Goal: Task Accomplishment & Management: Manage account settings

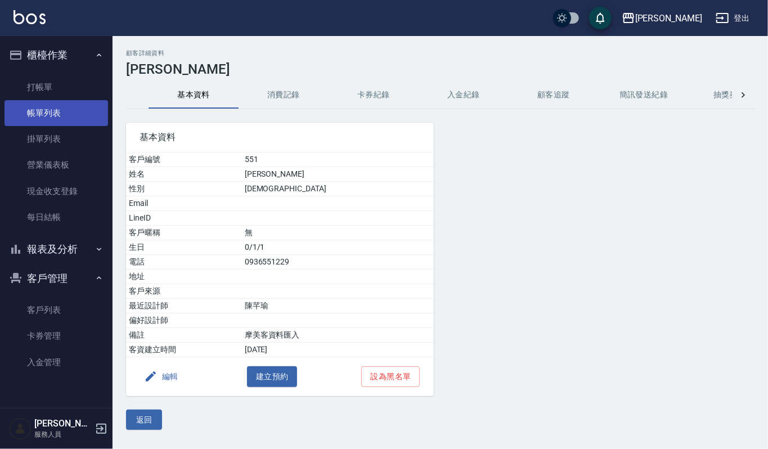
click at [38, 109] on link "帳單列表" at bounding box center [57, 113] width 104 height 26
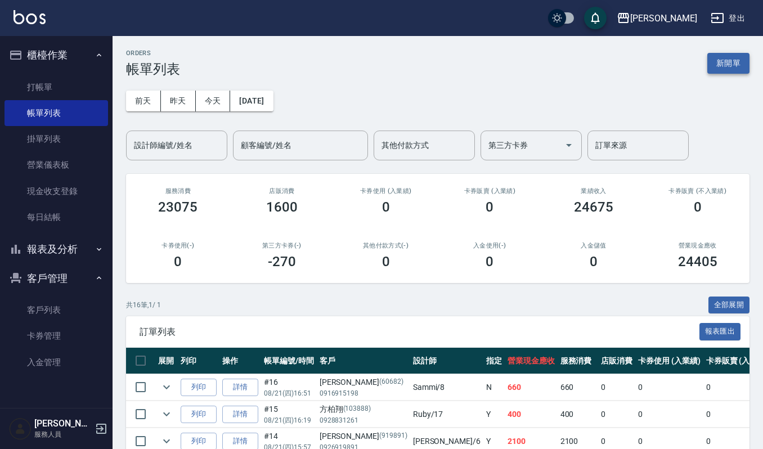
click at [723, 68] on button "新開單" at bounding box center [729, 63] width 42 height 21
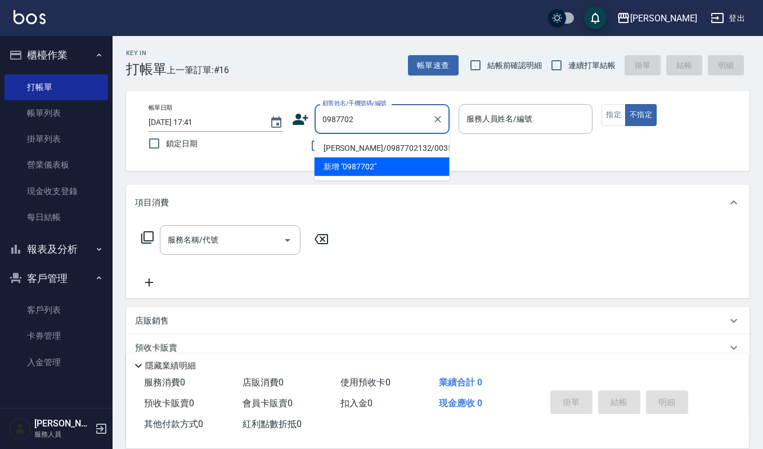
click at [375, 144] on li "王士豪/0987702132/00357" at bounding box center [382, 148] width 135 height 19
type input "王士豪/0987702132/00357"
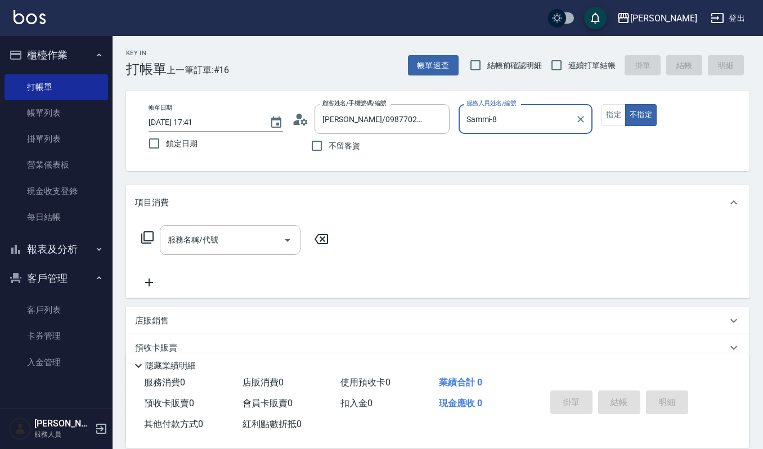
click at [507, 111] on input "Sammi-8" at bounding box center [518, 119] width 108 height 20
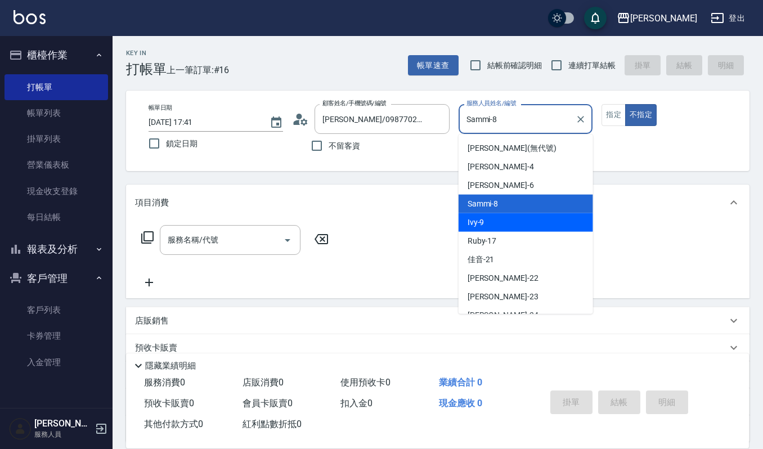
drag, startPoint x: 503, startPoint y: 222, endPoint x: 502, endPoint y: 227, distance: 5.7
click at [503, 225] on div "Ivy -9" at bounding box center [526, 222] width 135 height 19
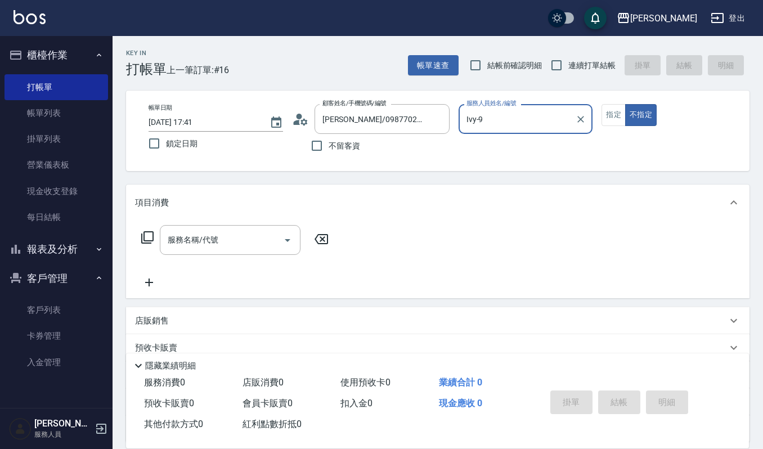
click at [554, 114] on input "Ivy-9" at bounding box center [518, 119] width 108 height 20
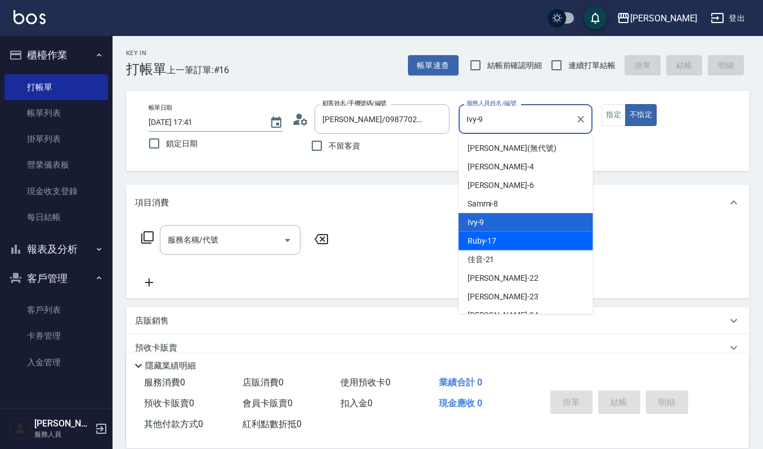
click at [521, 242] on div "Ruby -17" at bounding box center [526, 241] width 135 height 19
type input "Ruby-17"
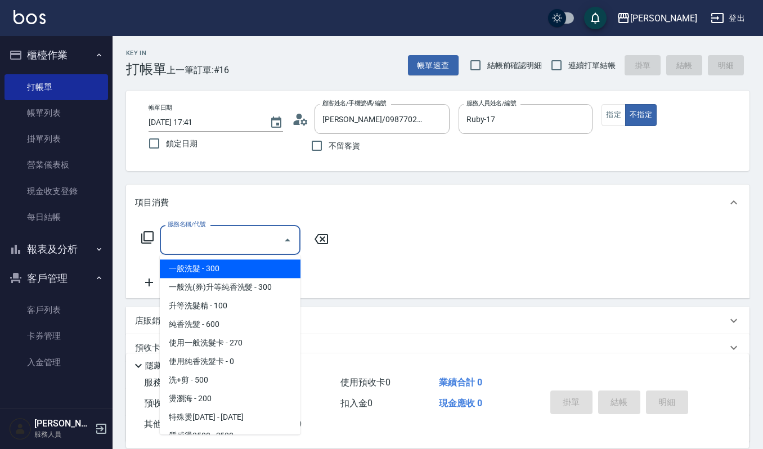
click at [188, 245] on input "服務名稱/代號" at bounding box center [222, 240] width 114 height 20
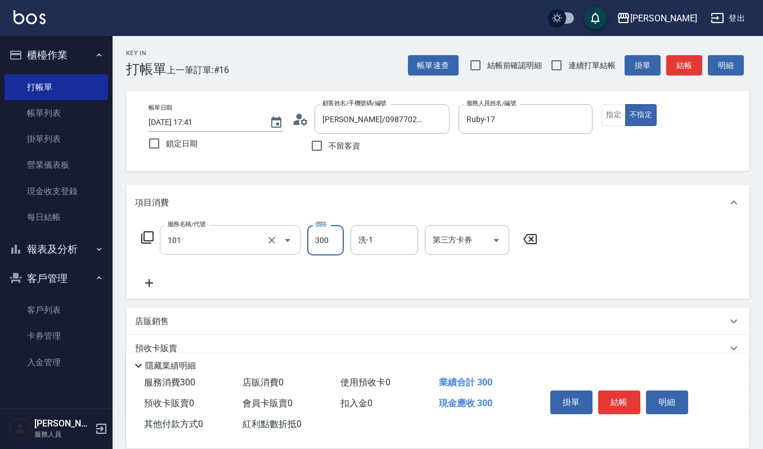
type input "一般洗髮(101)"
type input "宜芳-22"
click at [628, 395] on button "結帳" at bounding box center [619, 403] width 42 height 24
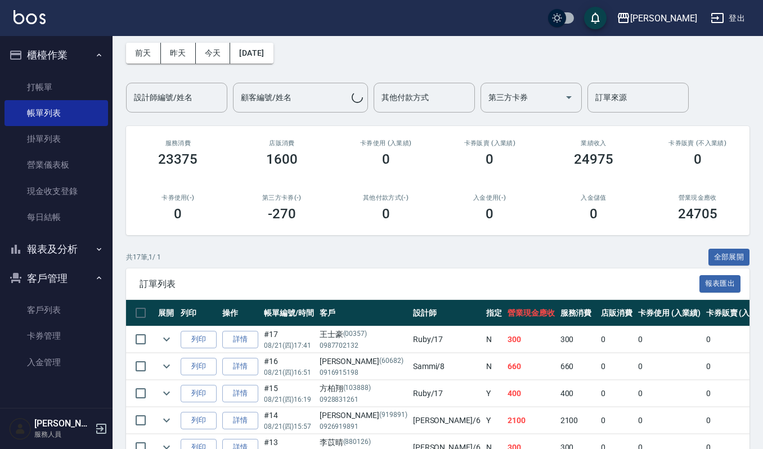
scroll to position [75, 0]
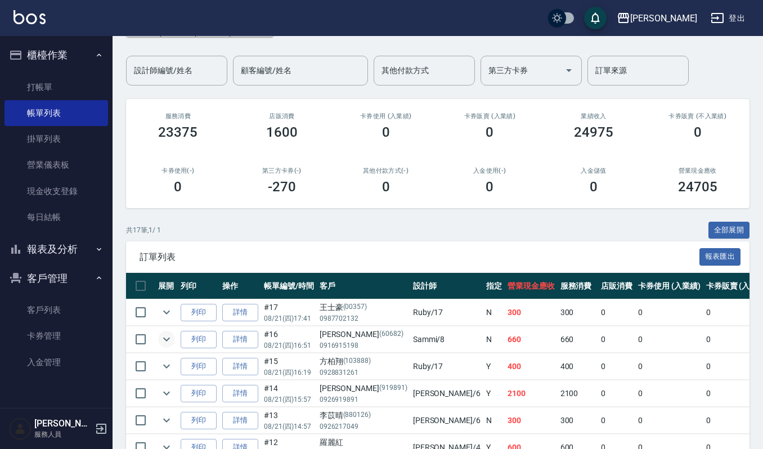
click at [163, 339] on icon "expand row" at bounding box center [167, 340] width 14 height 14
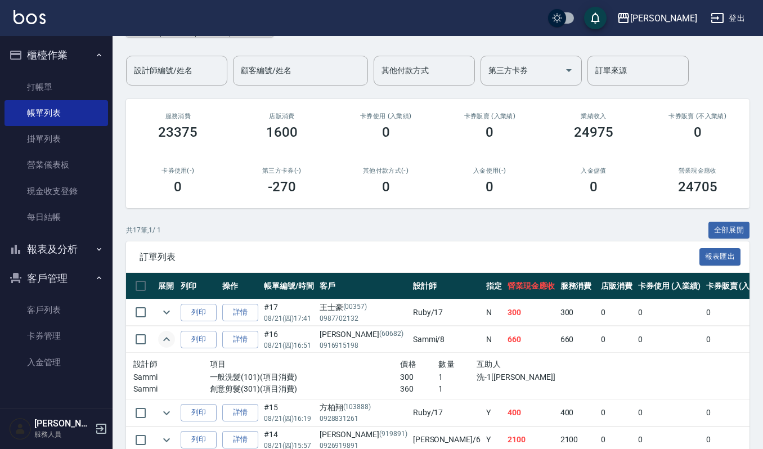
click at [163, 339] on icon "expand row" at bounding box center [167, 340] width 14 height 14
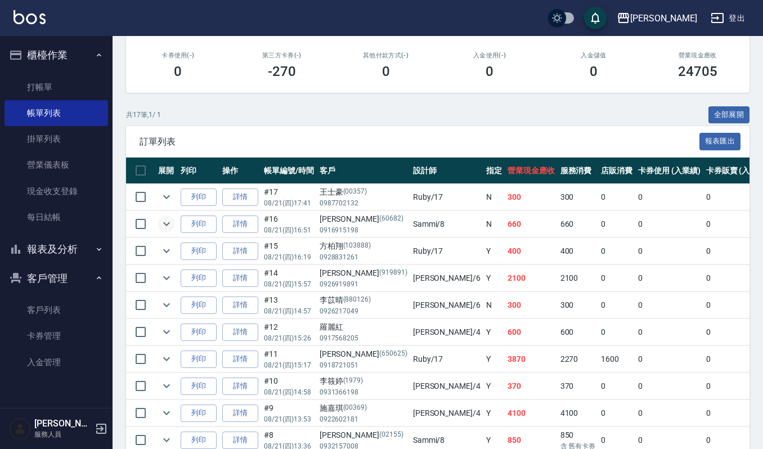
scroll to position [225, 0]
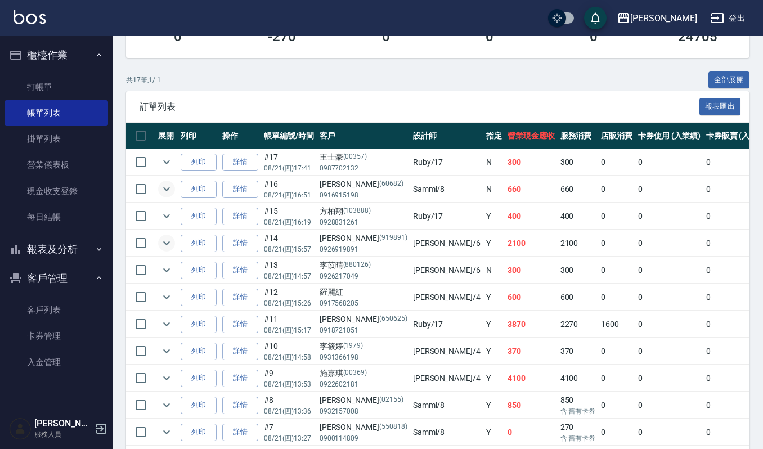
click at [167, 247] on icon "expand row" at bounding box center [167, 243] width 14 height 14
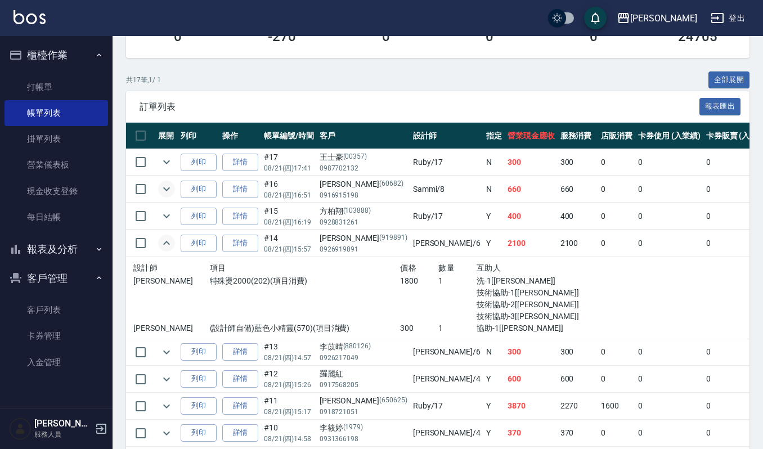
click at [167, 247] on icon "expand row" at bounding box center [167, 243] width 14 height 14
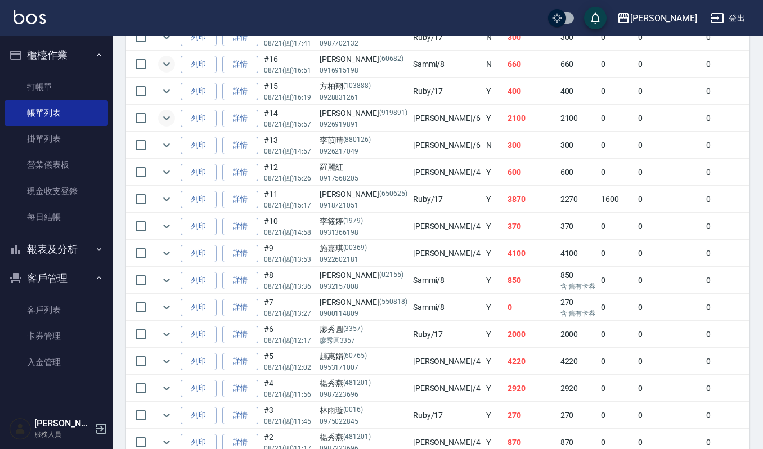
scroll to position [375, 0]
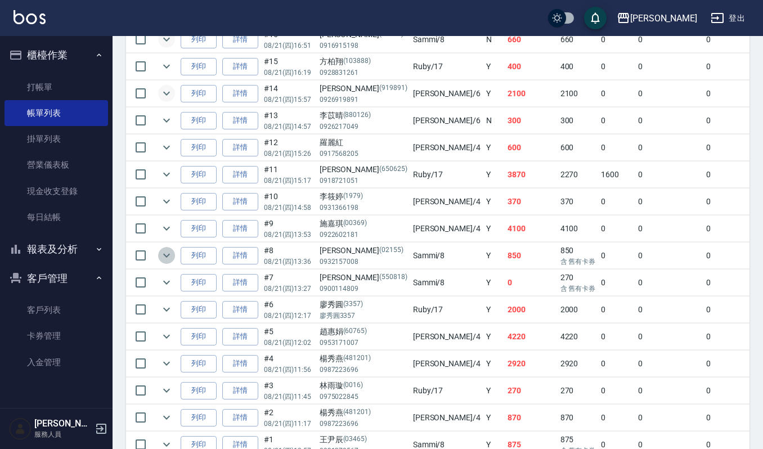
click at [164, 257] on icon "expand row" at bounding box center [166, 256] width 7 height 4
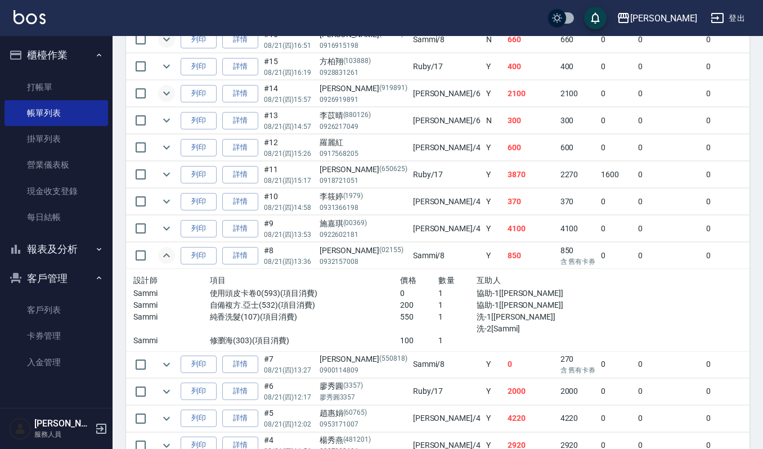
click at [163, 259] on icon "expand row" at bounding box center [167, 256] width 14 height 14
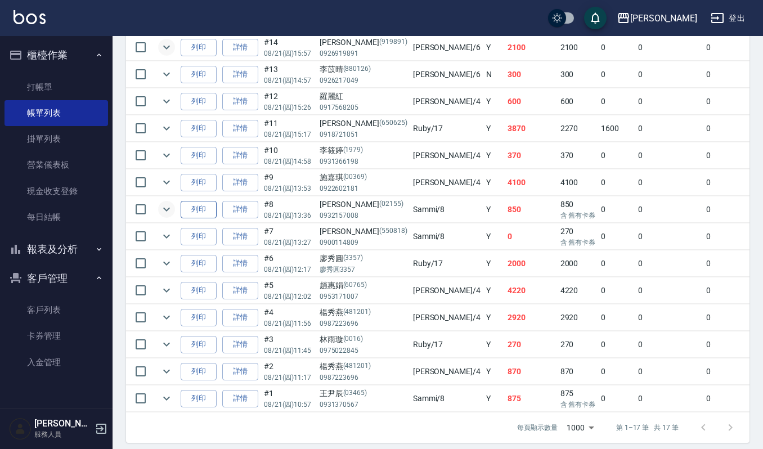
scroll to position [446, 0]
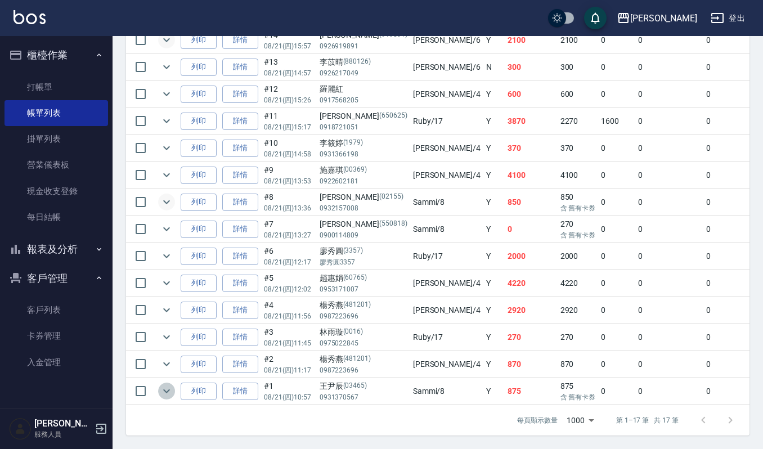
click at [165, 384] on icon "expand row" at bounding box center [167, 391] width 14 height 14
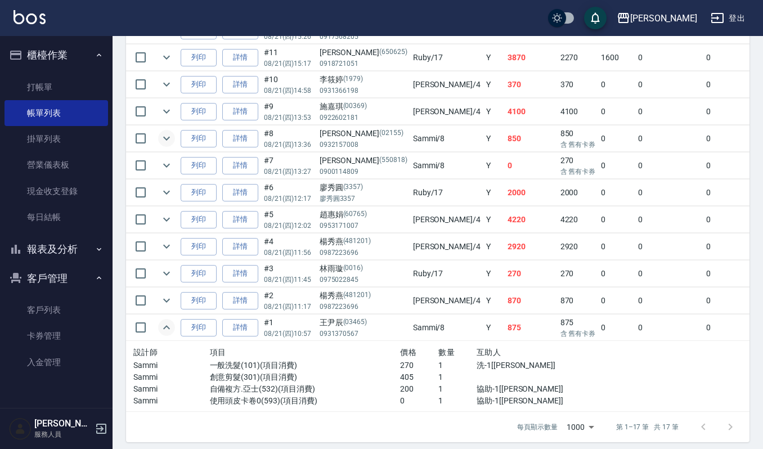
scroll to position [516, 0]
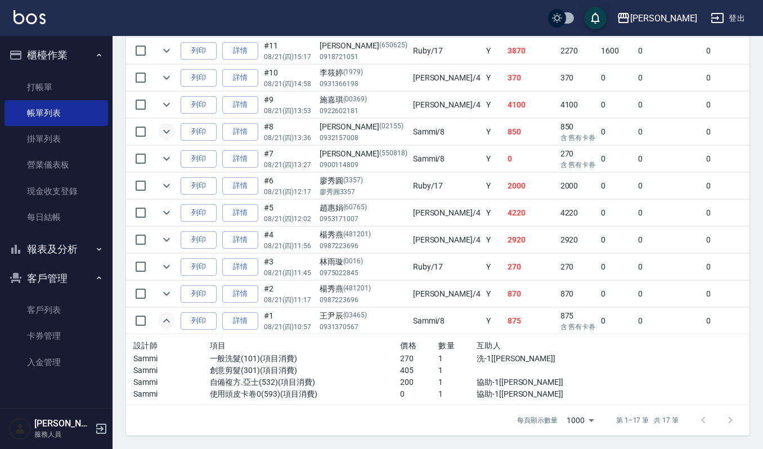
click at [160, 314] on icon "expand row" at bounding box center [167, 321] width 14 height 14
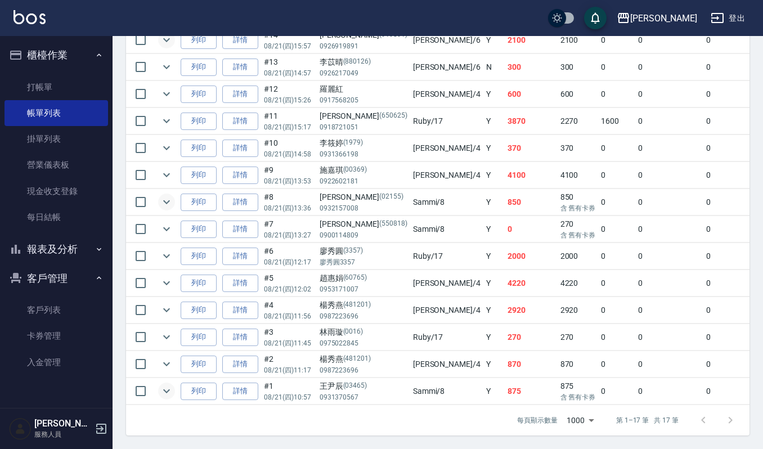
scroll to position [446, 0]
click at [167, 330] on icon "expand row" at bounding box center [167, 337] width 14 height 14
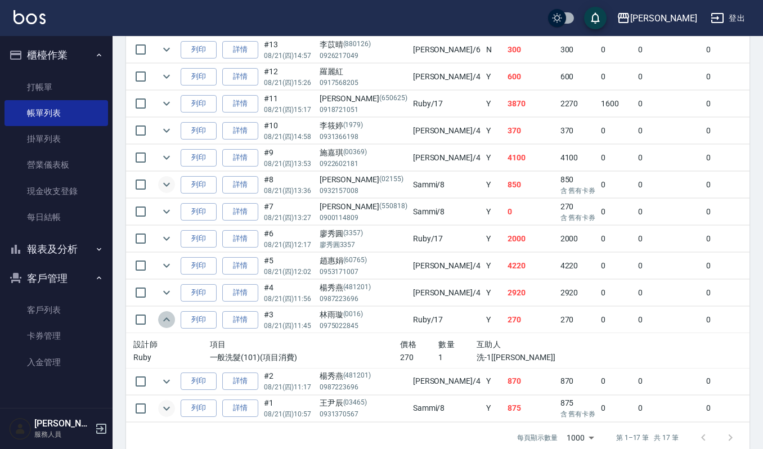
click at [167, 321] on icon "expand row" at bounding box center [166, 319] width 7 height 4
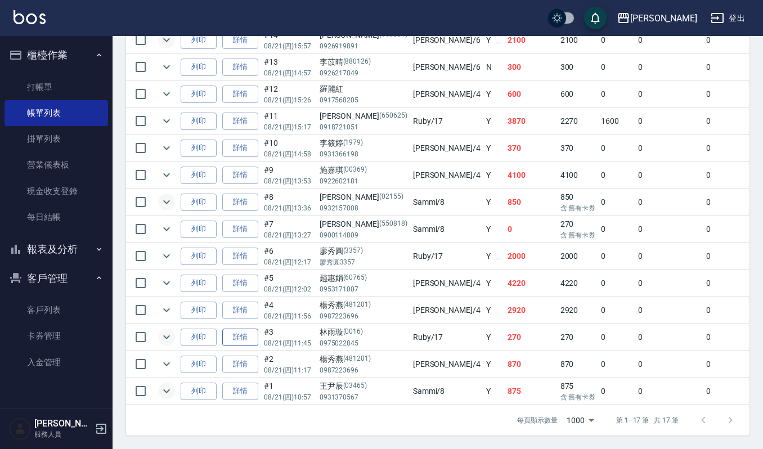
scroll to position [370, 0]
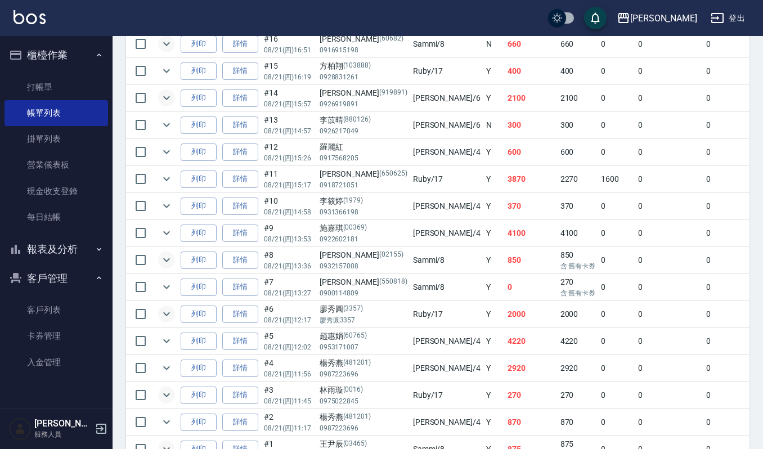
click at [169, 316] on icon "expand row" at bounding box center [167, 314] width 14 height 14
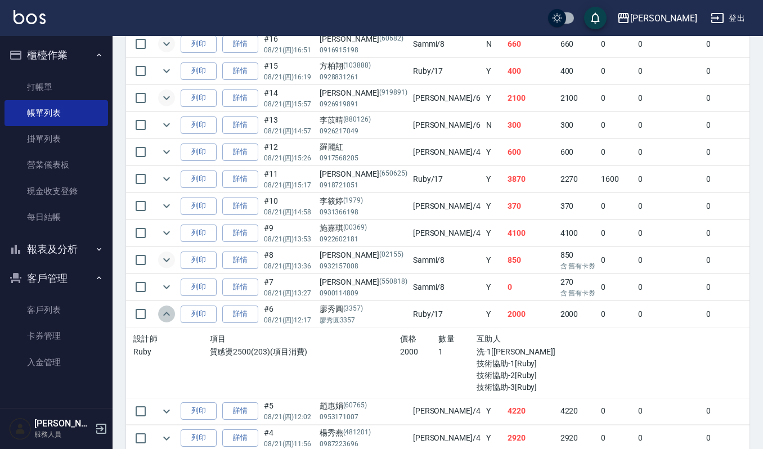
click at [169, 316] on icon "expand row" at bounding box center [167, 314] width 14 height 14
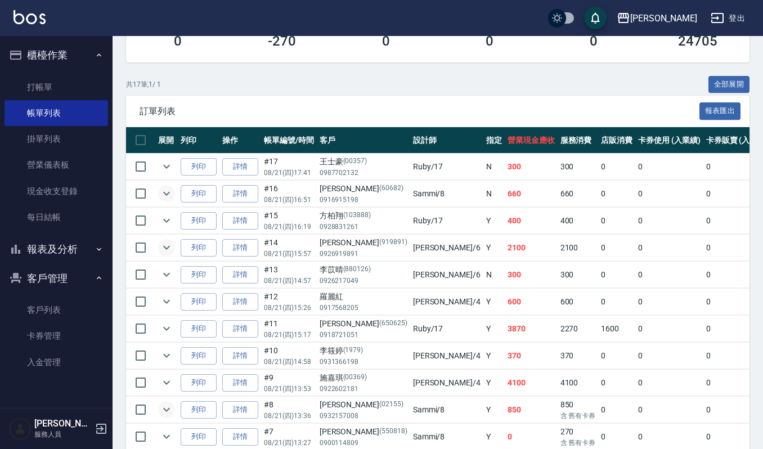
scroll to position [0, 0]
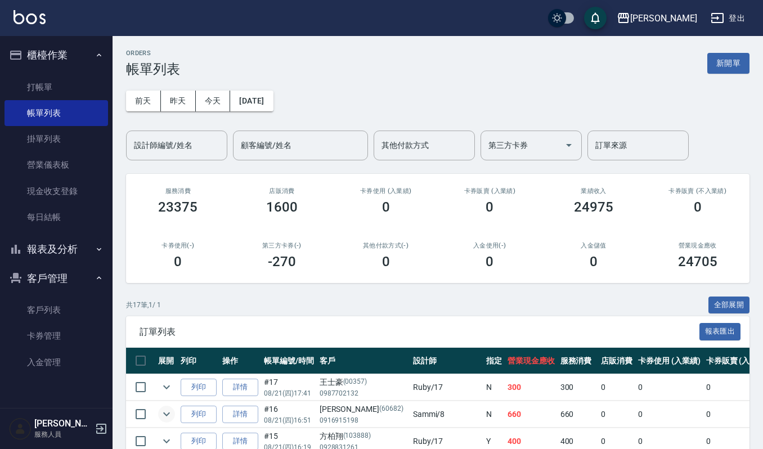
click at [181, 140] on input "設計師編號/姓名" at bounding box center [176, 146] width 91 height 20
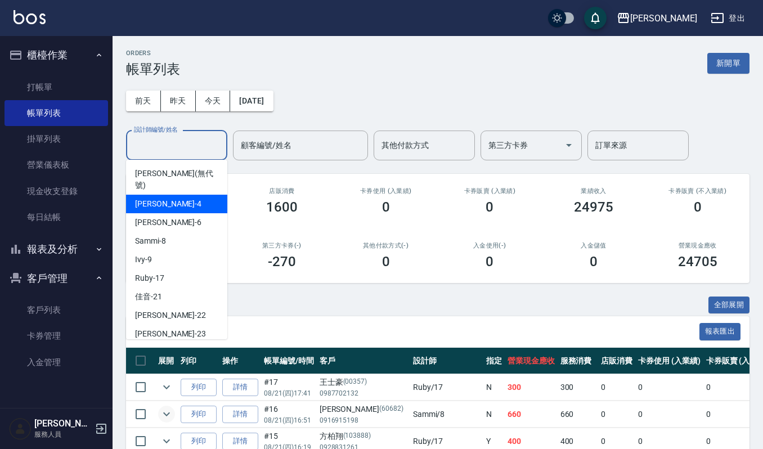
click at [140, 198] on span "吉兒 -4" at bounding box center [168, 204] width 66 height 12
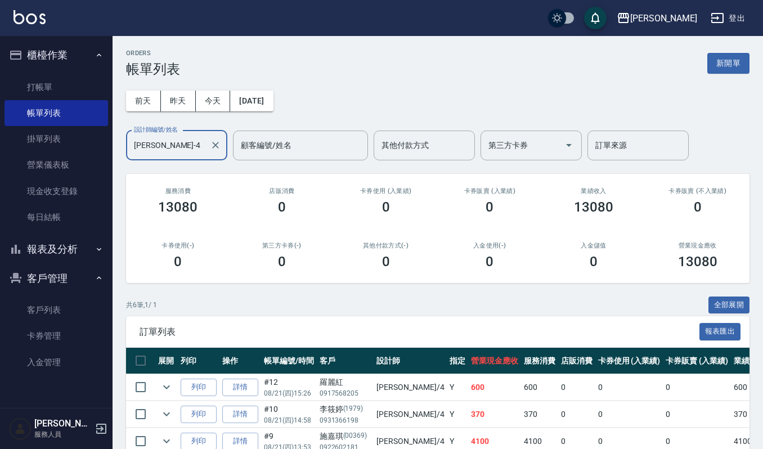
click at [162, 127] on label "設計師編號/姓名" at bounding box center [156, 130] width 44 height 8
click at [162, 136] on input "吉兒-4" at bounding box center [168, 146] width 74 height 20
drag, startPoint x: 160, startPoint y: 142, endPoint x: 163, endPoint y: 149, distance: 6.8
click at [163, 149] on input "吉兒-4" at bounding box center [168, 146] width 74 height 20
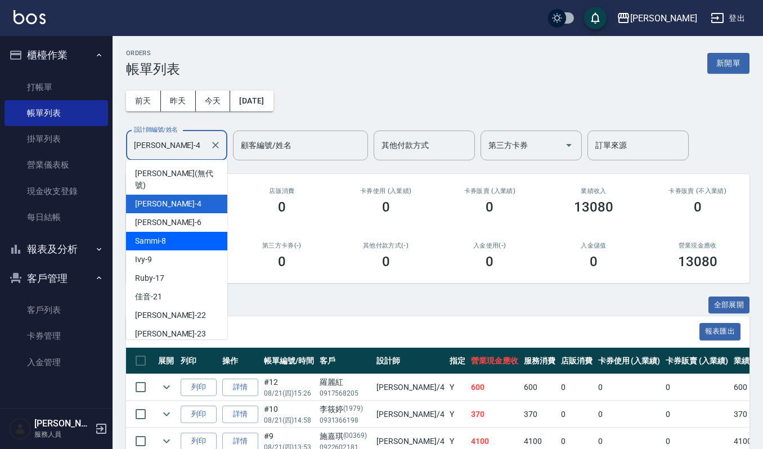
click at [155, 235] on span "Sammi -8" at bounding box center [150, 241] width 31 height 12
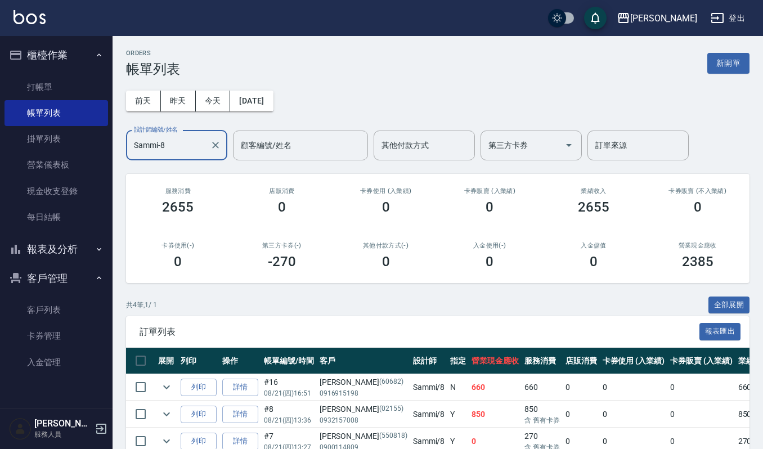
click at [191, 154] on input "Sammi-8" at bounding box center [168, 146] width 74 height 20
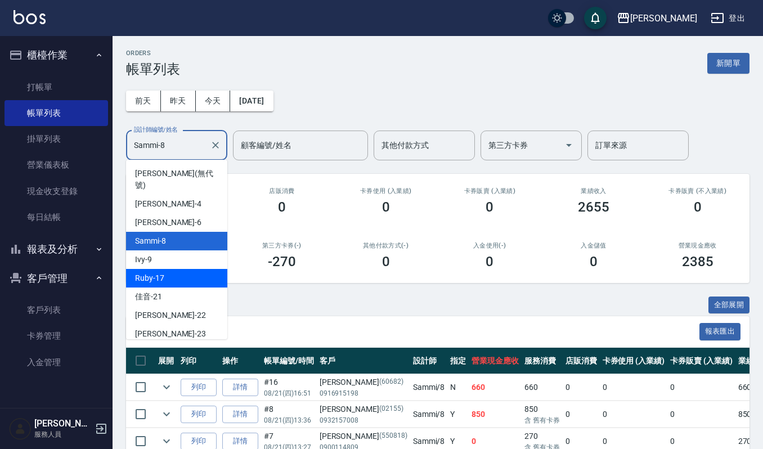
click at [146, 272] on span "Ruby -17" at bounding box center [149, 278] width 29 height 12
type input "Ruby-17"
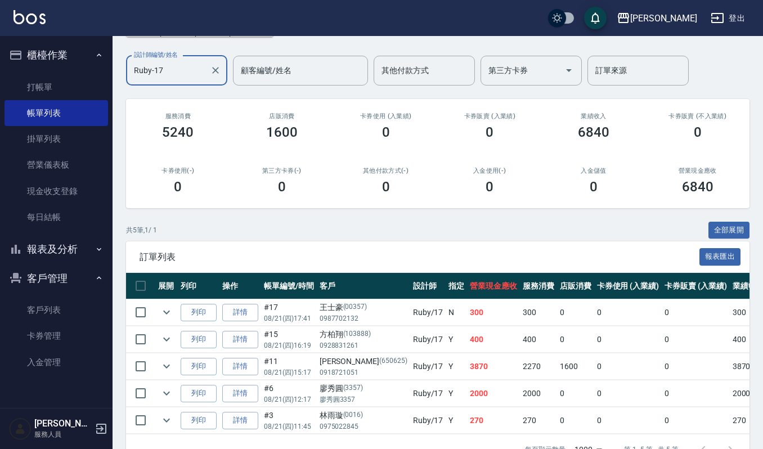
scroll to position [117, 0]
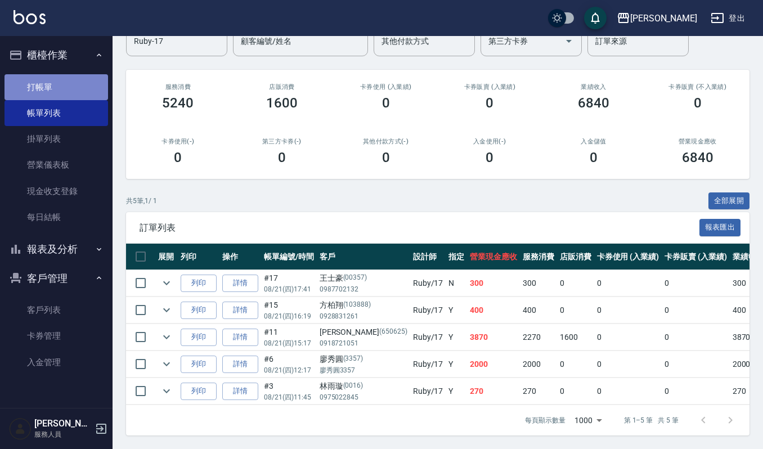
click at [33, 78] on link "打帳單" at bounding box center [57, 87] width 104 height 26
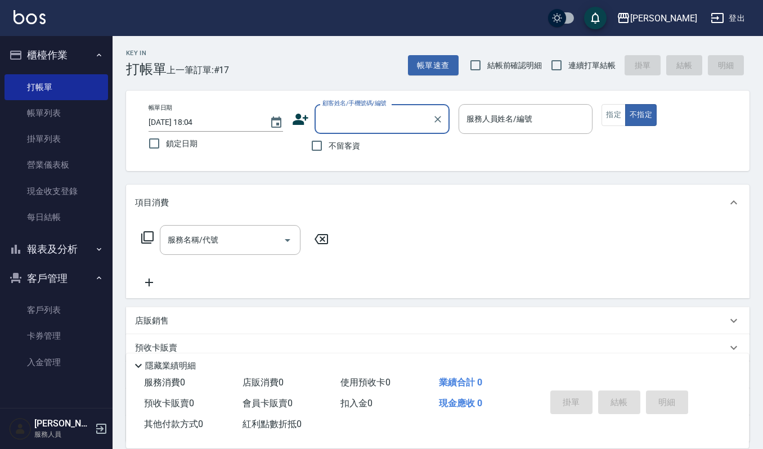
click at [165, 118] on input "2025/08/21 18:04" at bounding box center [204, 122] width 110 height 19
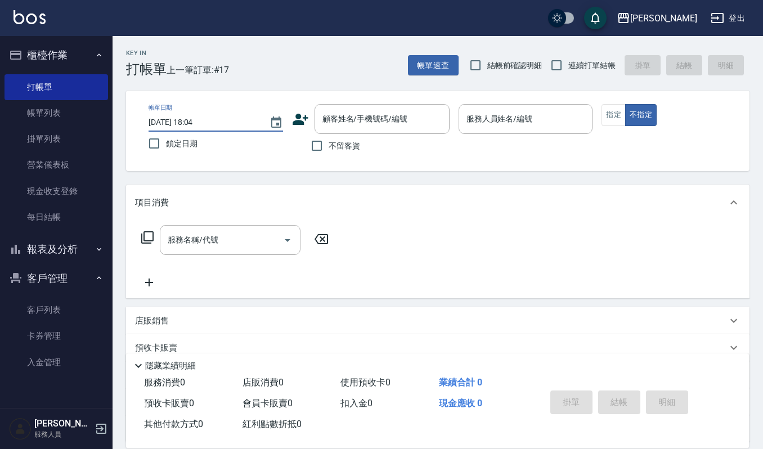
click at [197, 124] on input "2025/08/21 18:04" at bounding box center [204, 122] width 110 height 19
click at [282, 127] on icon "Choose date, selected date is 2025-08-21" at bounding box center [277, 123] width 14 height 14
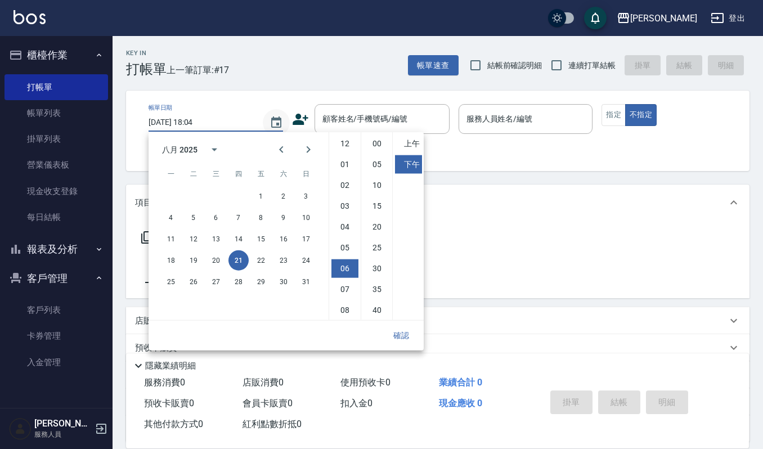
scroll to position [63, 0]
click at [260, 216] on button "8" at bounding box center [261, 218] width 20 height 20
type input "2025/08/08 18:04"
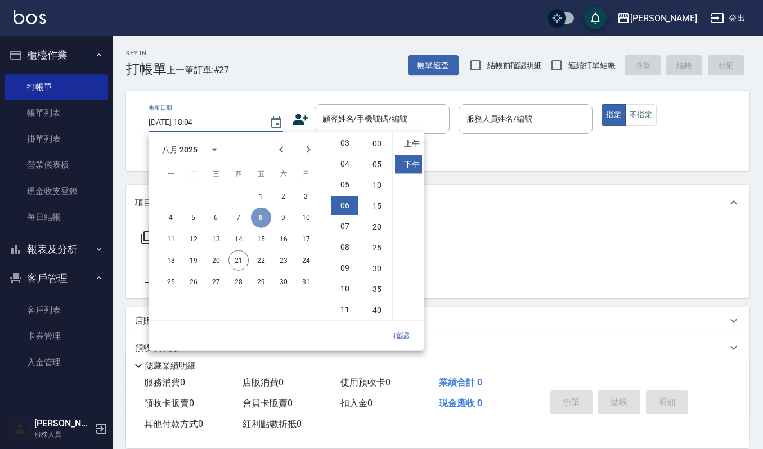
click at [260, 216] on button "8" at bounding box center [261, 218] width 20 height 20
click at [507, 208] on div "項目消費" at bounding box center [431, 203] width 592 height 12
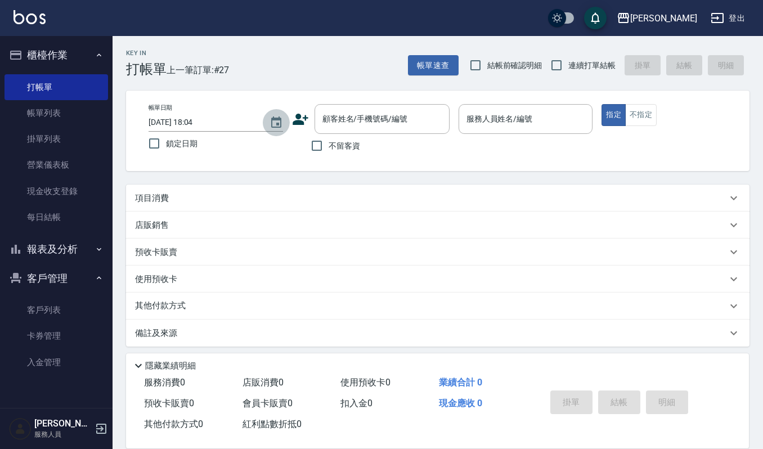
click at [270, 124] on icon "Choose date, selected date is 2025-08-08" at bounding box center [277, 123] width 14 height 14
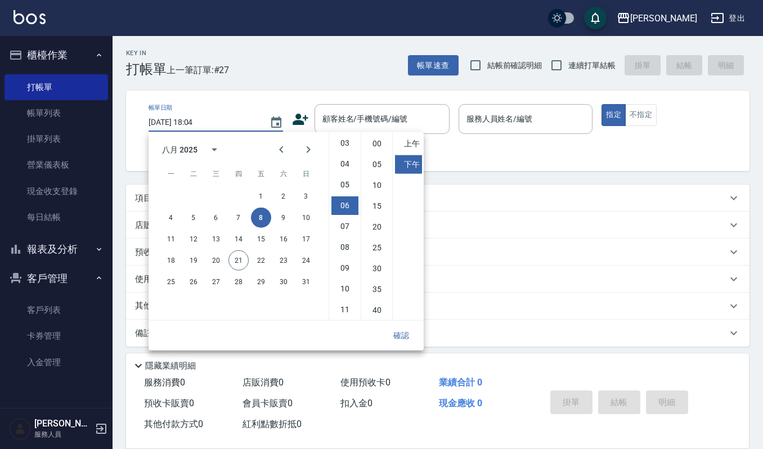
click at [397, 332] on button "確認" at bounding box center [401, 335] width 36 height 21
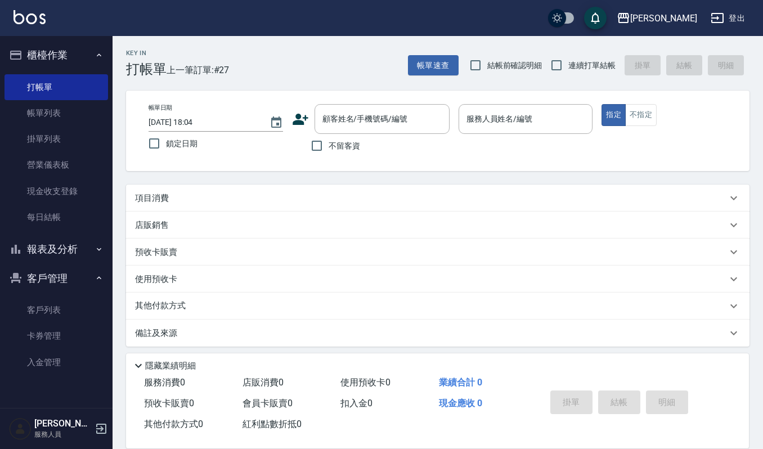
click at [154, 196] on p "項目消費" at bounding box center [152, 199] width 34 height 12
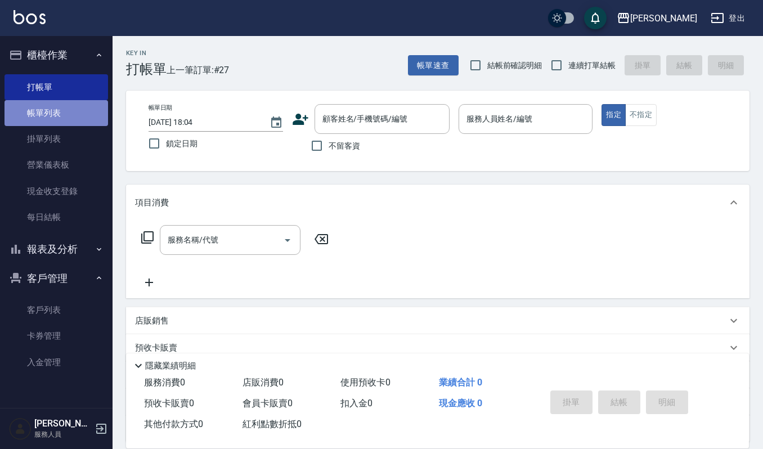
click at [53, 109] on link "帳單列表" at bounding box center [57, 113] width 104 height 26
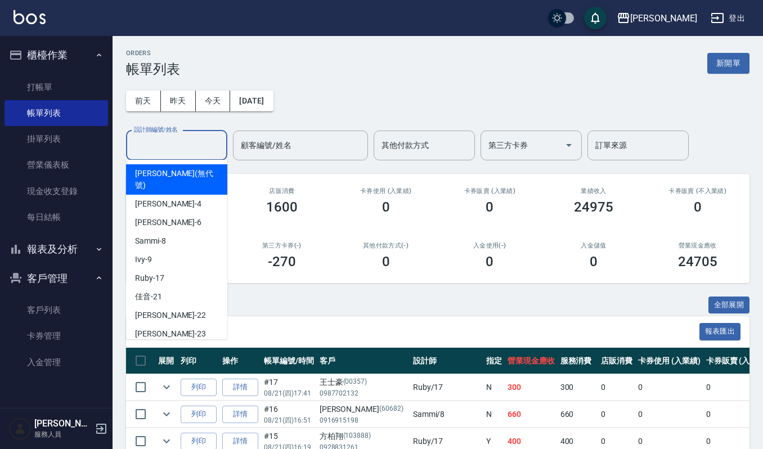
click at [173, 145] on input "設計師編號/姓名" at bounding box center [176, 146] width 91 height 20
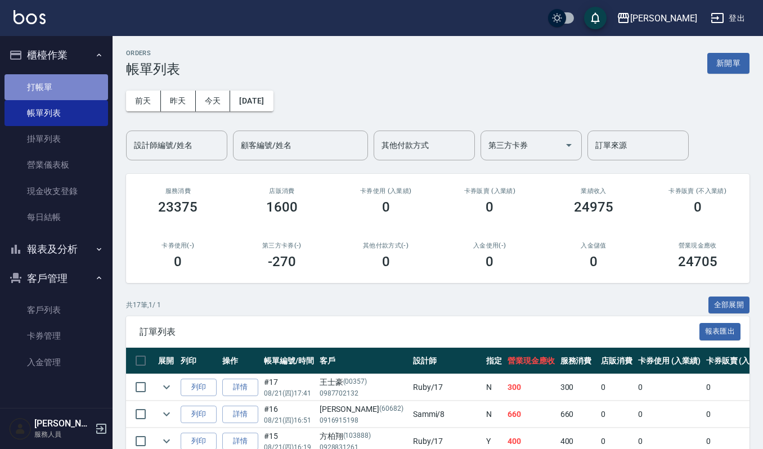
click at [59, 82] on link "打帳單" at bounding box center [57, 87] width 104 height 26
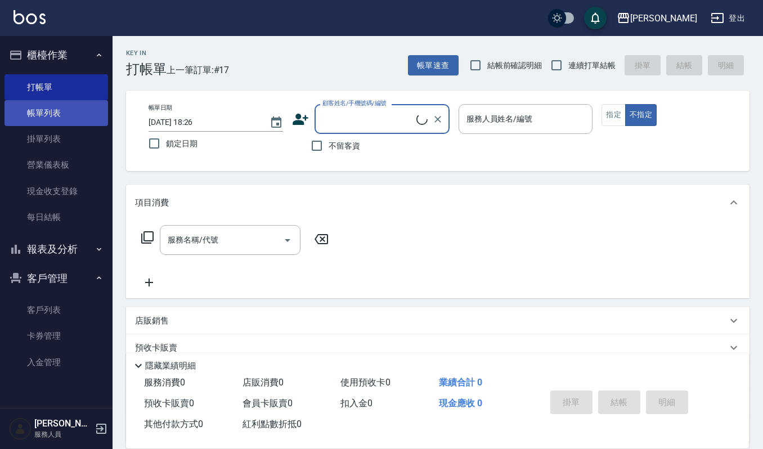
click at [41, 111] on link "帳單列表" at bounding box center [57, 113] width 104 height 26
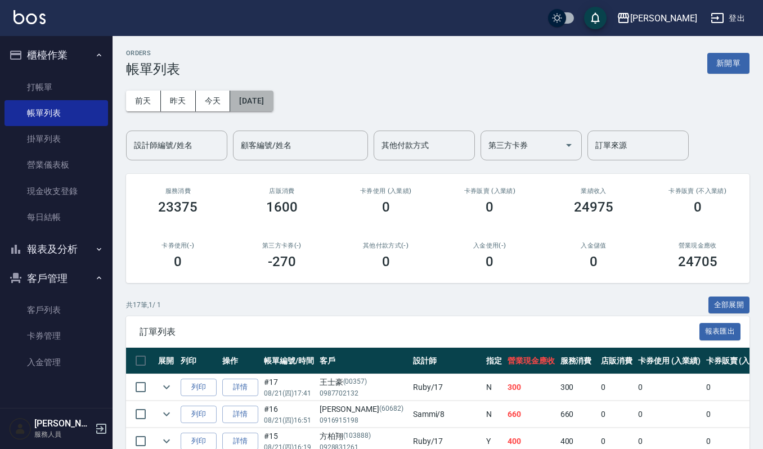
click at [257, 99] on button "2025/08/21" at bounding box center [251, 101] width 43 height 21
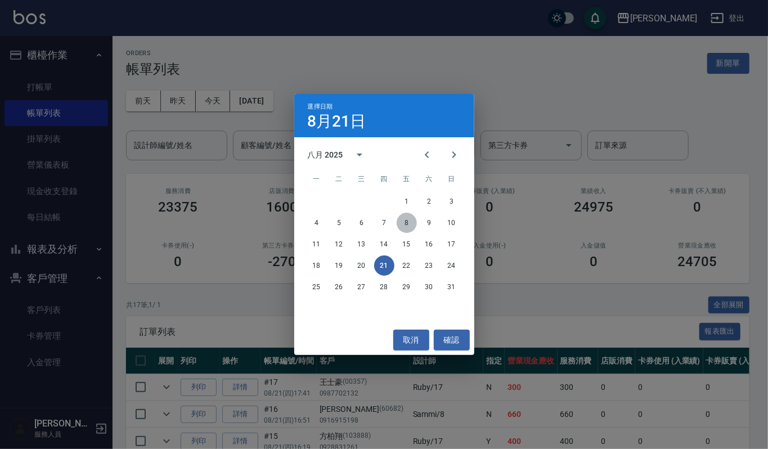
click at [404, 221] on button "8" at bounding box center [407, 223] width 20 height 20
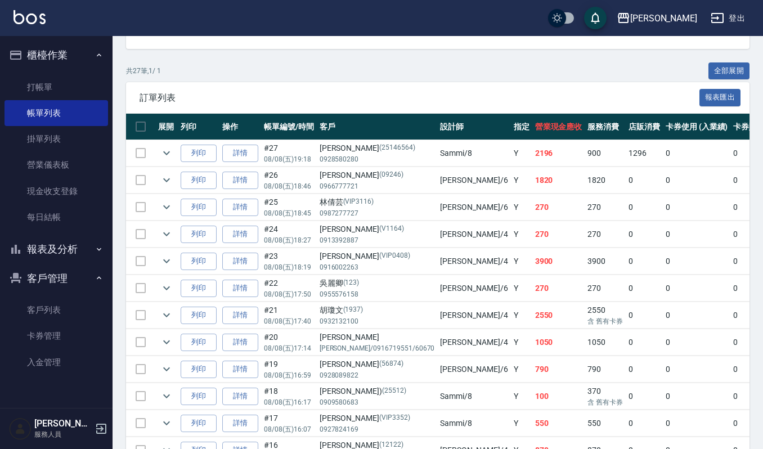
scroll to position [150, 0]
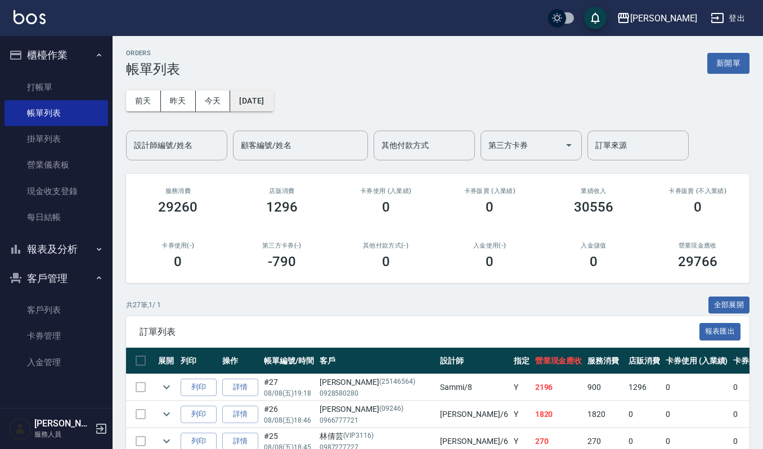
click at [253, 99] on button "2025/08/08" at bounding box center [251, 101] width 43 height 21
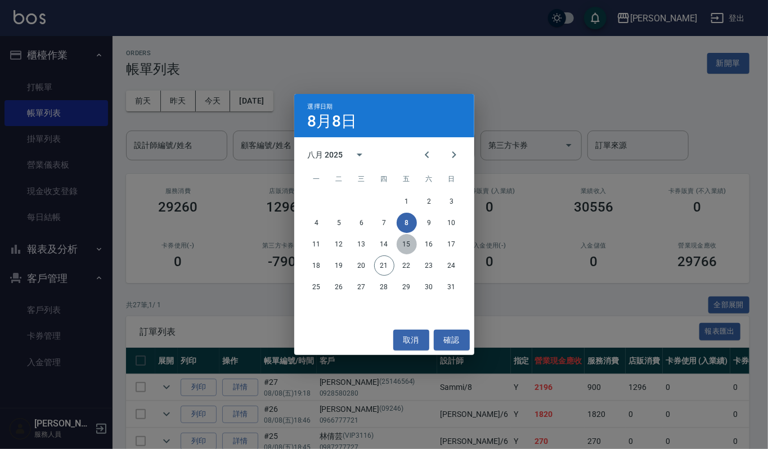
click at [408, 246] on button "15" at bounding box center [407, 244] width 20 height 20
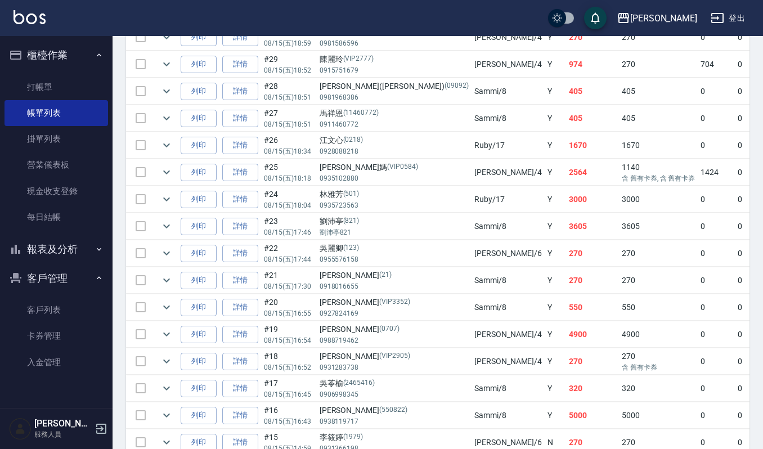
scroll to position [300, 0]
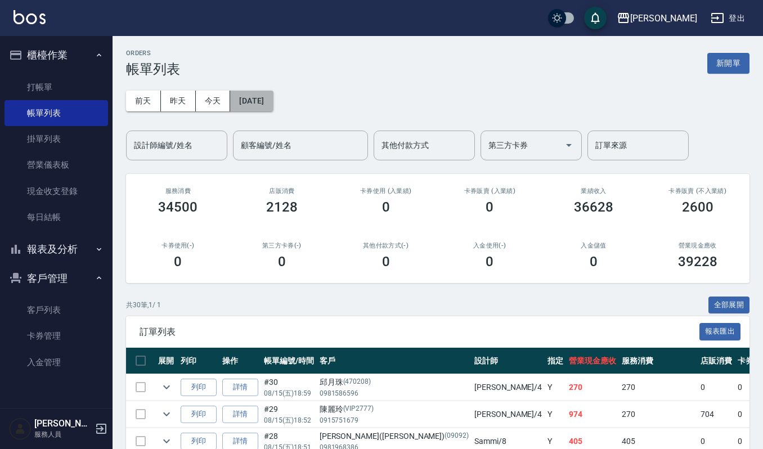
click at [251, 102] on button "2025/08/15" at bounding box center [251, 101] width 43 height 21
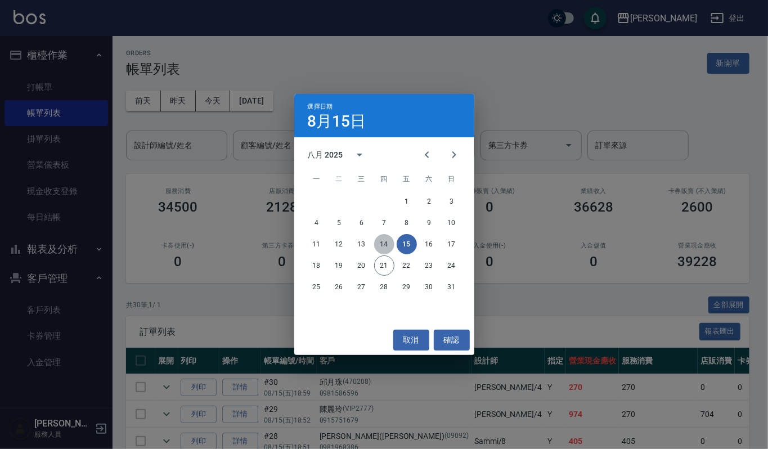
click at [379, 248] on button "14" at bounding box center [384, 244] width 20 height 20
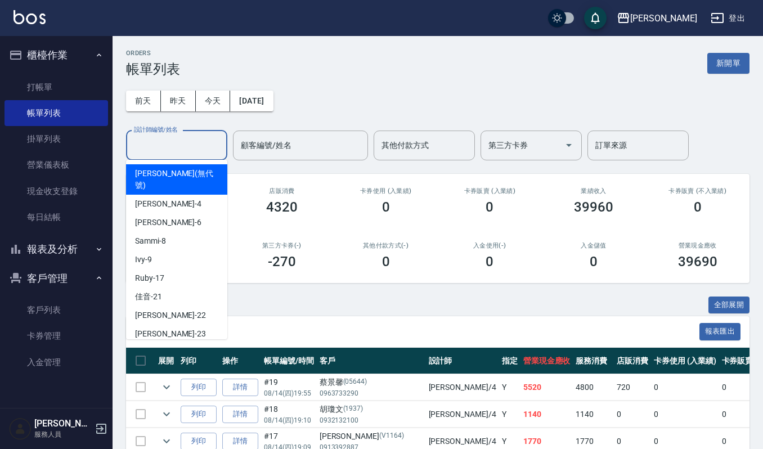
click at [169, 142] on input "設計師編號/姓名" at bounding box center [176, 146] width 91 height 20
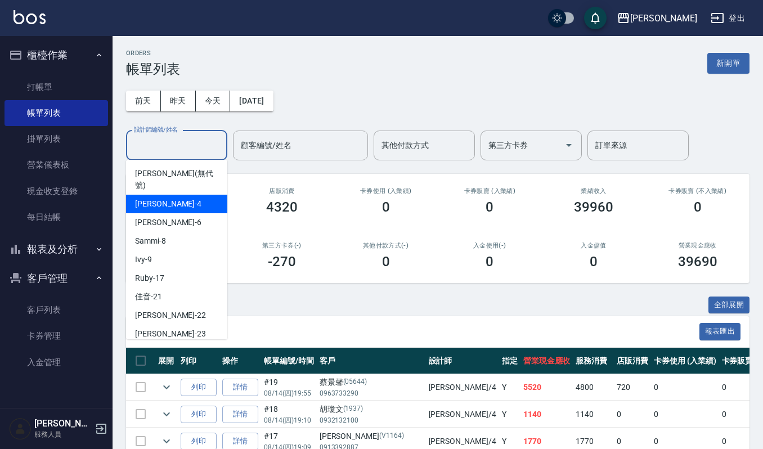
click at [145, 198] on span "吉兒 -4" at bounding box center [168, 204] width 66 height 12
type input "吉兒-4"
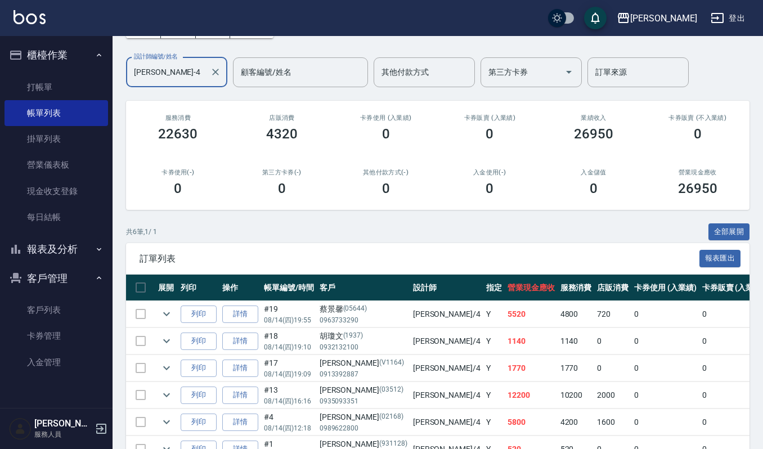
scroll to position [145, 0]
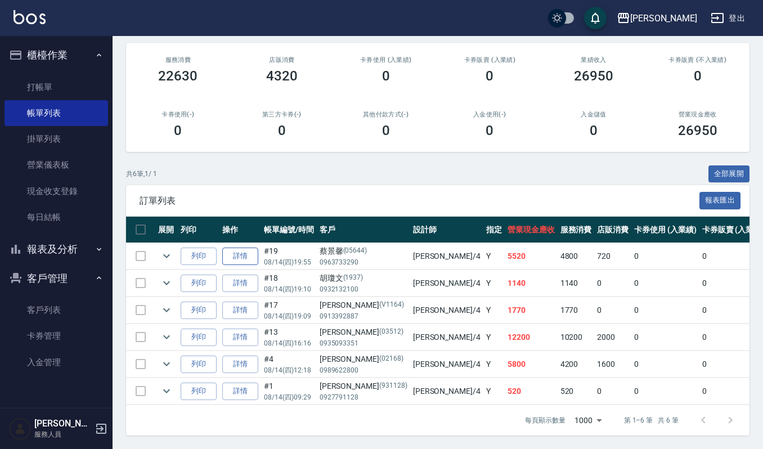
click at [234, 248] on link "詳情" at bounding box center [240, 256] width 36 height 17
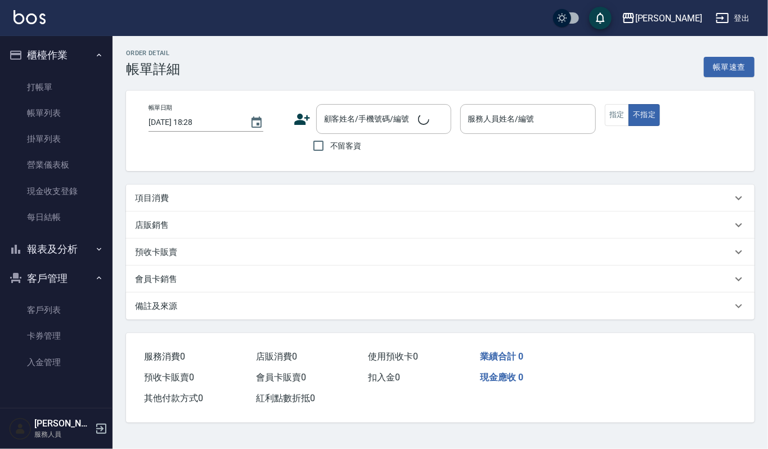
type input "2025/08/14 19:55"
type input "吉兒-4"
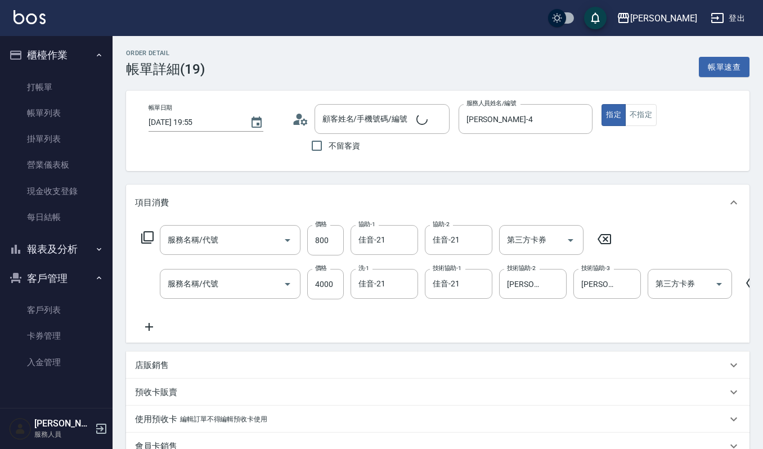
type input "蔡景馨/0963733290/05644"
type input "CMC加購護(701)"
type input "溫朔燙(220)"
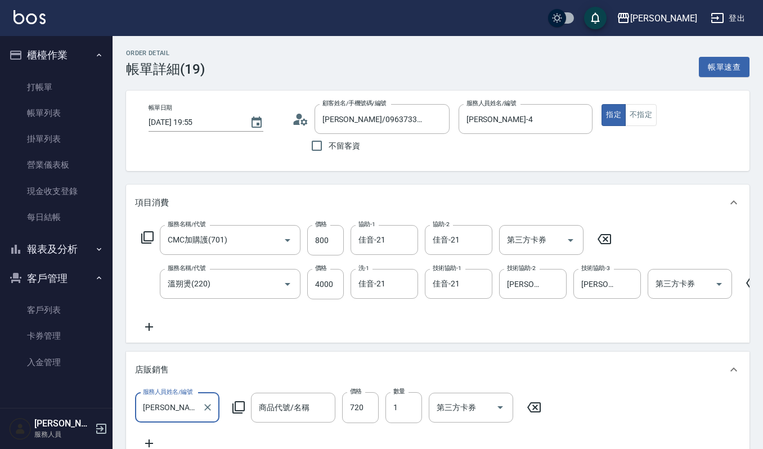
scroll to position [1, 0]
type input "荷昀彈力捲捲乳"
click at [289, 244] on icon "Open" at bounding box center [288, 241] width 14 height 14
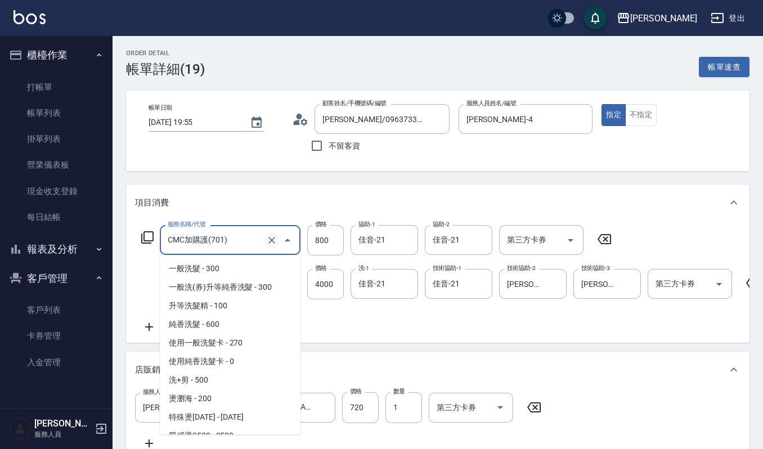
scroll to position [1867, 0]
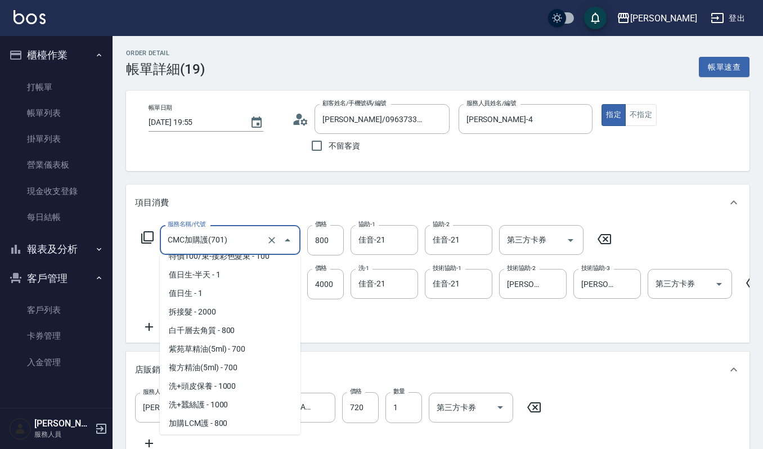
click at [245, 236] on input "CMC加購護(701)" at bounding box center [214, 240] width 99 height 20
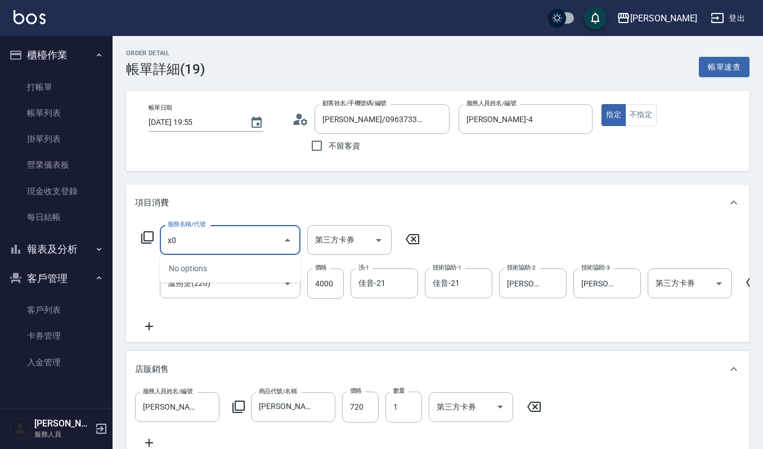
type input "x"
click at [239, 263] on span "(設計師自備)藍色小精靈 - 500" at bounding box center [230, 268] width 141 height 19
type input "(設計師自備)藍色小精靈(570)"
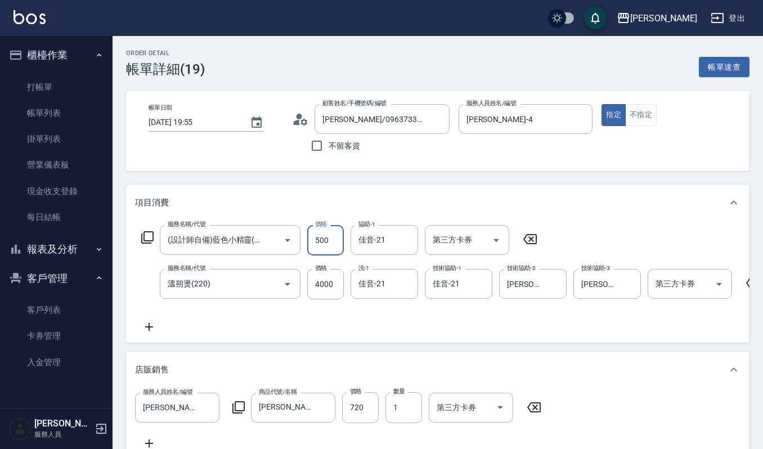
click at [339, 240] on input "500" at bounding box center [325, 240] width 37 height 30
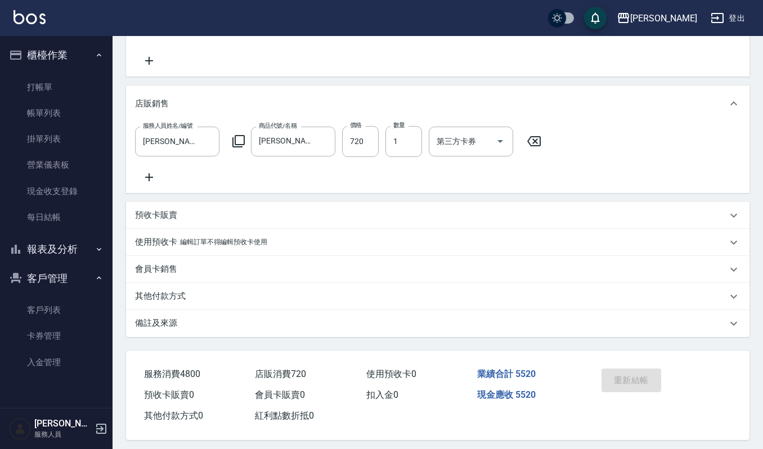
scroll to position [296, 0]
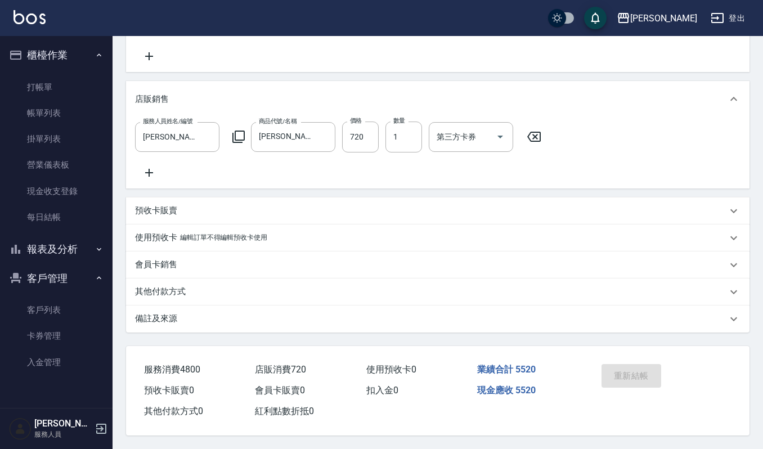
type input "800"
click at [633, 375] on div "重新結帳" at bounding box center [628, 384] width 63 height 49
drag, startPoint x: 651, startPoint y: 377, endPoint x: 606, endPoint y: 368, distance: 46.0
click at [650, 378] on div "重新結帳" at bounding box center [628, 384] width 63 height 49
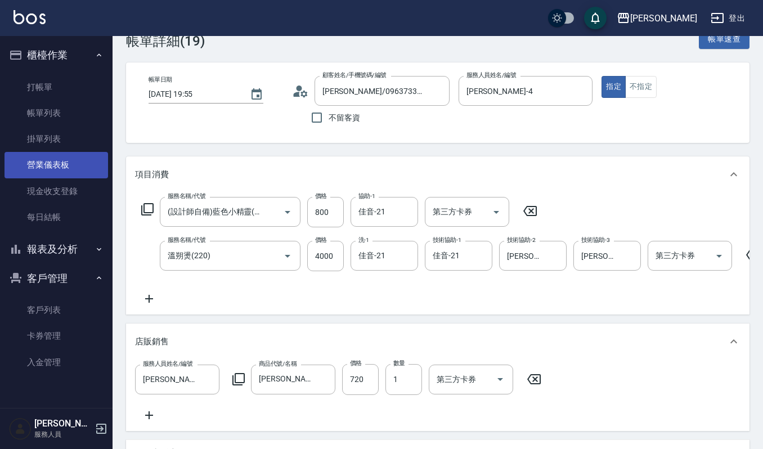
scroll to position [0, 0]
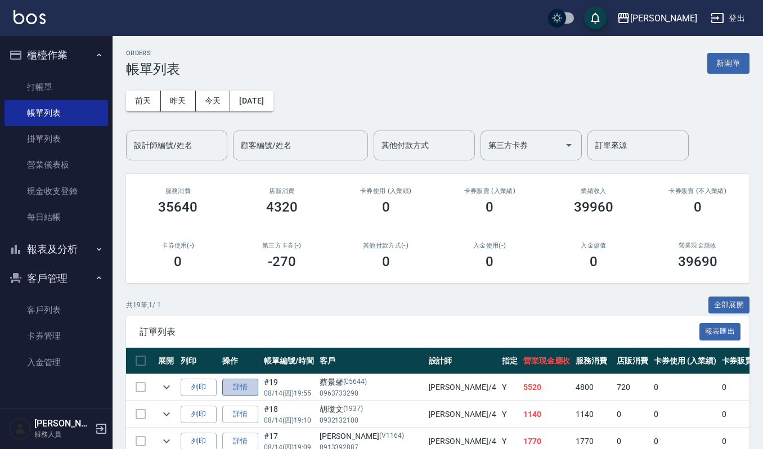
click at [240, 391] on link "詳情" at bounding box center [240, 387] width 36 height 17
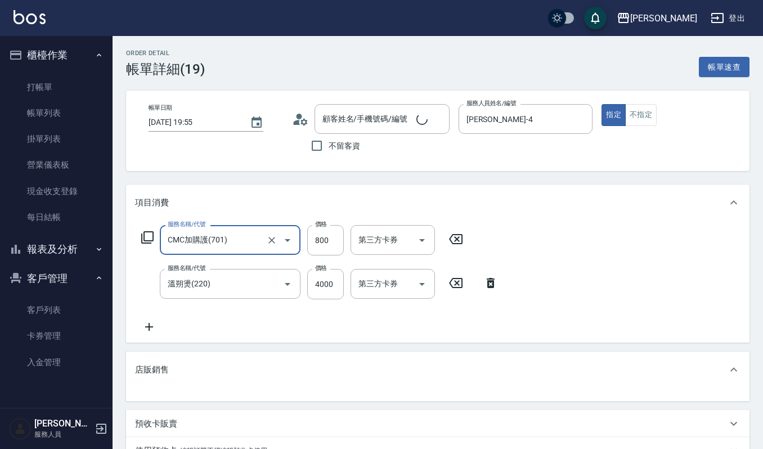
type input "蔡景馨/0963733290/05644"
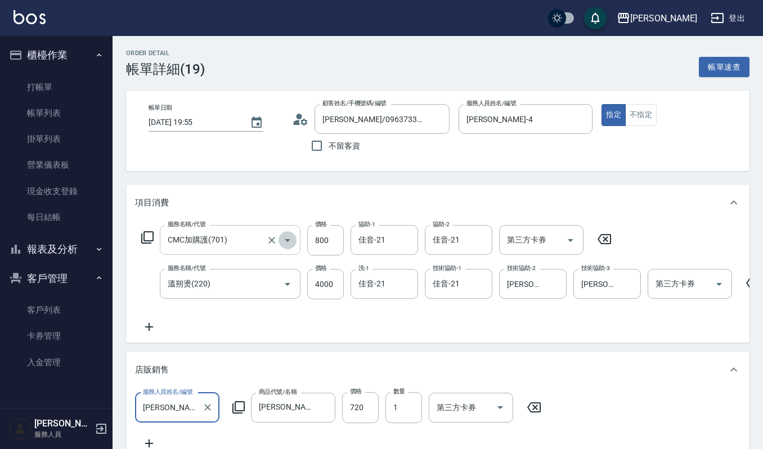
click at [284, 240] on icon "Open" at bounding box center [288, 241] width 14 height 14
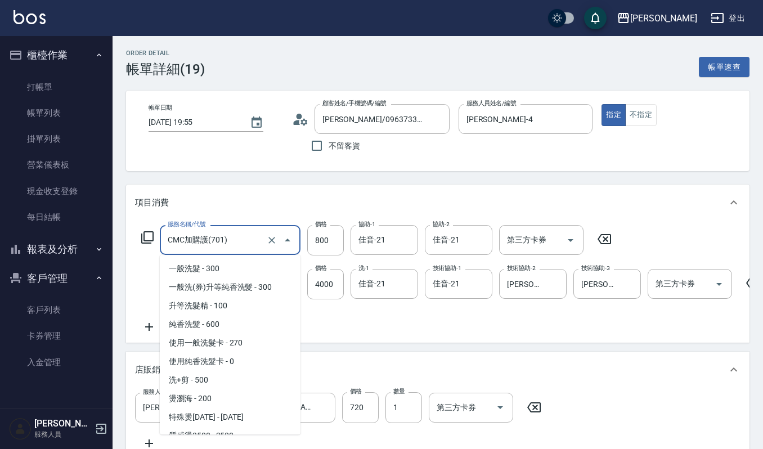
scroll to position [1867, 0]
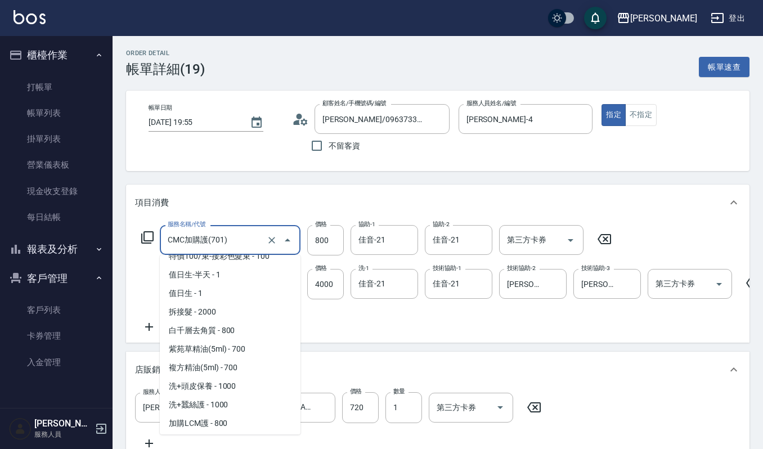
click at [235, 234] on input "CMC加購護(701)" at bounding box center [214, 240] width 99 height 20
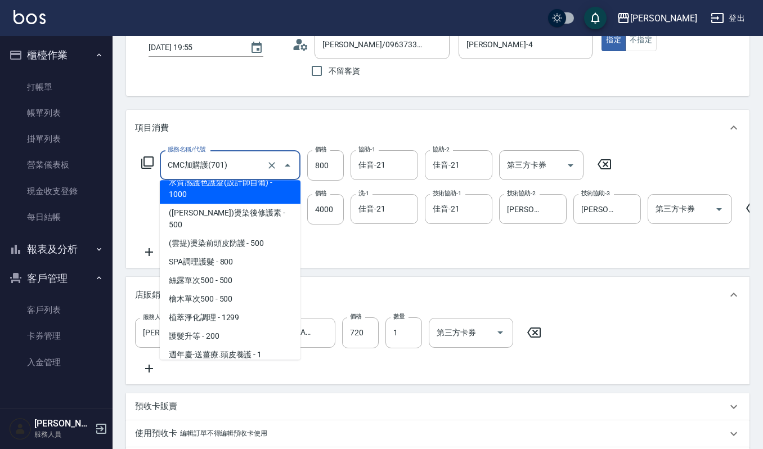
scroll to position [705, 0]
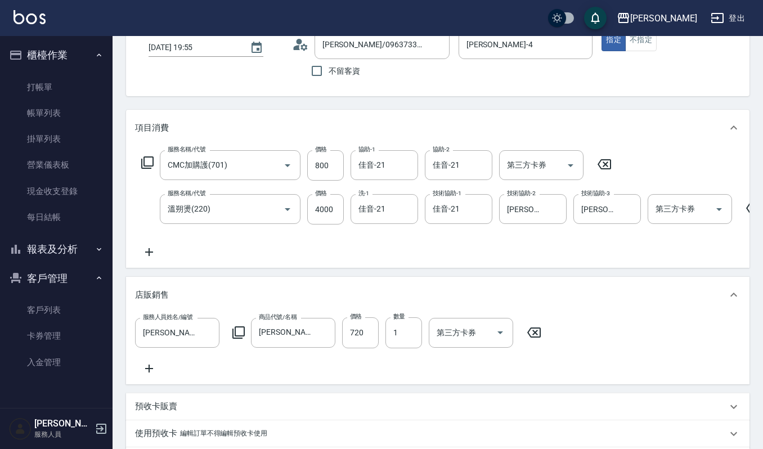
click at [248, 107] on div "Order detail 帳單詳細 (19) 帳單速查 帳單日期 2025/08/14 19:55 顧客姓名/手機號碼/編號 蔡景馨/0963733290/0…" at bounding box center [438, 303] width 651 height 684
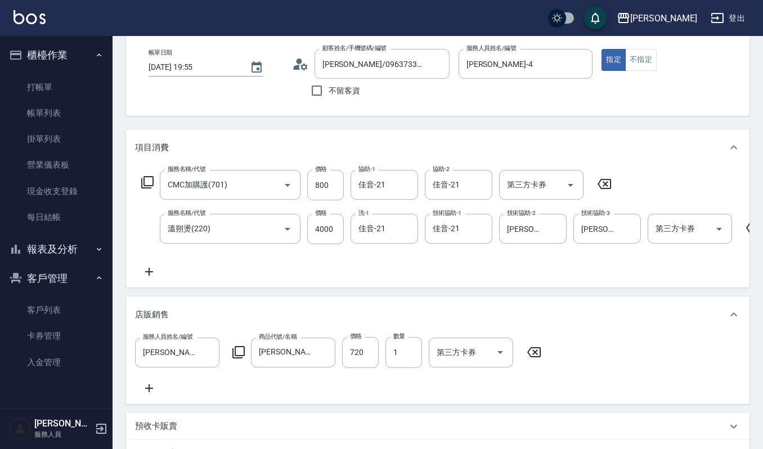
scroll to position [0, 0]
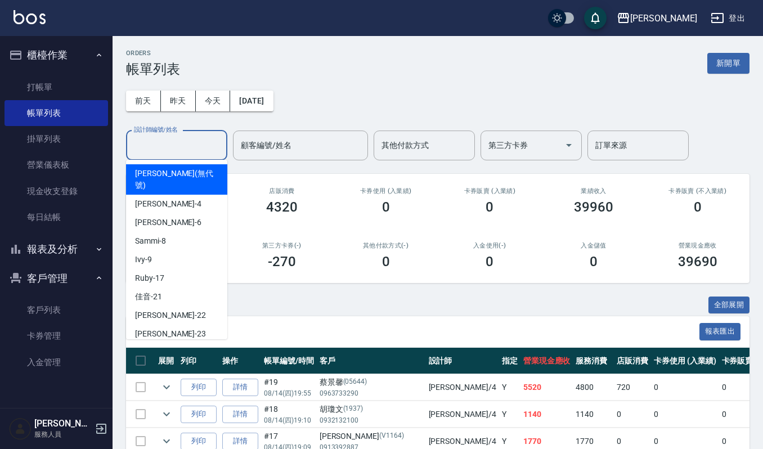
click at [165, 144] on input "設計師編號/姓名" at bounding box center [176, 146] width 91 height 20
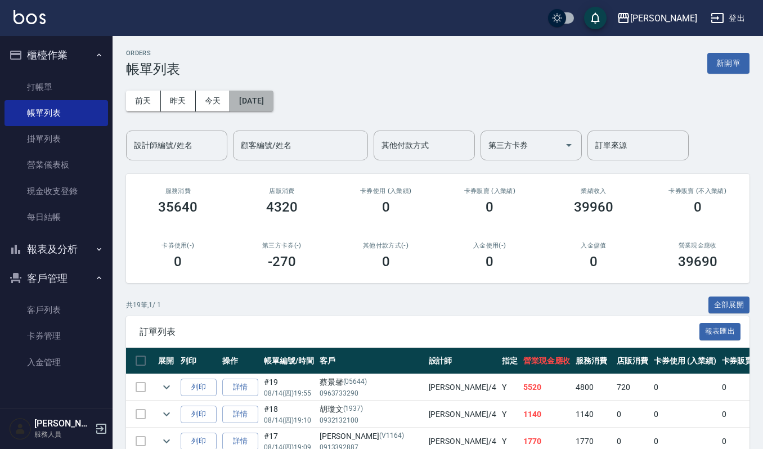
click at [262, 98] on button "2025/08/14" at bounding box center [251, 101] width 43 height 21
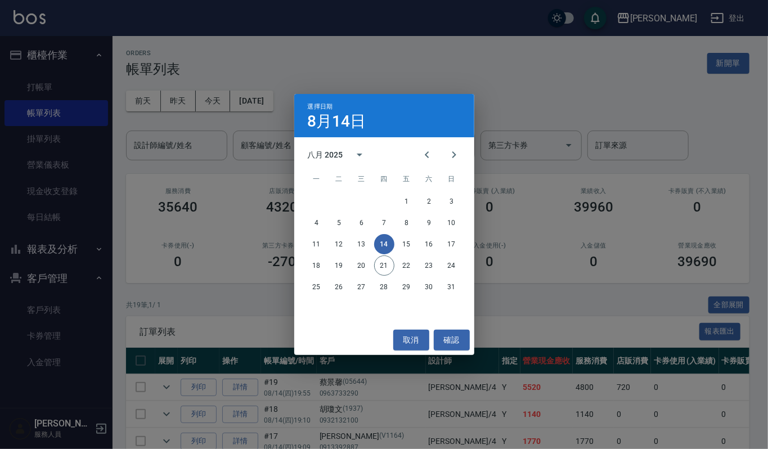
click at [217, 203] on div "選擇日期 8月14日 八月 2025 一 二 三 四 五 六 日 1 2 3 4 5 6 7 8 9 10 11 12 13 14 15 16 17 18 1…" at bounding box center [384, 224] width 768 height 449
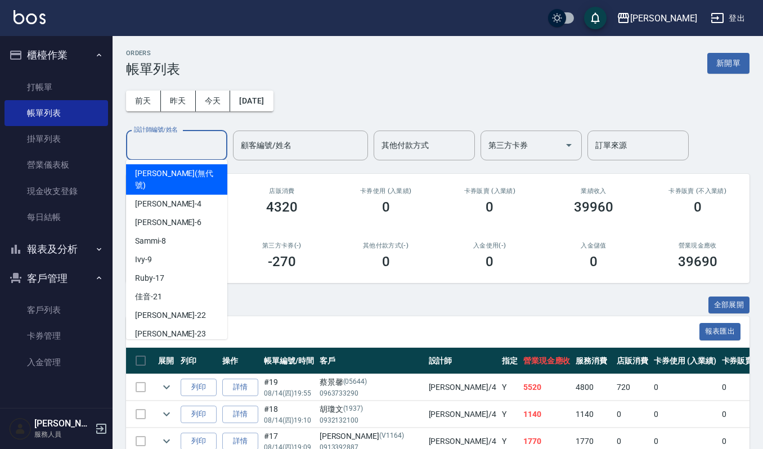
click at [185, 142] on input "設計師編號/姓名" at bounding box center [176, 146] width 91 height 20
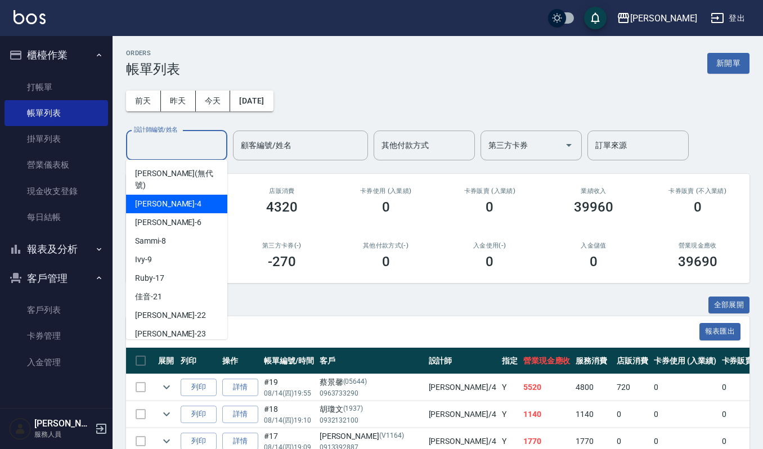
click at [174, 195] on div "吉兒 -4" at bounding box center [176, 204] width 101 height 19
type input "吉兒-4"
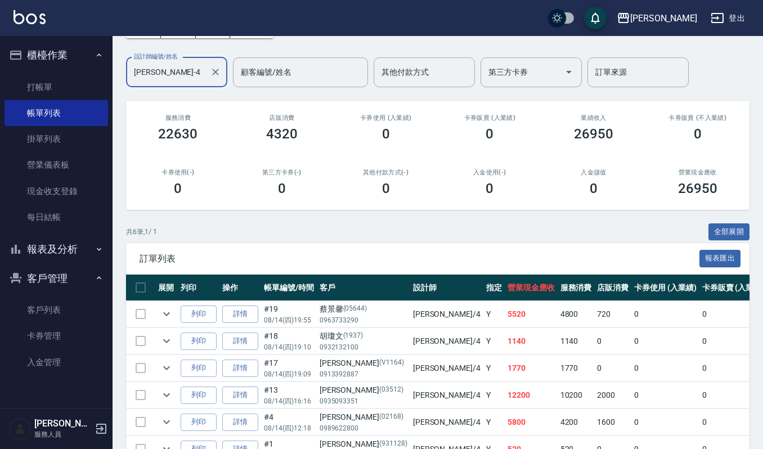
scroll to position [145, 0]
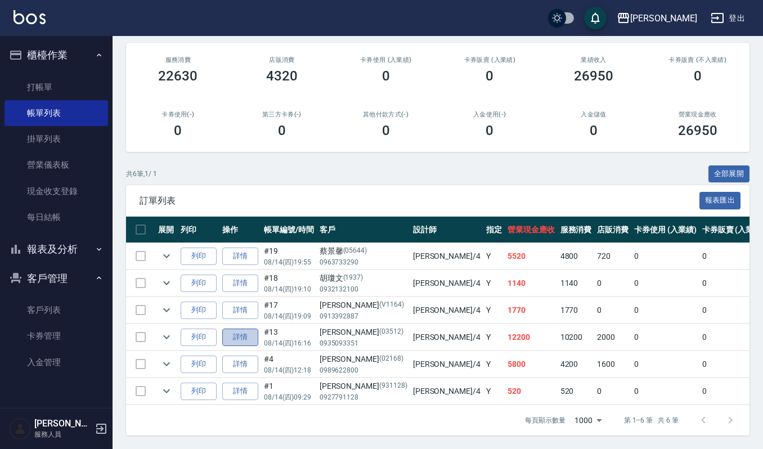
click at [235, 329] on link "詳情" at bounding box center [240, 337] width 36 height 17
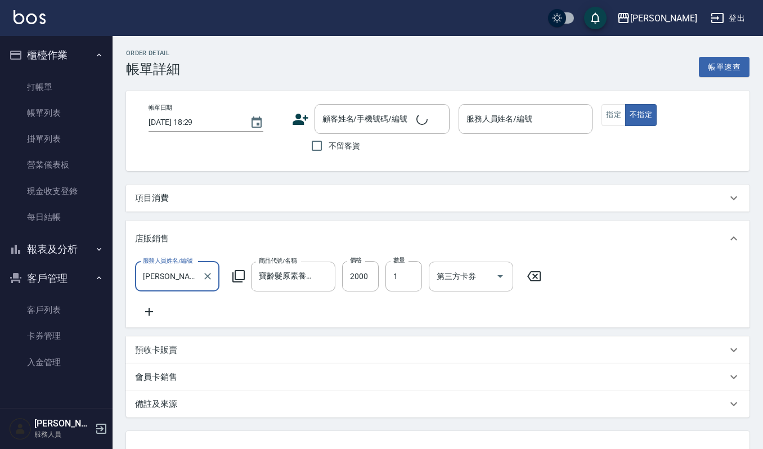
type input "2025/08/14 16:16"
type input "吉兒-4"
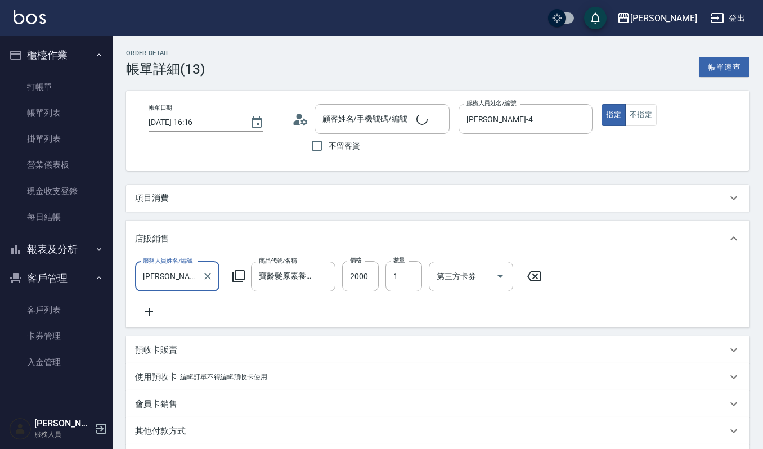
type input "何佩蓉/0935093351/03512"
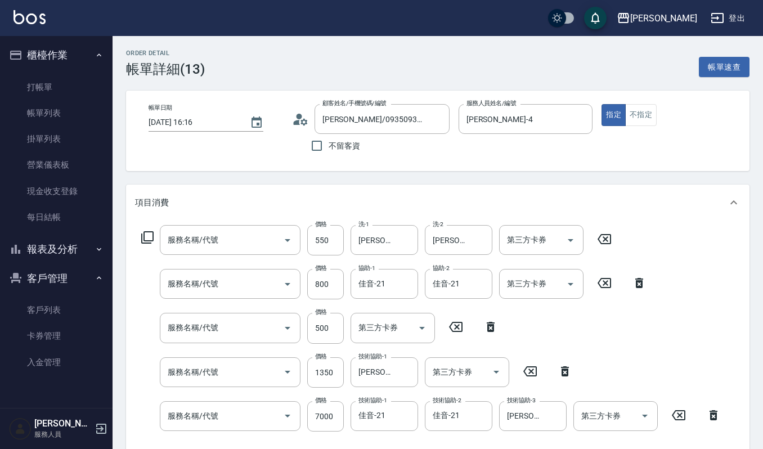
type input "純香洗髮(107)"
type input "CMC加購護(701)"
type input "(雲提)燙染前頭皮防護(518)"
type input "補染(407)"
type input "(設計師自備)KT歌薇微整護(588)"
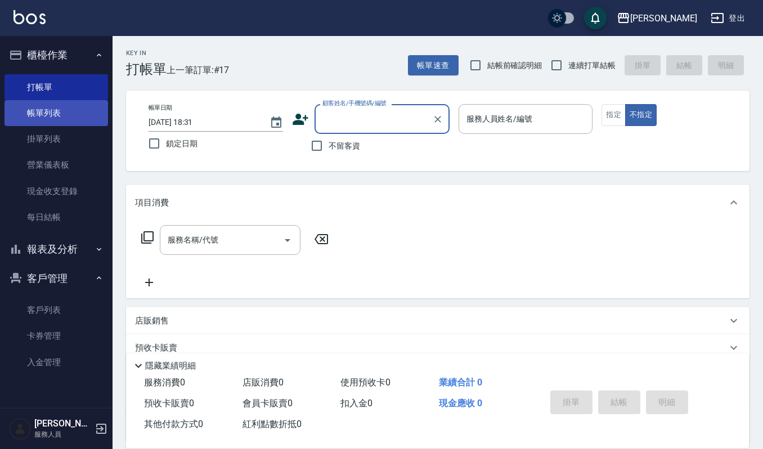
click at [62, 116] on link "帳單列表" at bounding box center [57, 113] width 104 height 26
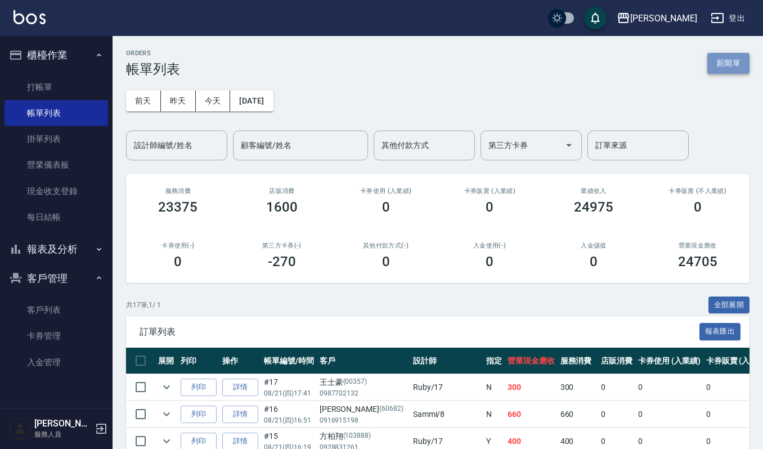
click at [728, 64] on button "新開單" at bounding box center [729, 63] width 42 height 21
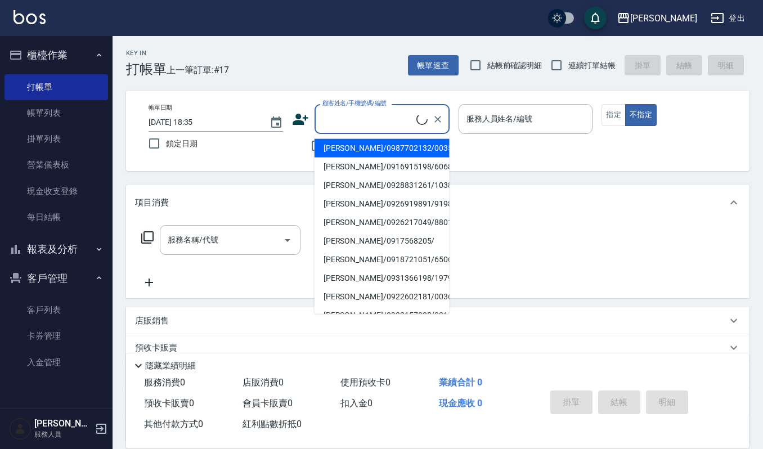
click at [359, 124] on input "顧客姓名/手機號碼/編號" at bounding box center [368, 119] width 97 height 20
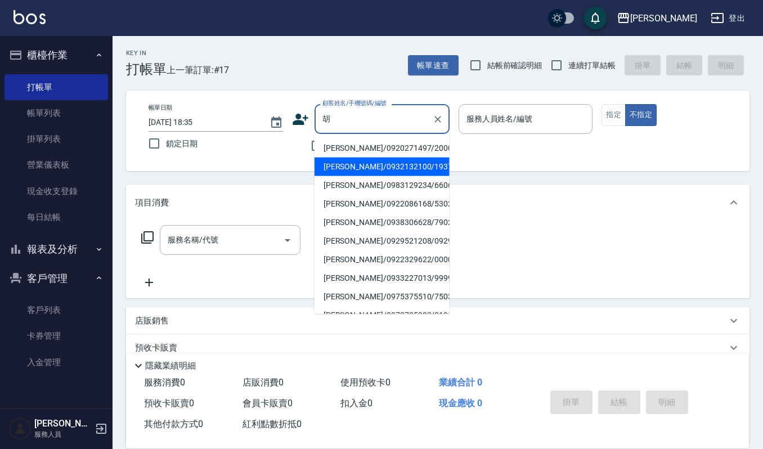
click at [353, 164] on li "胡瓊文/0932132100/1937" at bounding box center [382, 167] width 135 height 19
type input "胡瓊文/0932132100/1937"
type input "吉兒-4"
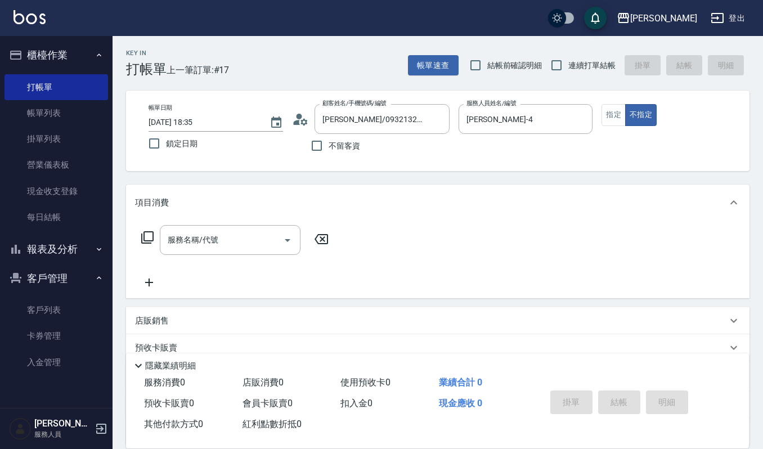
click at [237, 222] on div "服務名稱/代號 服務名稱/代號" at bounding box center [438, 260] width 624 height 78
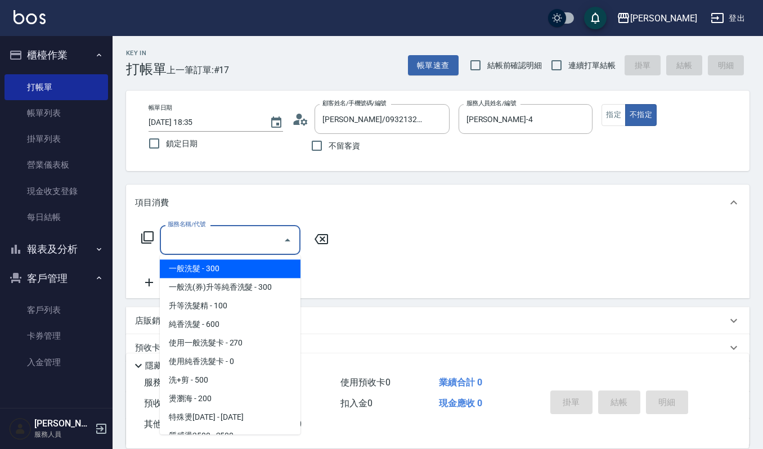
click at [229, 232] on input "服務名稱/代號" at bounding box center [222, 240] width 114 height 20
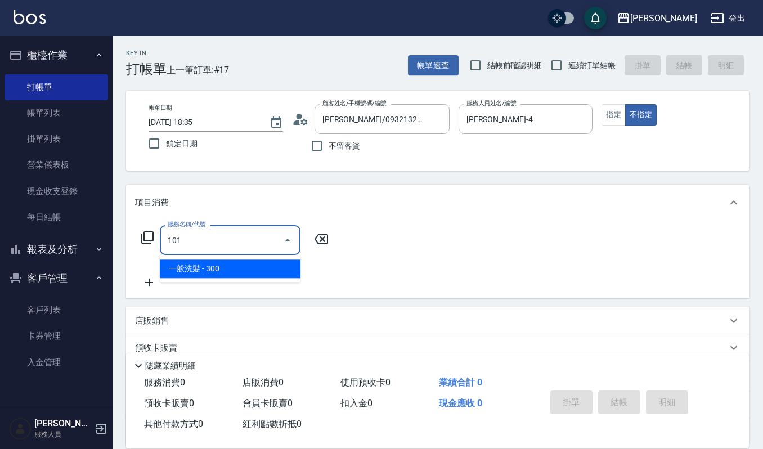
type input "一般洗髮(101)"
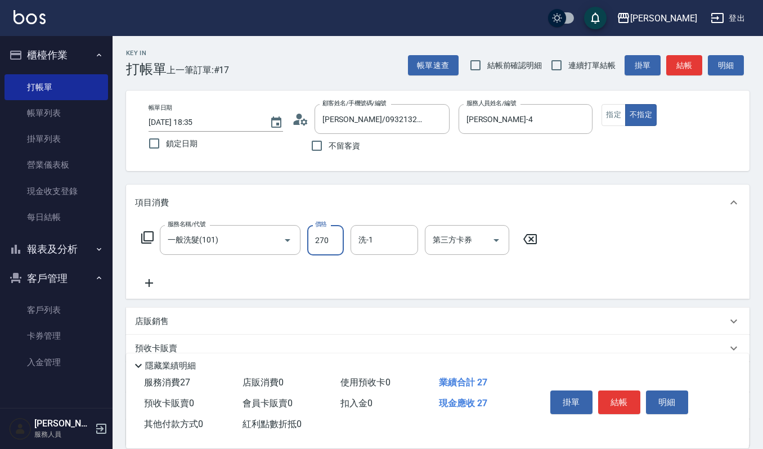
type input "270"
type input "宜芳-22"
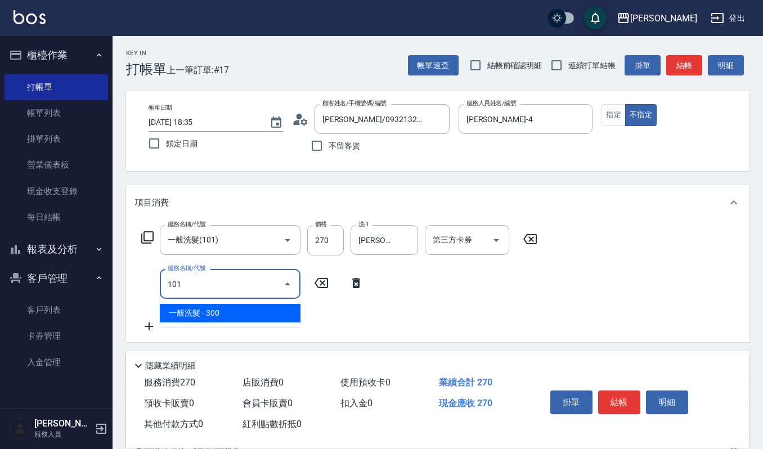
type input "一般洗髮(101)"
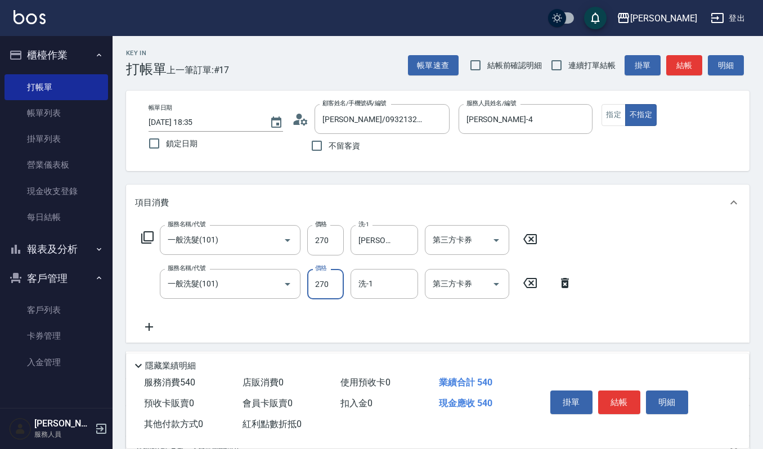
type input "270"
type input "佳音-21"
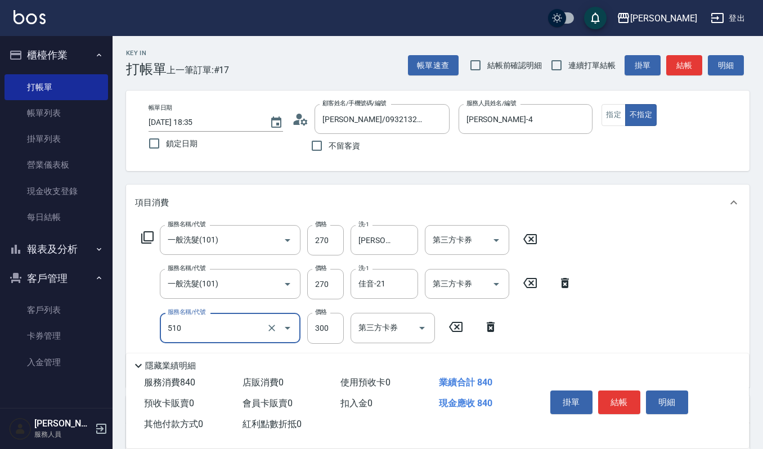
type input "~自備~護髮(510)"
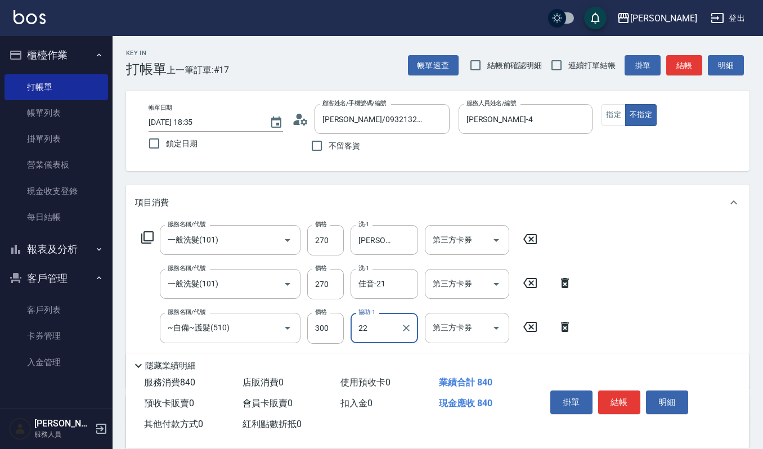
type input "宜芳-22"
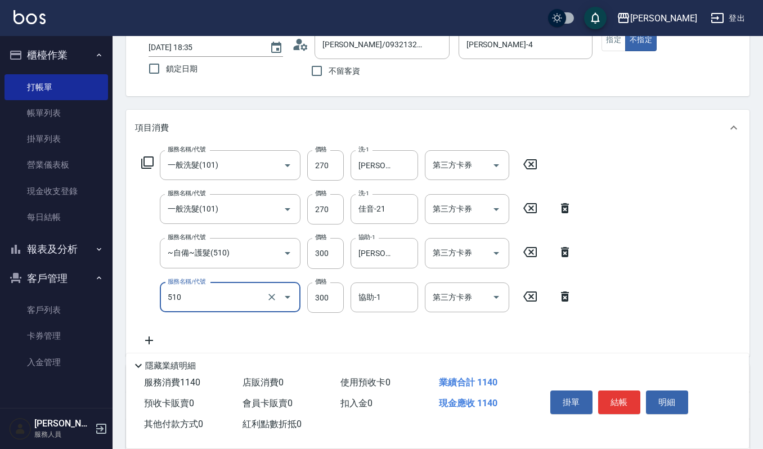
type input "~自備~護髮(510)"
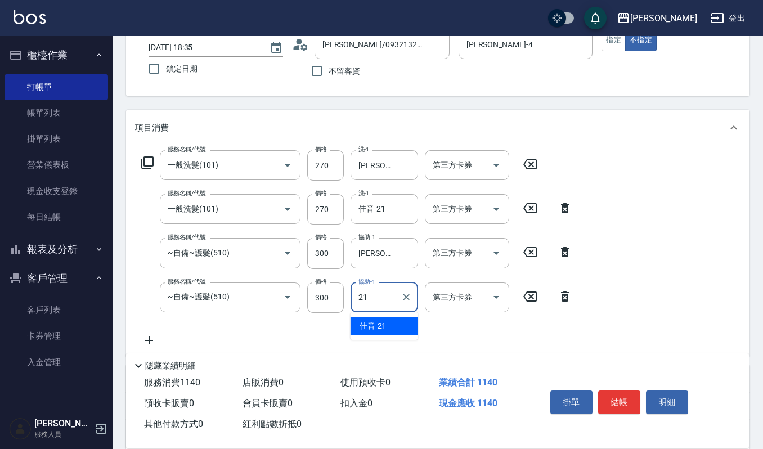
type input "佳音-21"
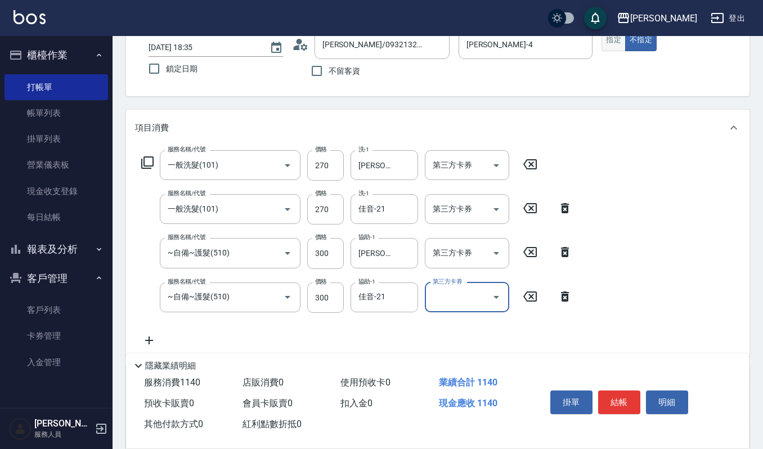
click at [618, 39] on button "指定" at bounding box center [614, 40] width 24 height 22
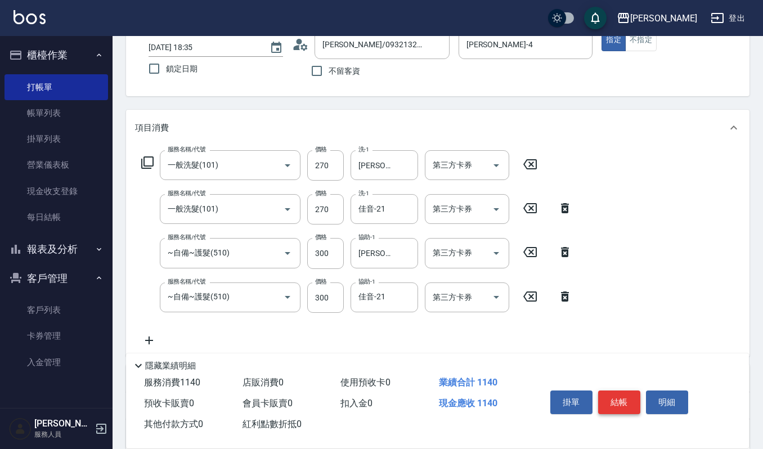
click at [618, 399] on button "結帳" at bounding box center [619, 403] width 42 height 24
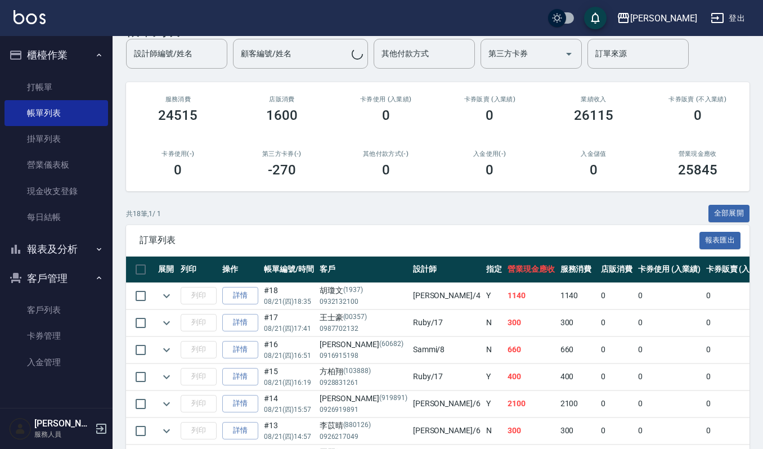
scroll to position [75, 0]
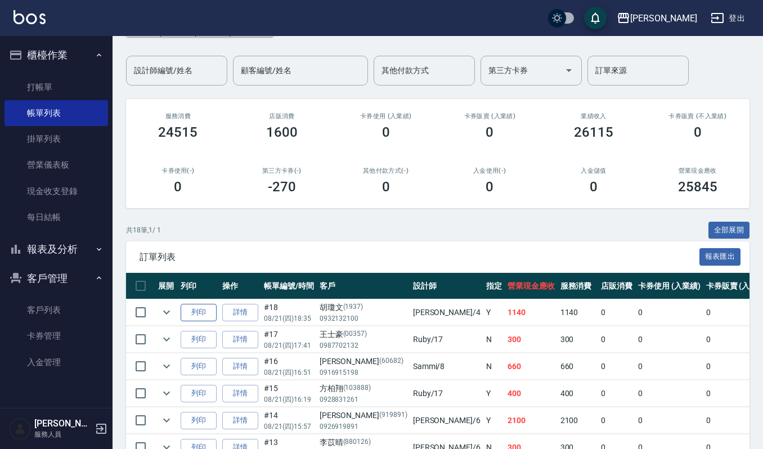
click at [194, 309] on button "列印" at bounding box center [199, 312] width 36 height 17
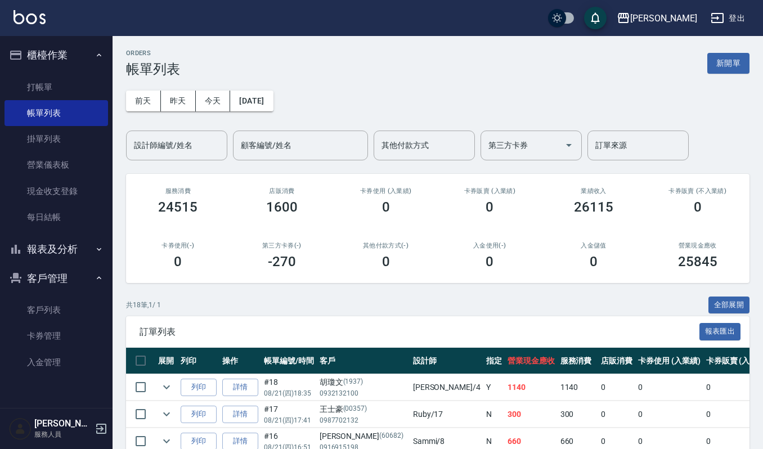
click at [174, 128] on div "前天 昨天 今天 2025/08/21 設計師編號/姓名 設計師編號/姓名 顧客編號/姓名 顧客編號/姓名 其他付款方式 其他付款方式 第三方卡券 第三方卡券…" at bounding box center [438, 118] width 624 height 83
click at [163, 138] on div "設計師編號/姓名 設計師編號/姓名" at bounding box center [176, 146] width 101 height 30
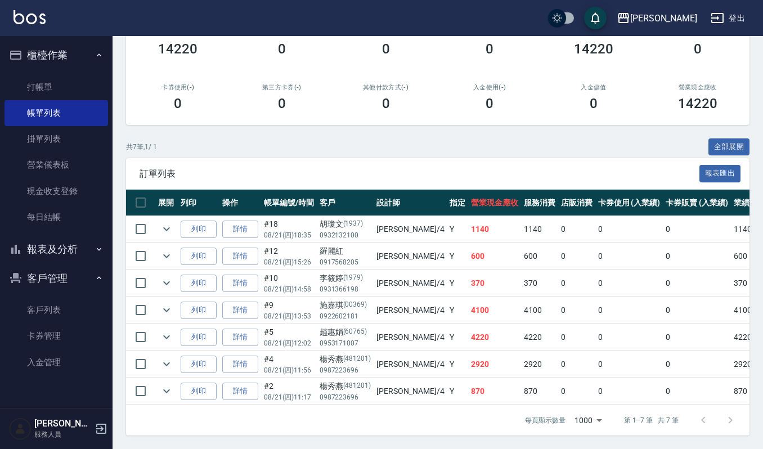
scroll to position [172, 0]
click at [172, 249] on icon "expand row" at bounding box center [167, 256] width 14 height 14
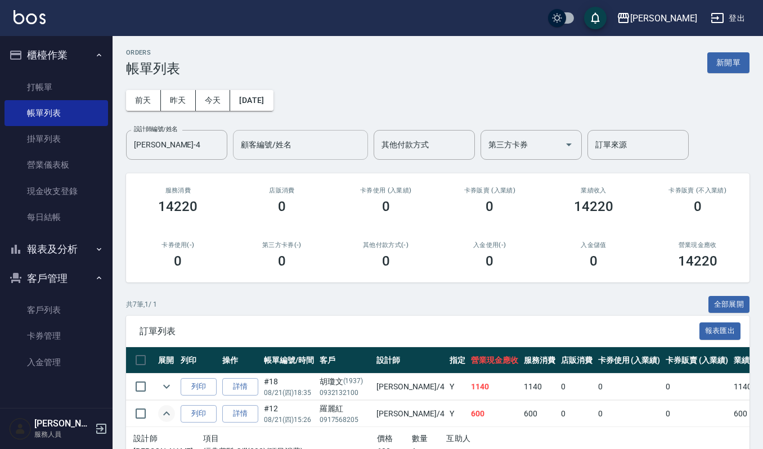
scroll to position [0, 0]
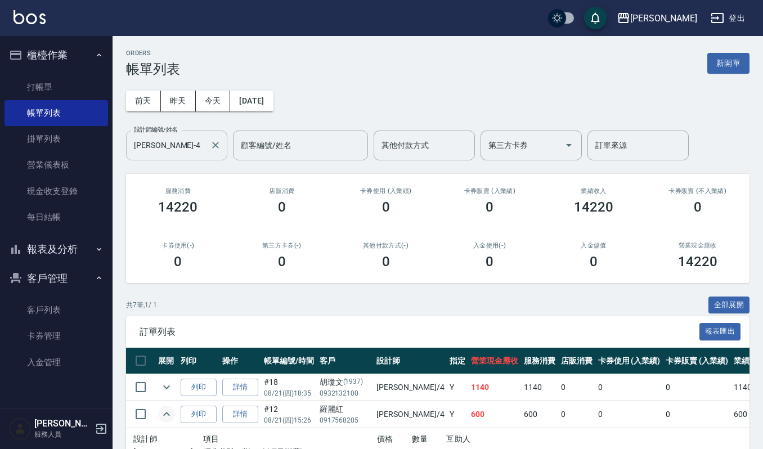
click at [195, 147] on input "吉兒-4" at bounding box center [168, 146] width 74 height 20
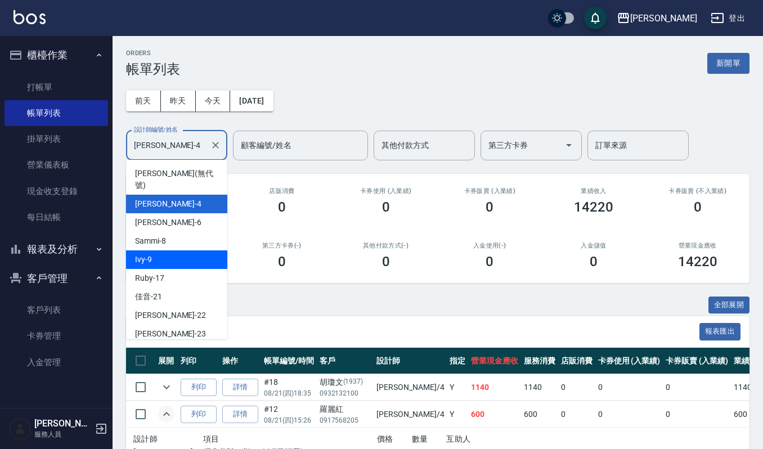
click at [158, 253] on div "Ivy -9" at bounding box center [176, 259] width 101 height 19
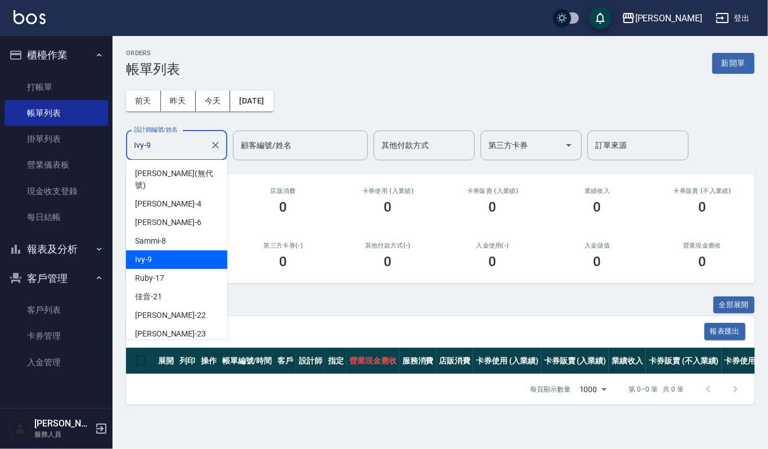
click at [176, 141] on input "Ivy-9" at bounding box center [168, 146] width 74 height 20
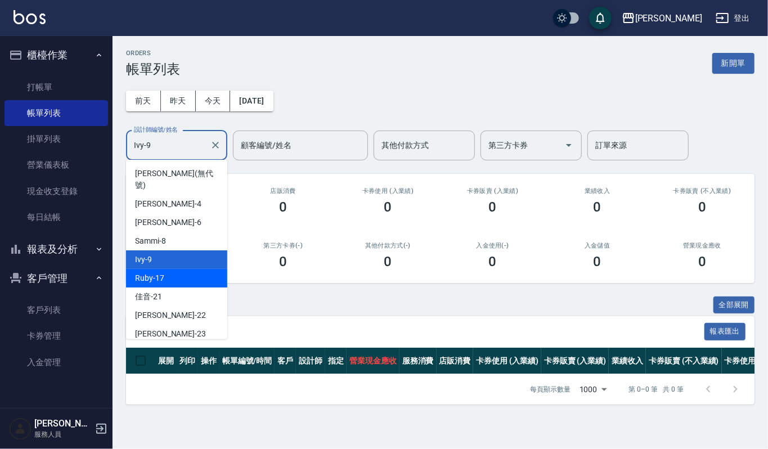
click at [165, 275] on div "Ruby -17" at bounding box center [176, 278] width 101 height 19
type input "Ruby-17"
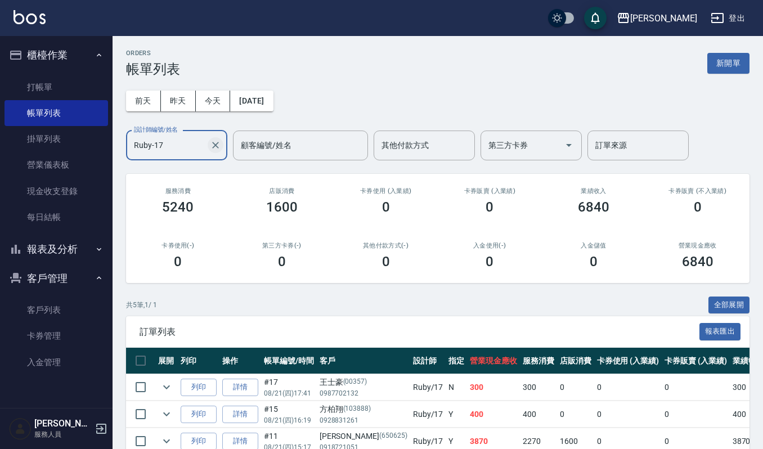
click at [215, 142] on icon "Clear" at bounding box center [215, 145] width 11 height 11
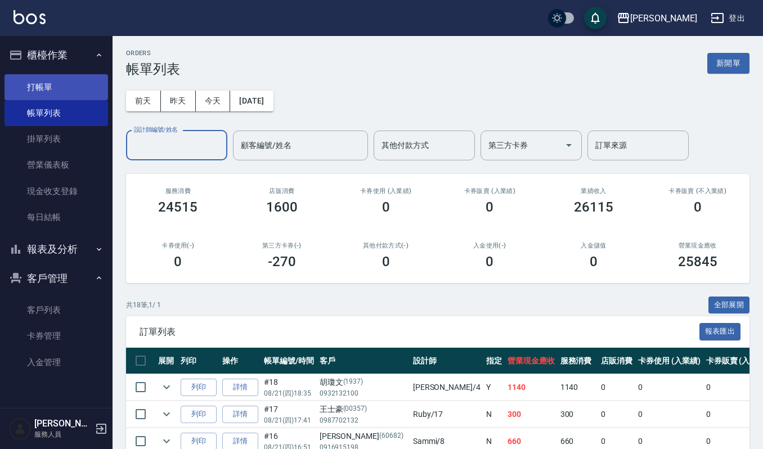
click at [86, 81] on link "打帳單" at bounding box center [57, 87] width 104 height 26
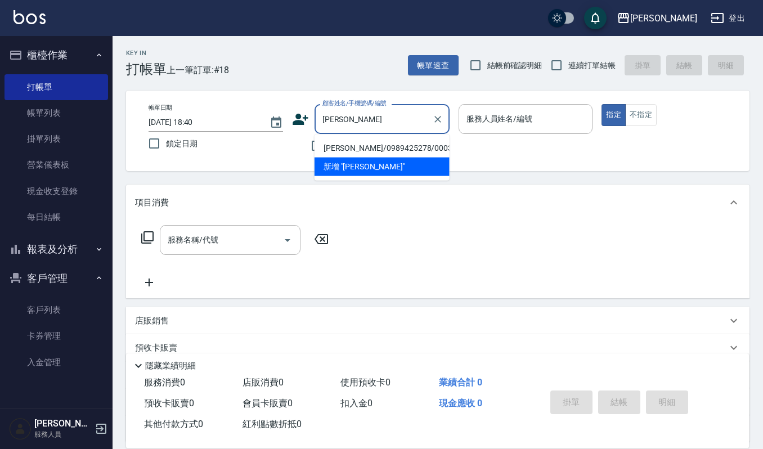
click at [375, 146] on li "蔣佳珈/0989425278/000312" at bounding box center [382, 148] width 135 height 19
type input "蔣佳珈/0989425278/000312"
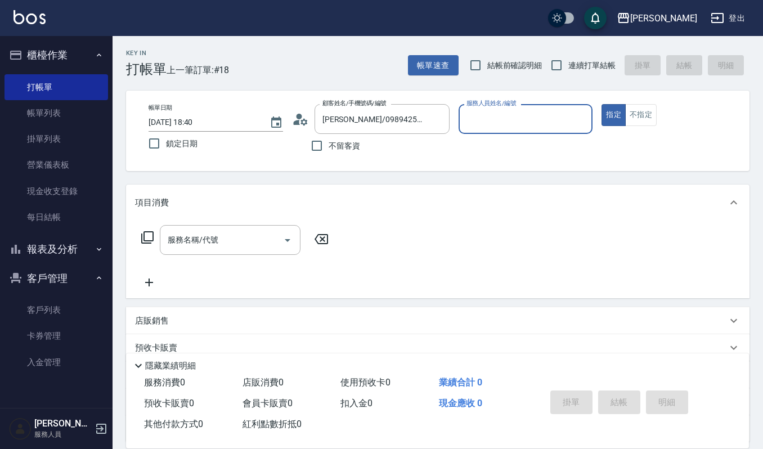
type input "吉兒-4"
click at [231, 246] on input "服務名稱/代號" at bounding box center [222, 240] width 114 height 20
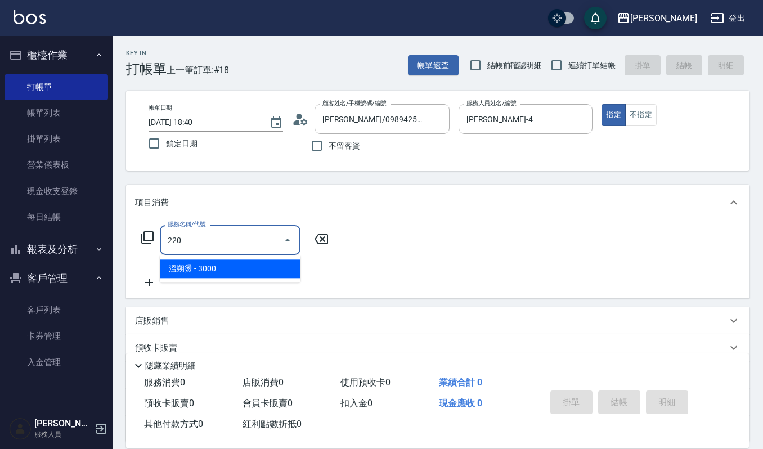
type input "溫朔燙(220)"
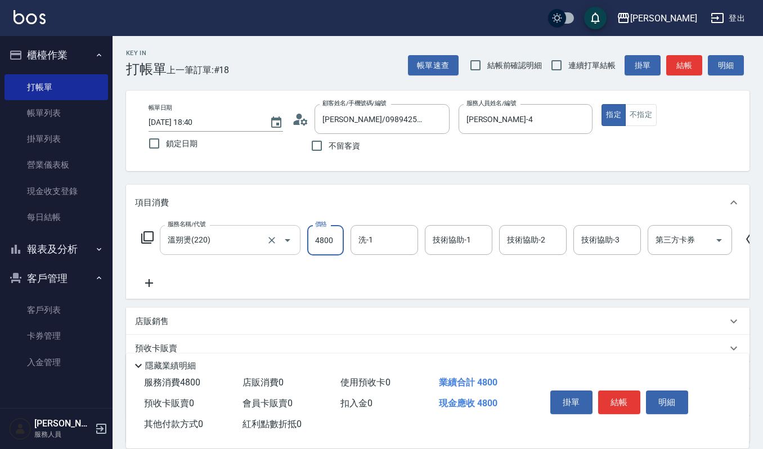
type input "4800"
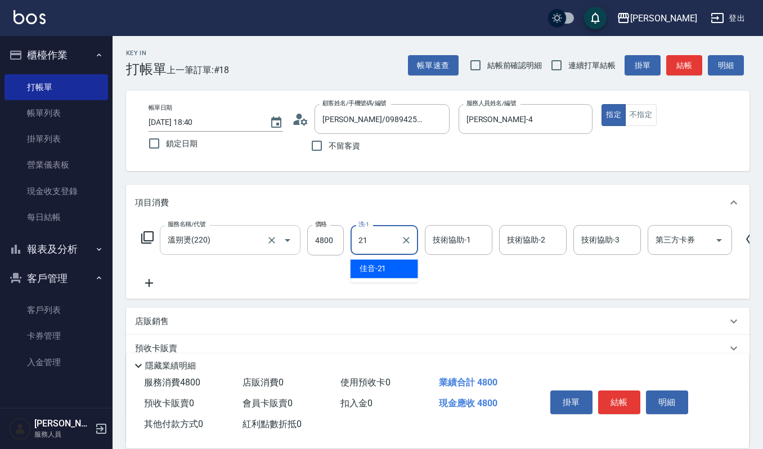
type input "佳音-21"
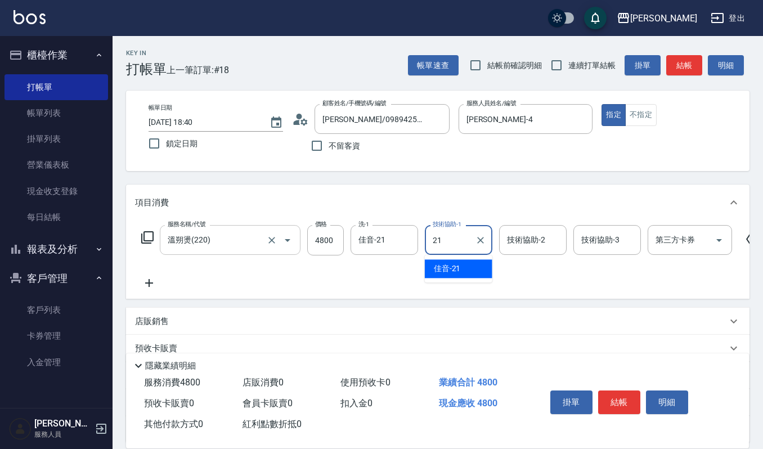
type input "佳音-21"
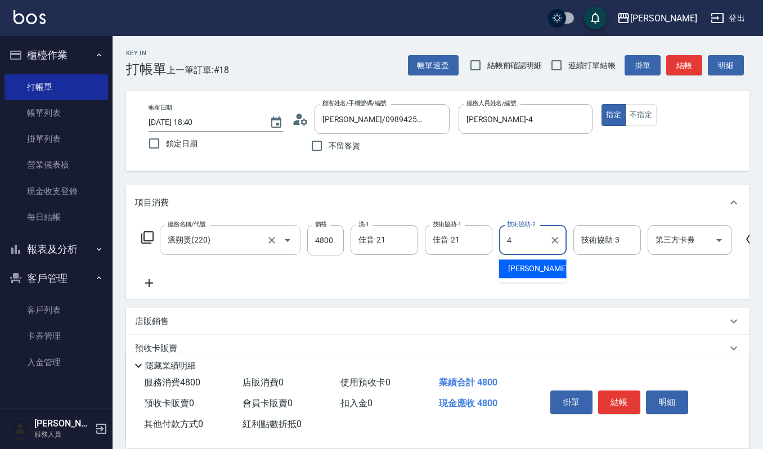
type input "吉兒-4"
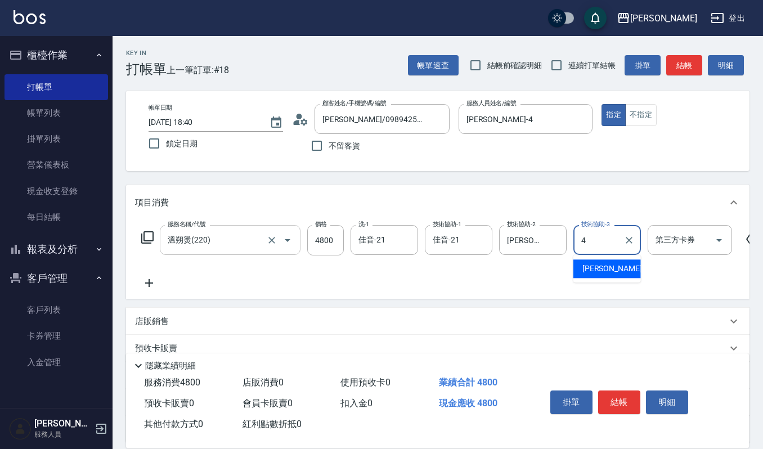
type input "吉兒-4"
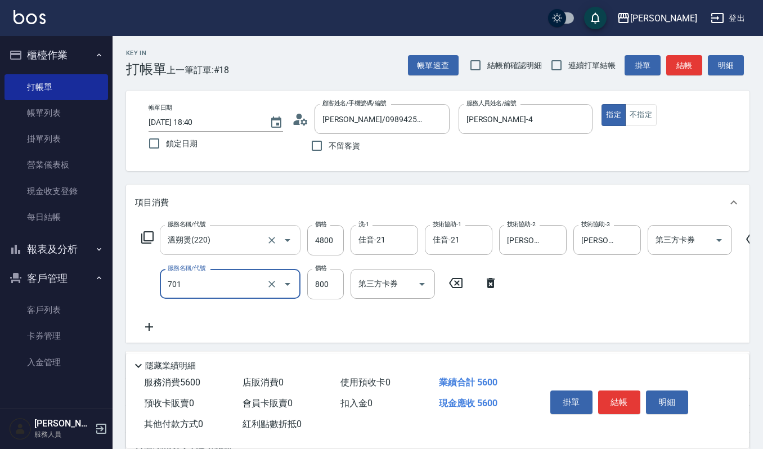
type input "CMC加購護(701)"
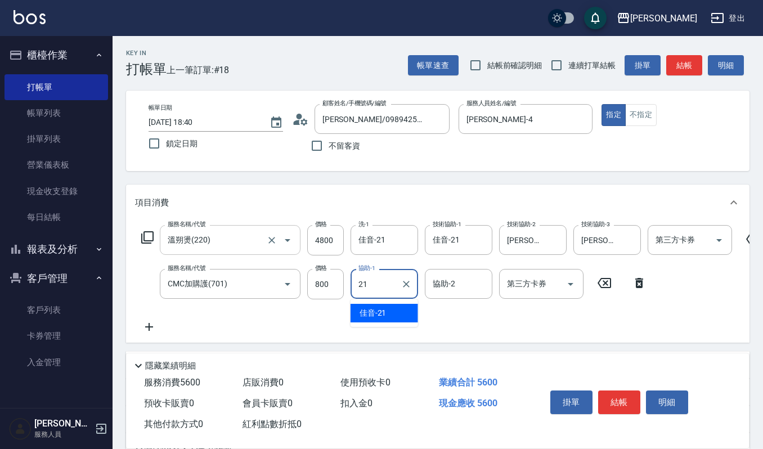
type input "佳音-21"
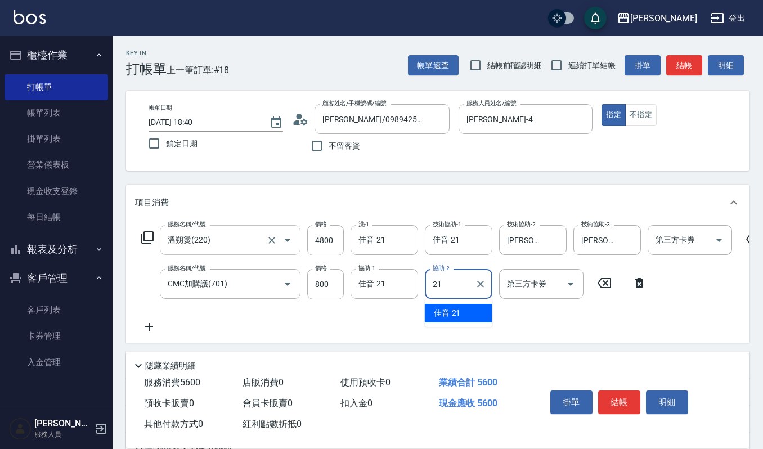
type input "佳音-21"
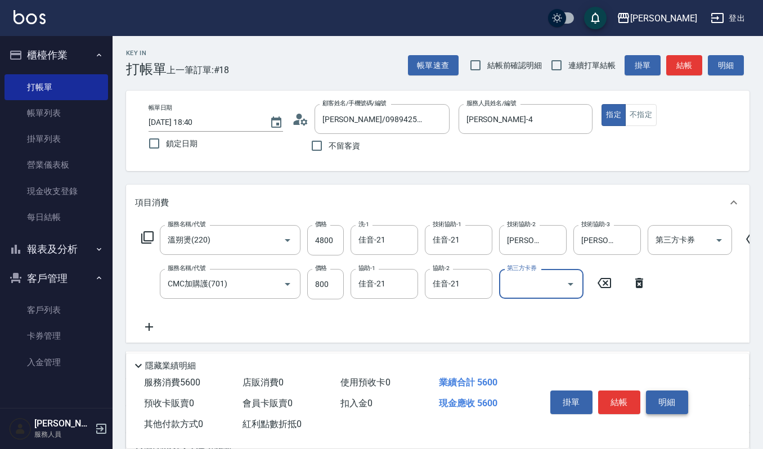
click at [670, 391] on button "明細" at bounding box center [667, 403] width 42 height 24
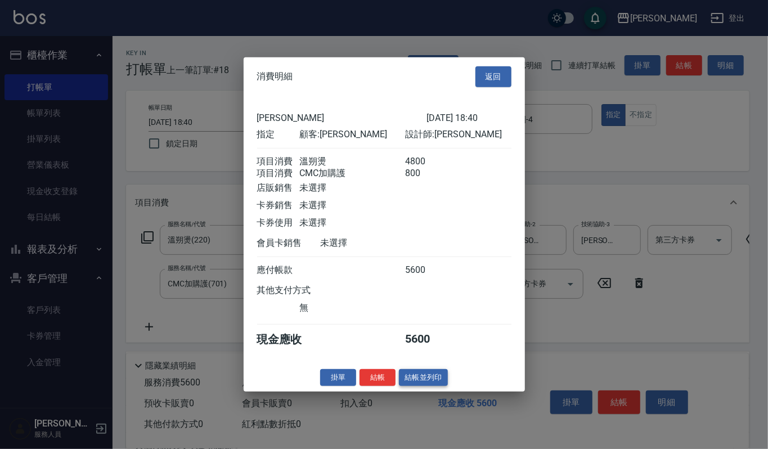
click at [431, 378] on button "結帳並列印" at bounding box center [423, 377] width 49 height 17
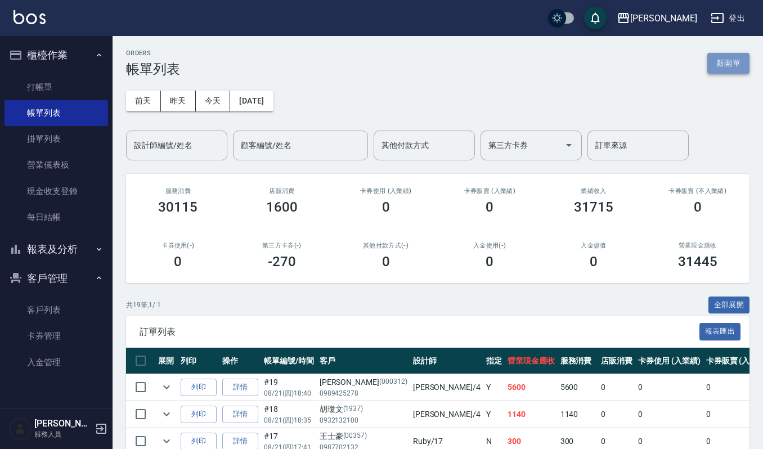
click at [722, 66] on button "新開單" at bounding box center [729, 63] width 42 height 21
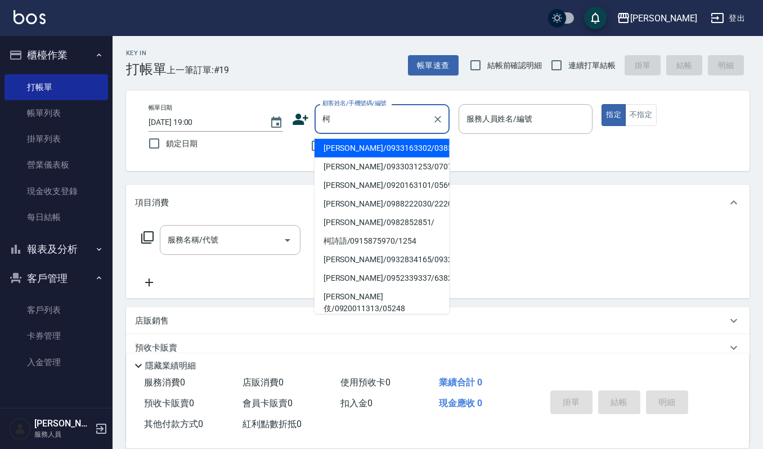
click at [397, 191] on li "柯嘉琳/0920163101/05693" at bounding box center [382, 185] width 135 height 19
type input "柯嘉琳/0920163101/05693"
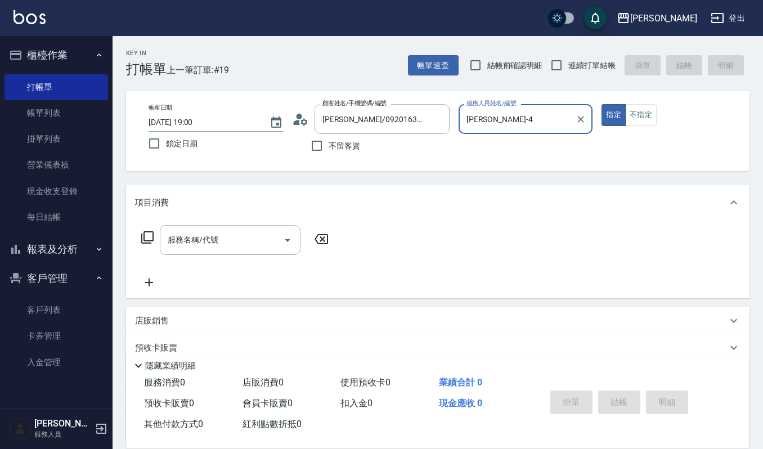
type input "吉兒-4"
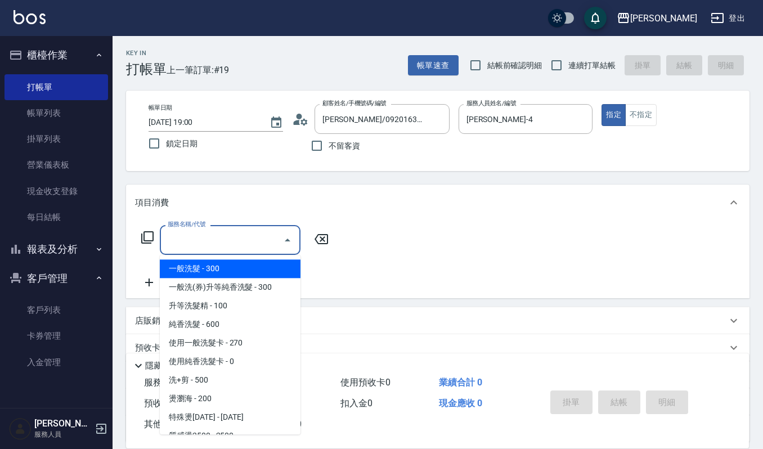
click at [203, 249] on input "服務名稱/代號" at bounding box center [222, 240] width 114 height 20
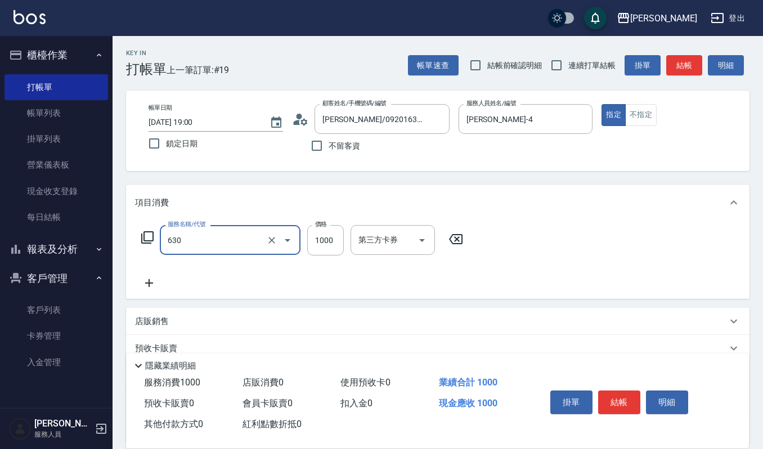
type input "洗+頭皮保養(630)"
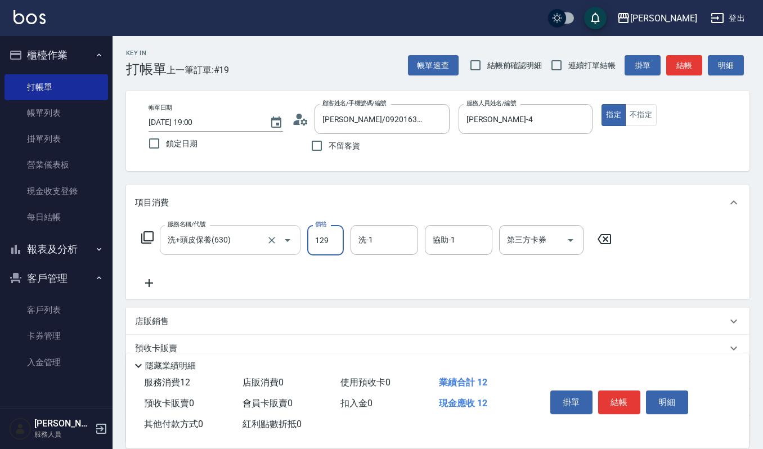
type input "129"
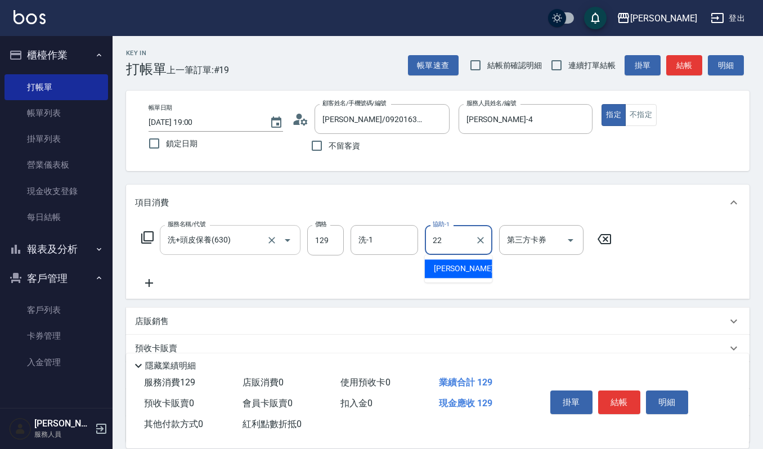
type input "2"
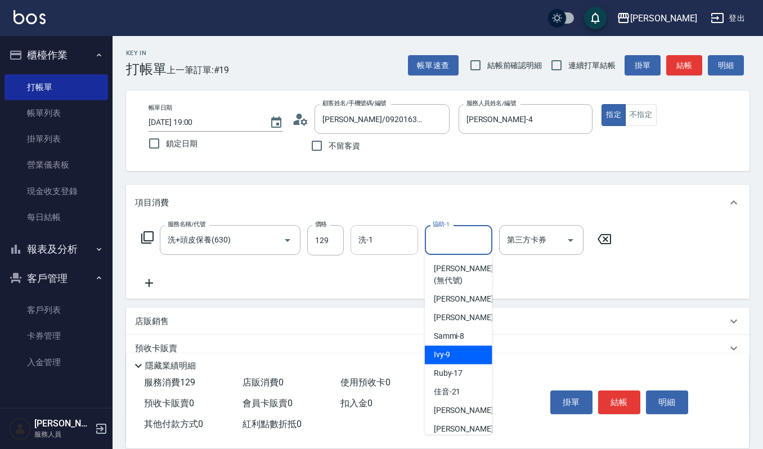
click at [377, 251] on div "洗-1" at bounding box center [385, 240] width 68 height 30
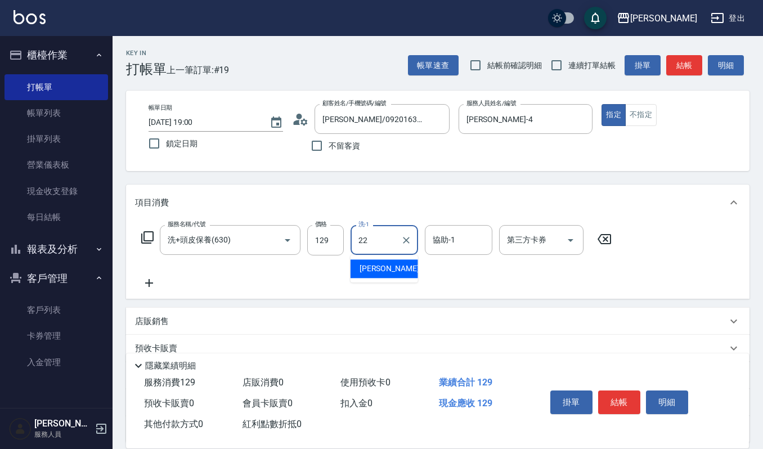
type input "宜芳-22"
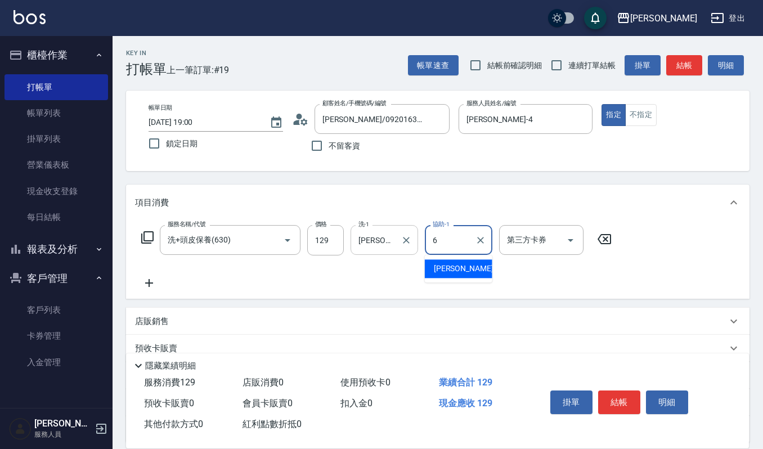
type input "Joalin-6"
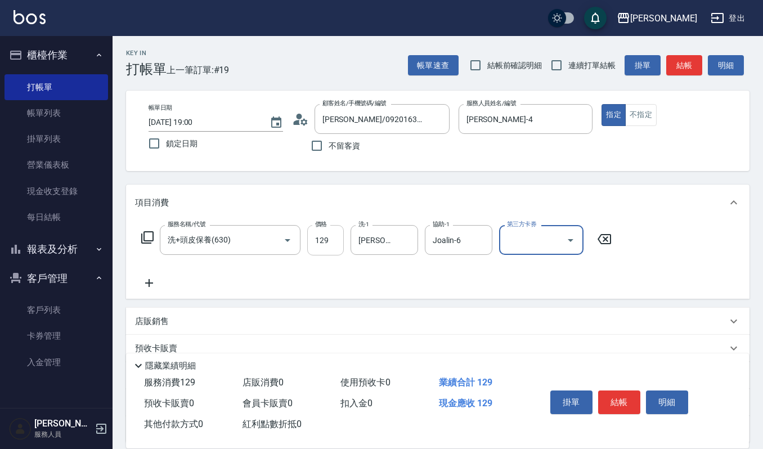
click at [338, 244] on input "129" at bounding box center [325, 240] width 37 height 30
type input "1299"
click at [638, 400] on button "結帳" at bounding box center [619, 403] width 42 height 24
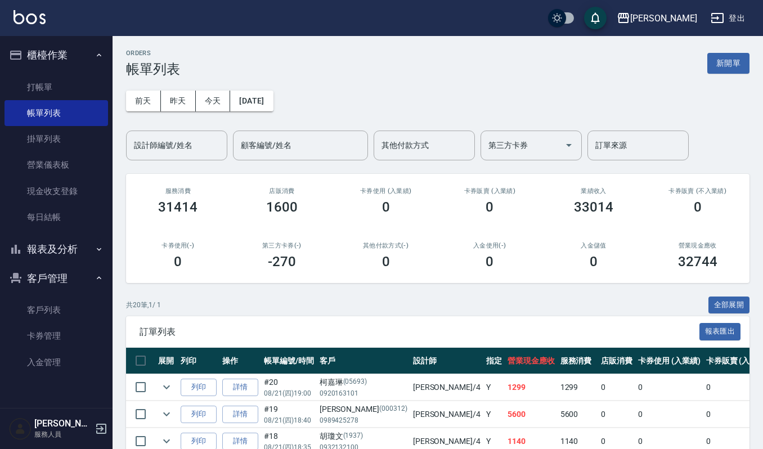
scroll to position [75, 0]
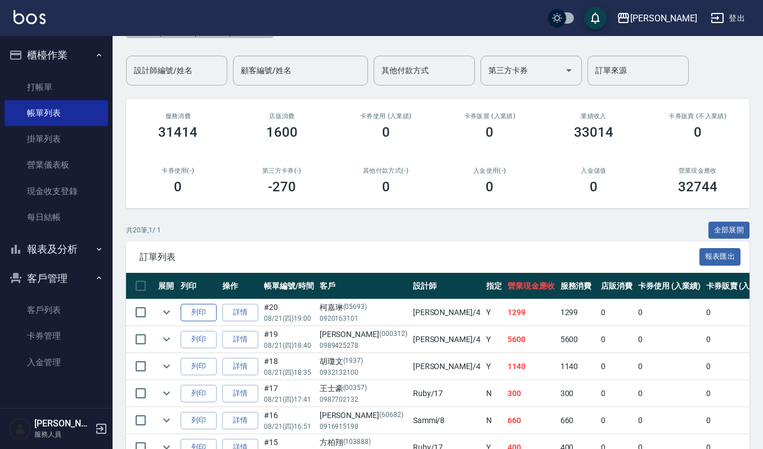
click at [188, 309] on button "列印" at bounding box center [199, 312] width 36 height 17
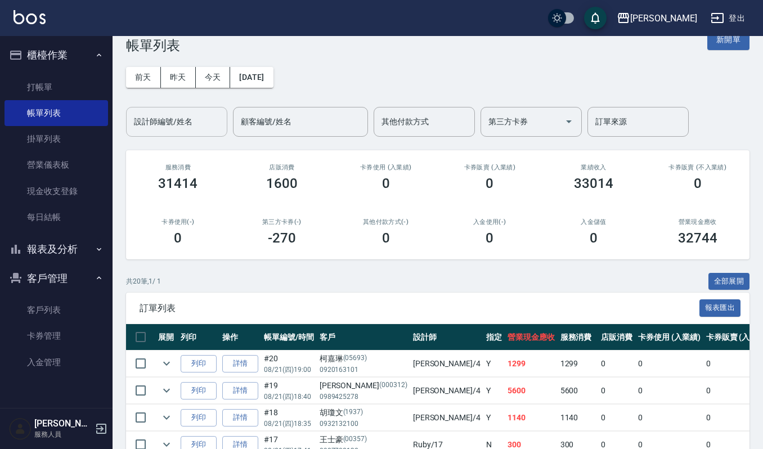
scroll to position [0, 0]
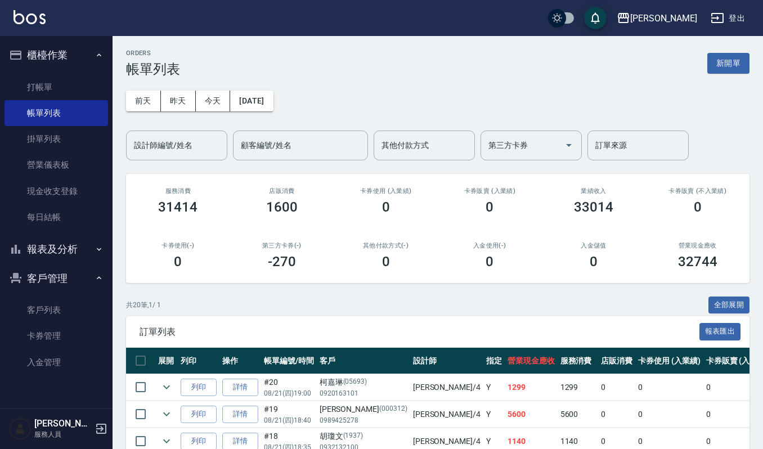
click at [190, 147] on input "設計師編號/姓名" at bounding box center [176, 146] width 91 height 20
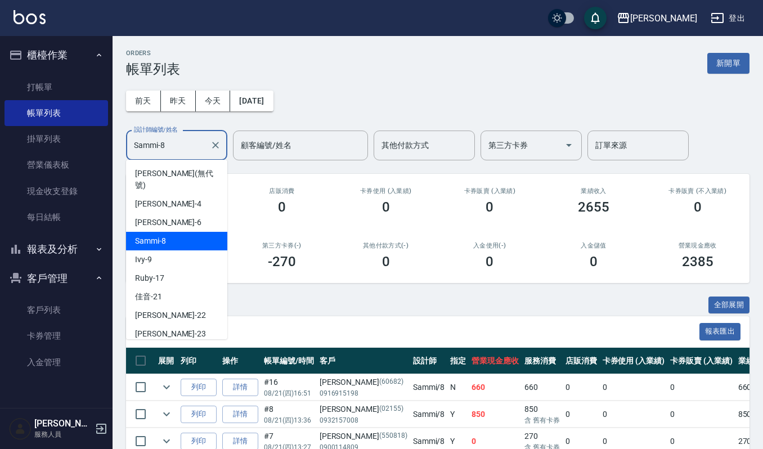
click at [194, 151] on input "Sammi-8" at bounding box center [168, 146] width 74 height 20
click at [160, 219] on div "Joalin -6" at bounding box center [176, 222] width 101 height 19
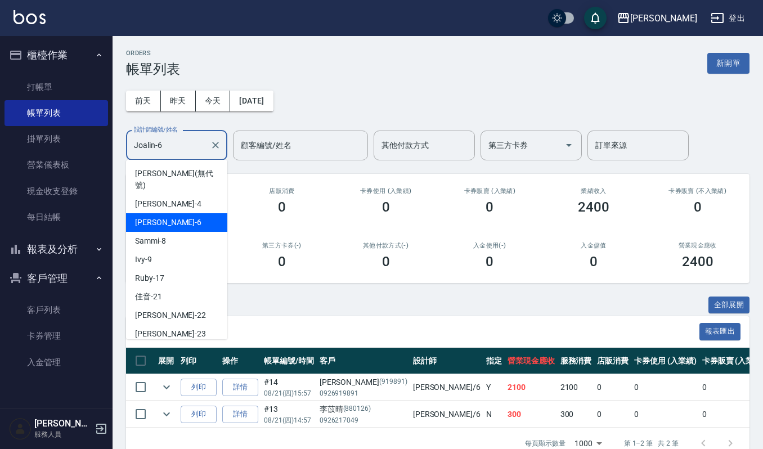
click at [167, 136] on input "Joalin-6" at bounding box center [168, 146] width 74 height 20
click at [168, 196] on div "吉兒 -4" at bounding box center [176, 204] width 101 height 19
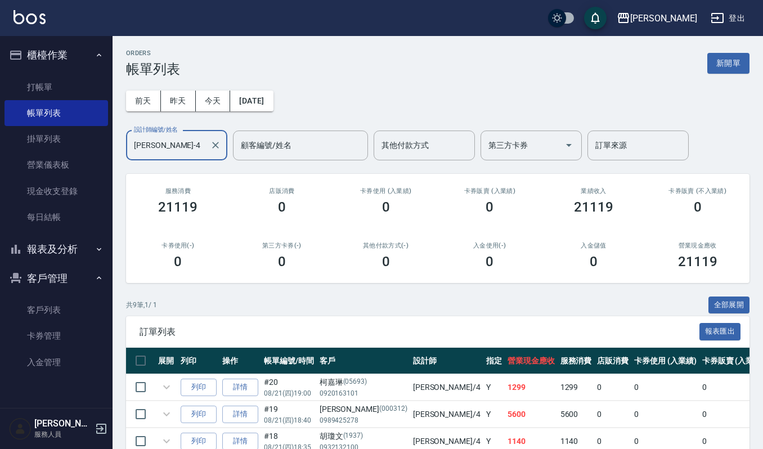
scroll to position [75, 0]
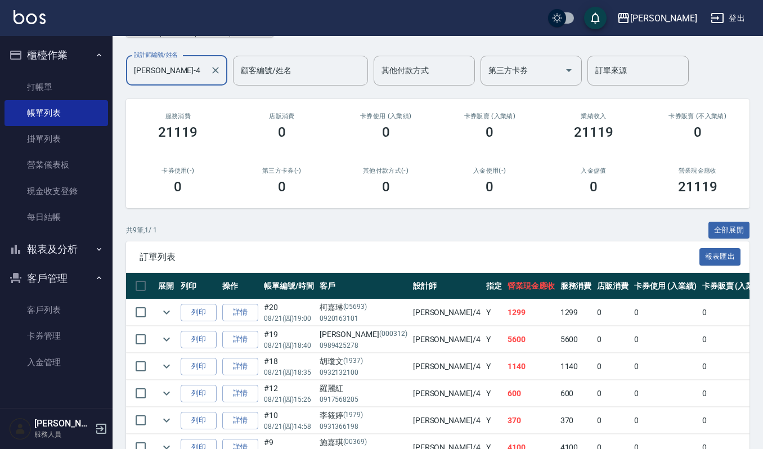
type input "吉兒-4"
click at [360, 230] on div "共 9 筆, 1 / 1 全部展開" at bounding box center [438, 230] width 624 height 17
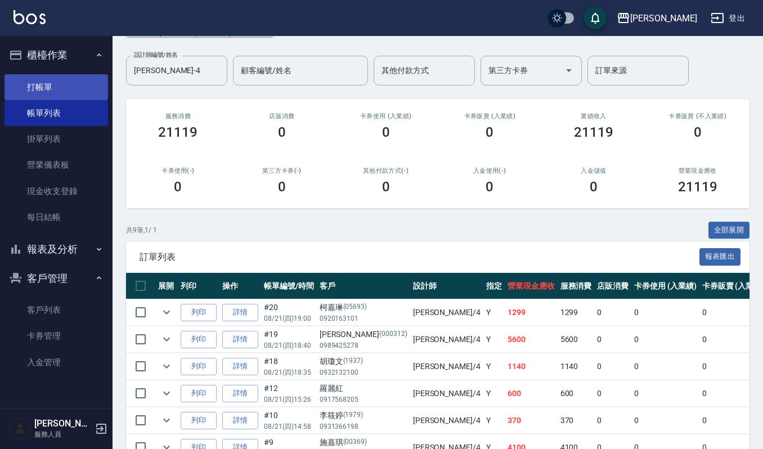
click at [50, 84] on link "打帳單" at bounding box center [57, 87] width 104 height 26
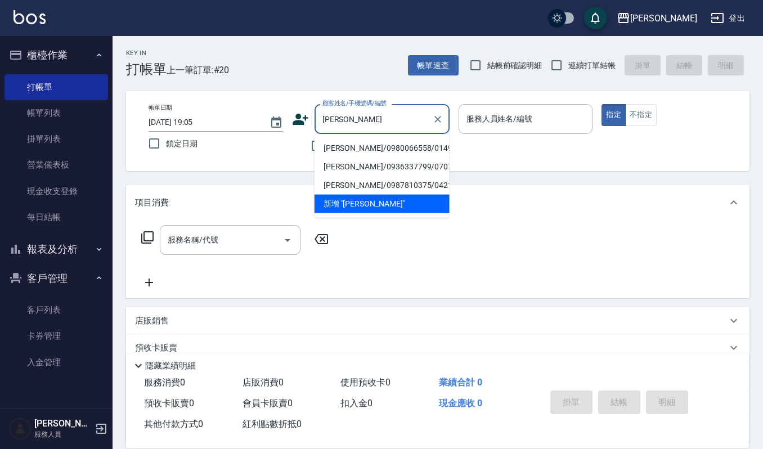
type input "江珮郡/0980066558/01499"
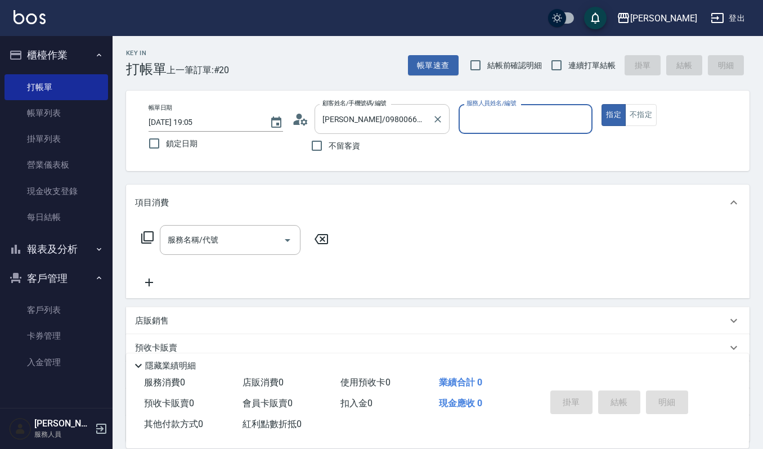
type input "Ruby-17"
click at [602, 104] on button "指定" at bounding box center [614, 115] width 24 height 22
type button "true"
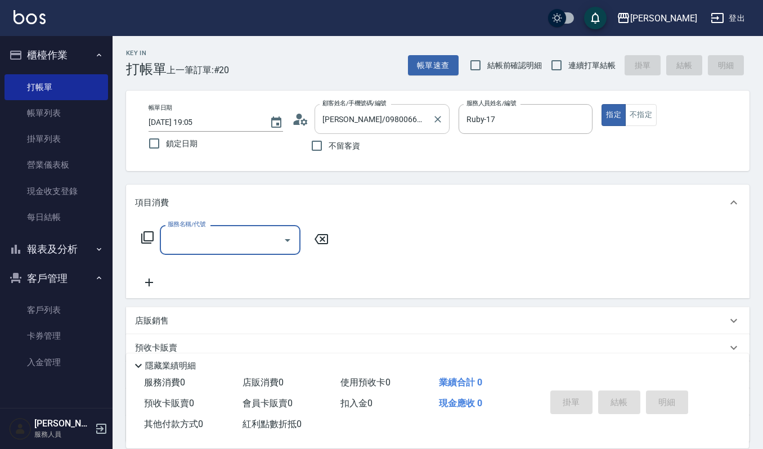
type input "0"
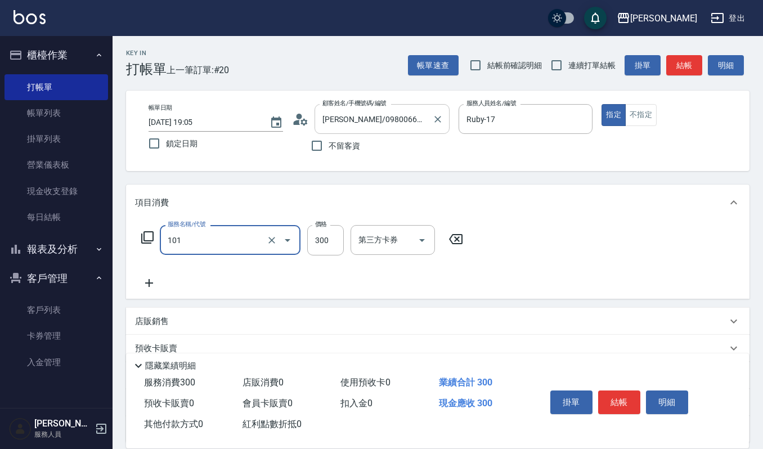
type input "一般洗髮(101)"
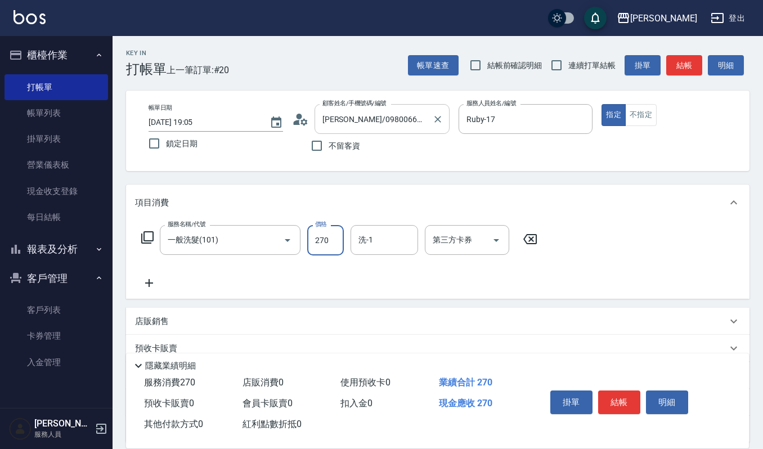
type input "270"
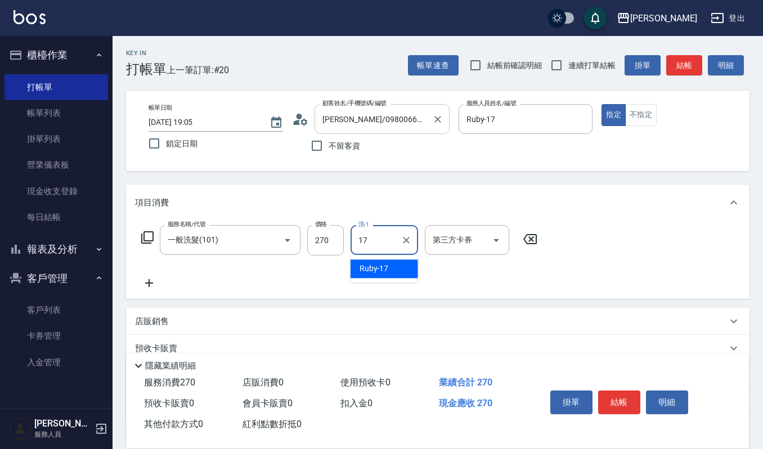
type input "Ruby-17"
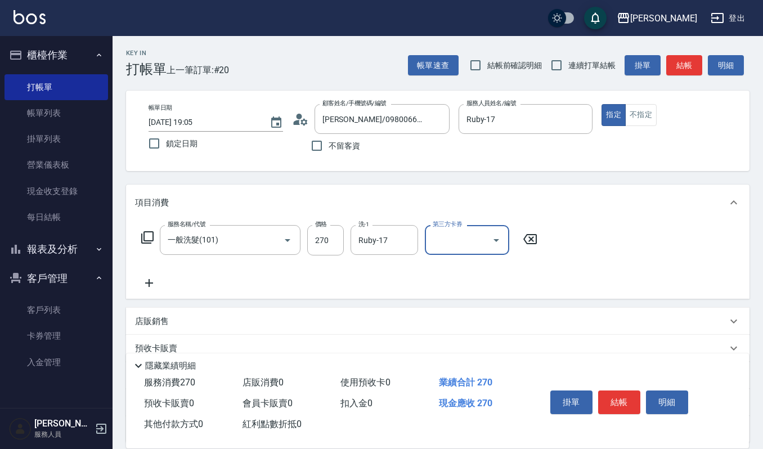
click at [620, 405] on button "結帳" at bounding box center [619, 403] width 42 height 24
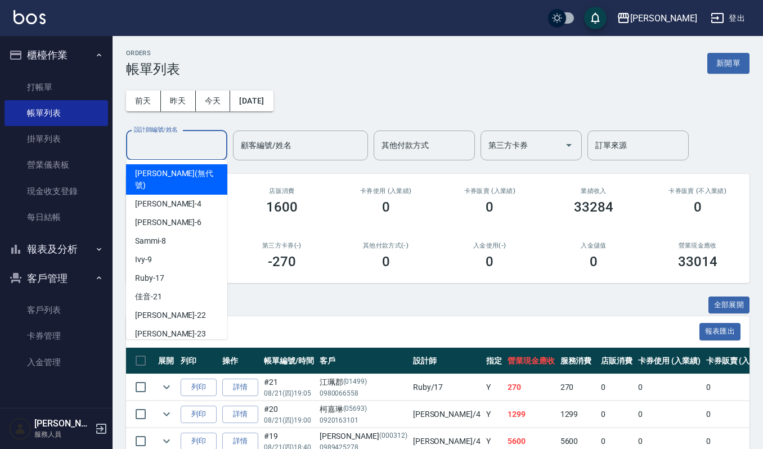
click at [167, 151] on input "設計師編號/姓名" at bounding box center [176, 146] width 91 height 20
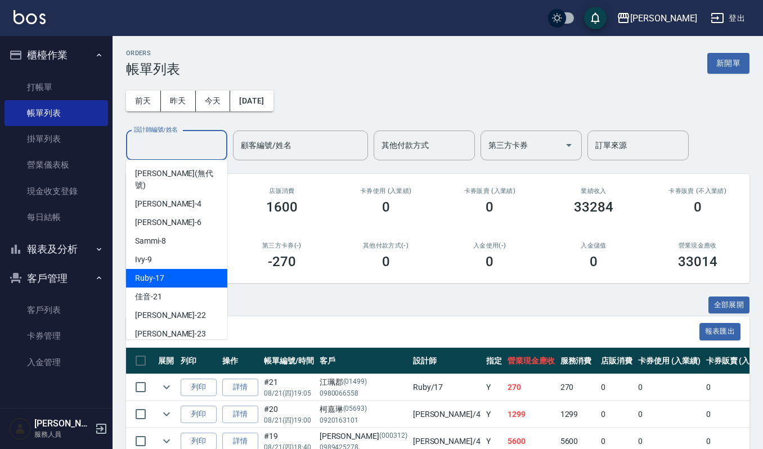
click at [151, 272] on span "Ruby -17" at bounding box center [149, 278] width 29 height 12
type input "Ruby-17"
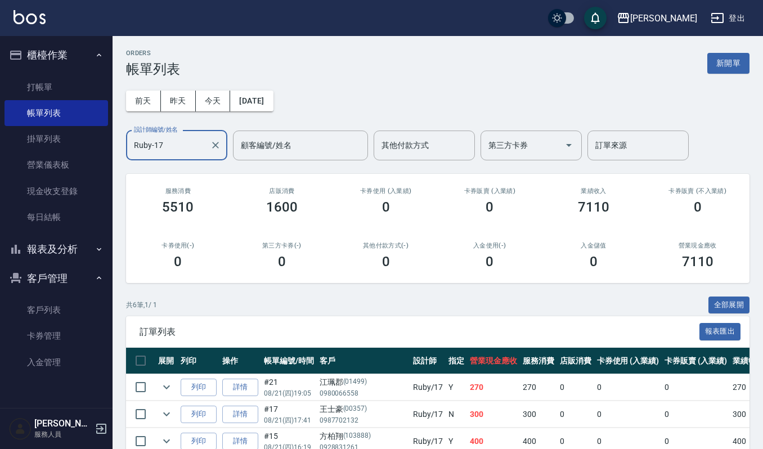
scroll to position [145, 0]
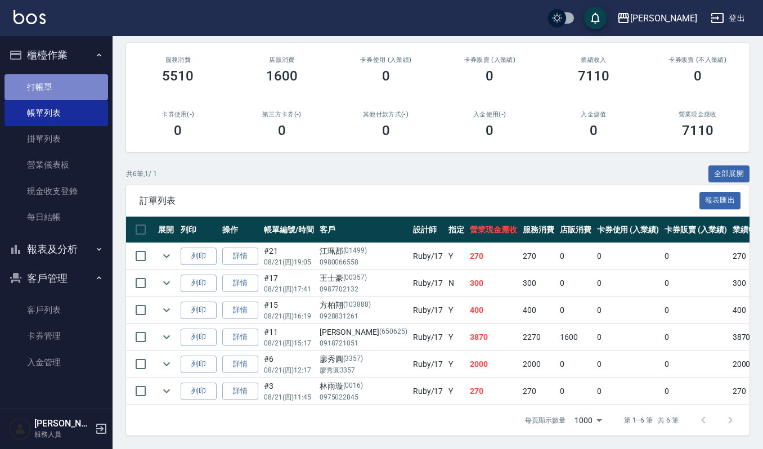
click at [44, 83] on link "打帳單" at bounding box center [57, 87] width 104 height 26
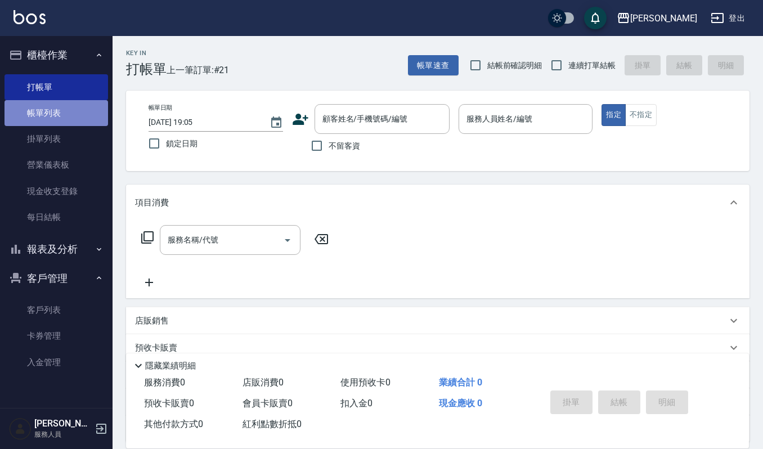
click at [73, 118] on link "帳單列表" at bounding box center [57, 113] width 104 height 26
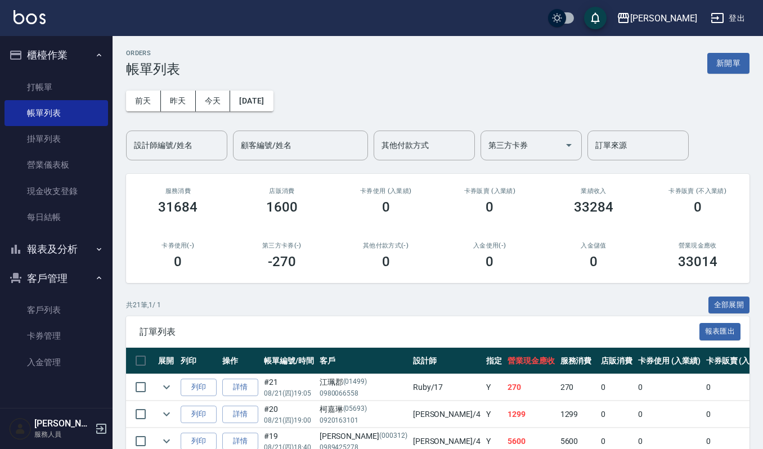
click at [48, 244] on button "報表及分析" at bounding box center [57, 249] width 104 height 29
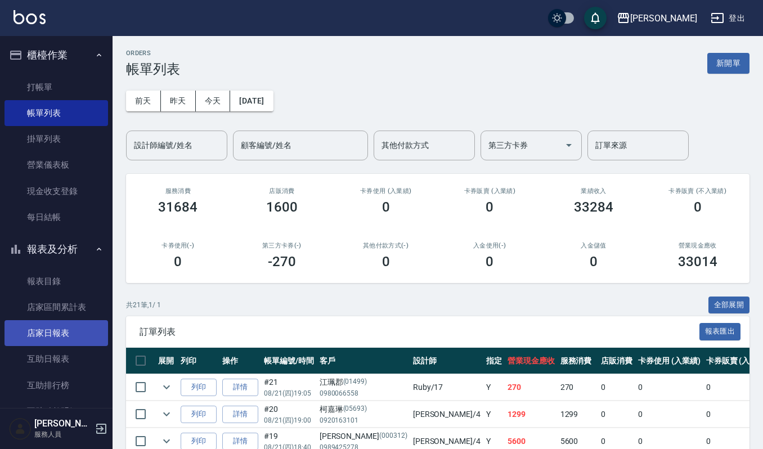
click at [73, 336] on link "店家日報表" at bounding box center [57, 333] width 104 height 26
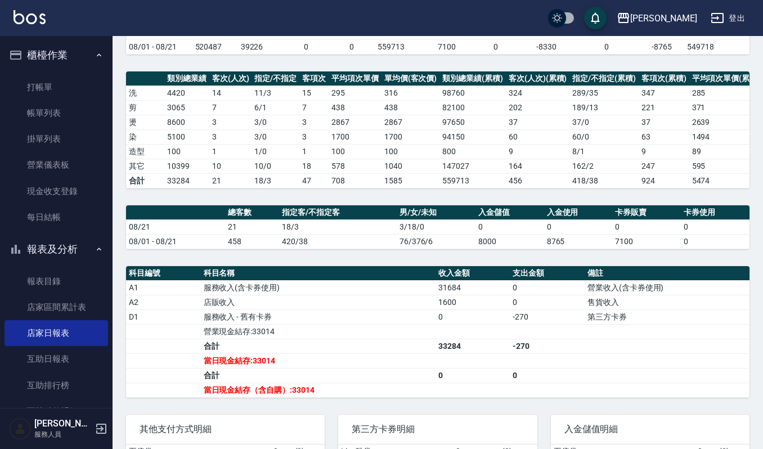
scroll to position [150, 0]
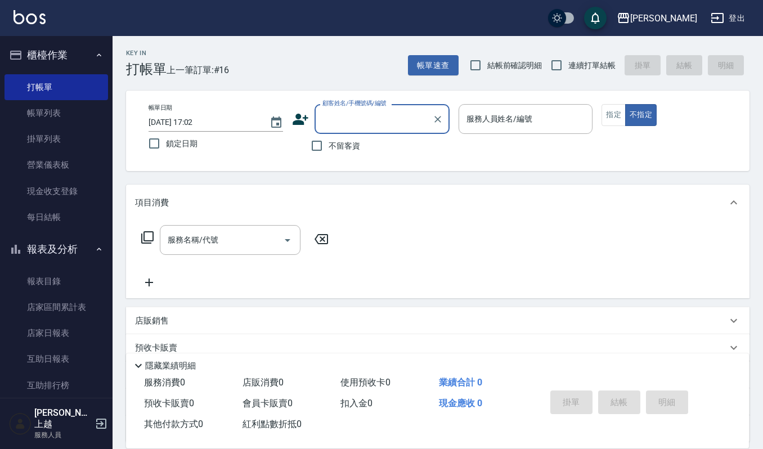
scroll to position [75, 0]
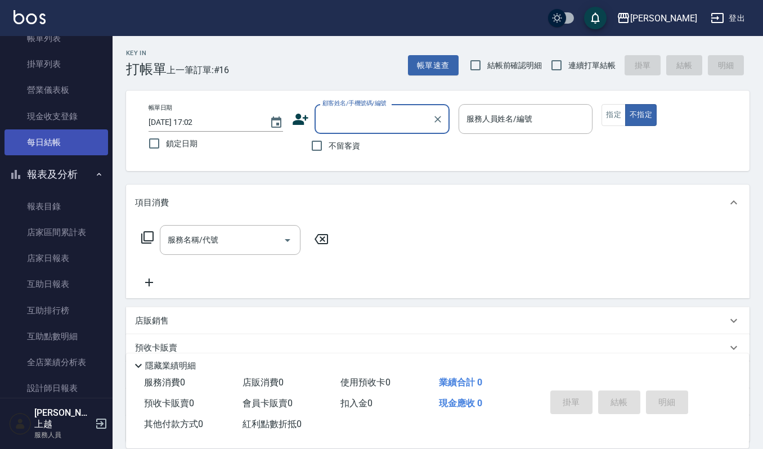
click at [72, 132] on link "每日結帳" at bounding box center [57, 142] width 104 height 26
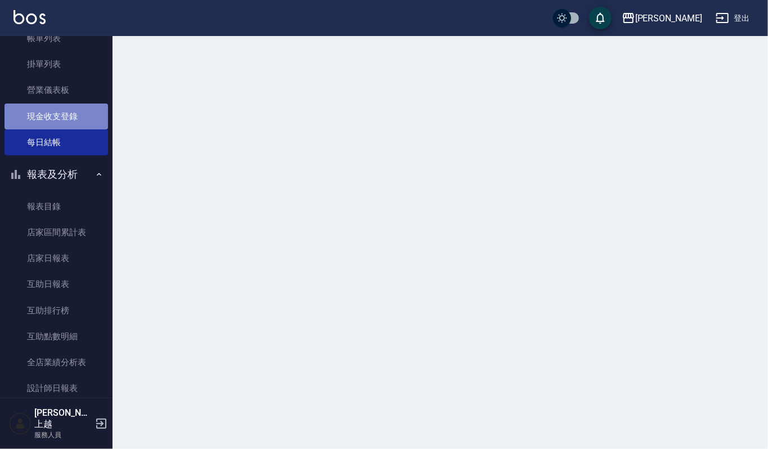
click at [72, 127] on link "現金收支登錄" at bounding box center [57, 117] width 104 height 26
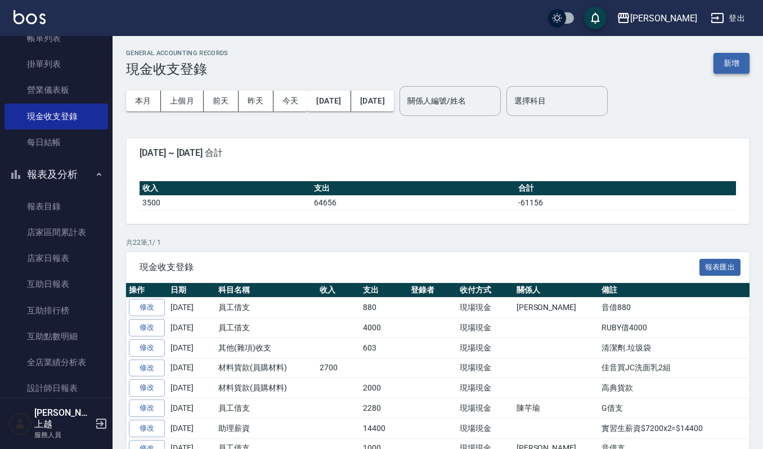
click at [744, 55] on button "新增" at bounding box center [732, 63] width 36 height 21
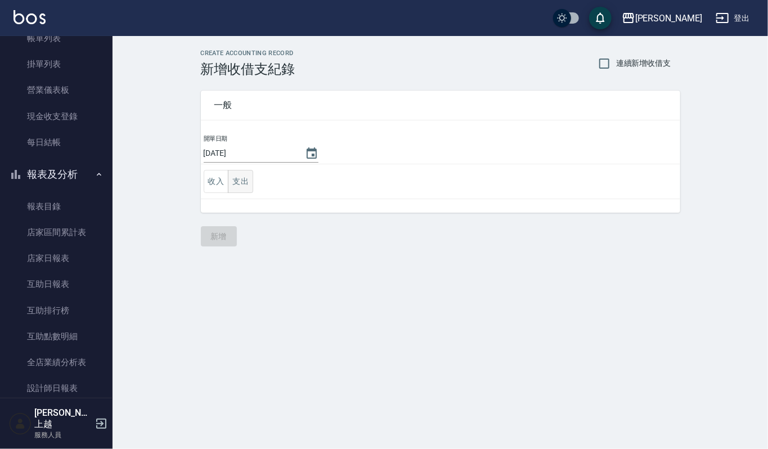
click at [235, 183] on button "支出" at bounding box center [240, 181] width 25 height 23
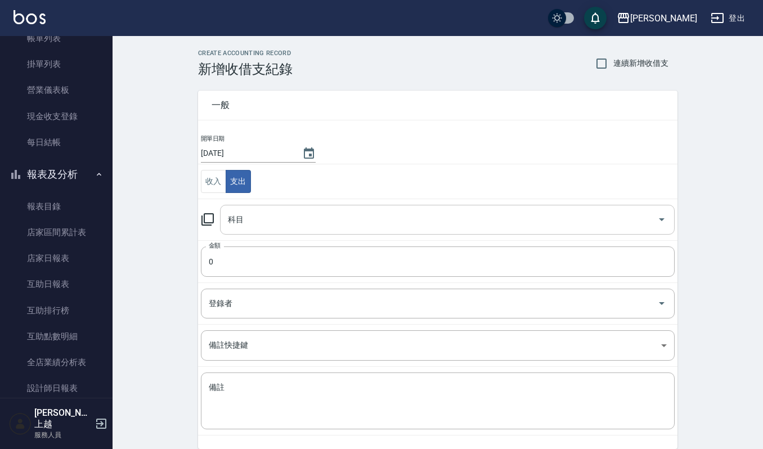
click at [275, 218] on input "科目" at bounding box center [439, 220] width 428 height 20
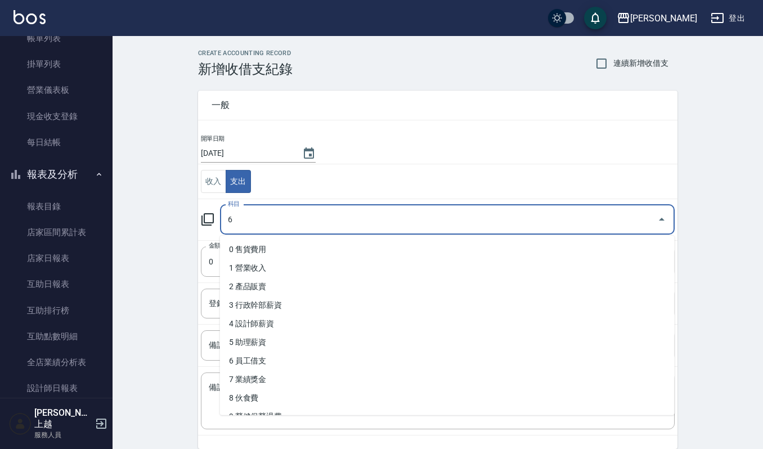
type input "6"
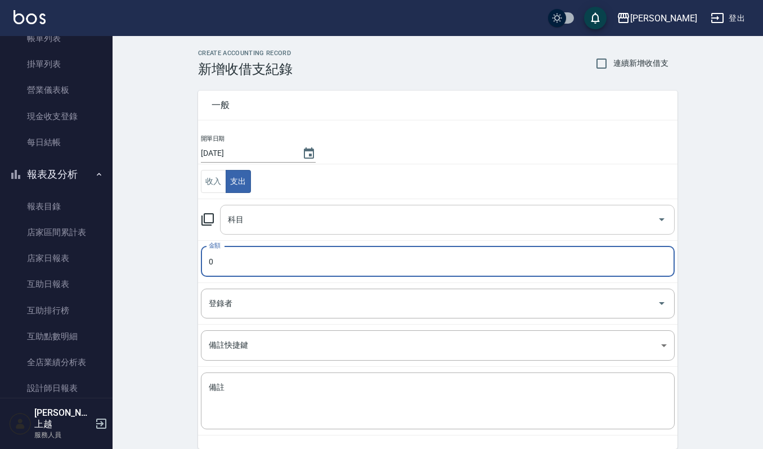
click at [275, 221] on input "科目" at bounding box center [439, 220] width 428 height 20
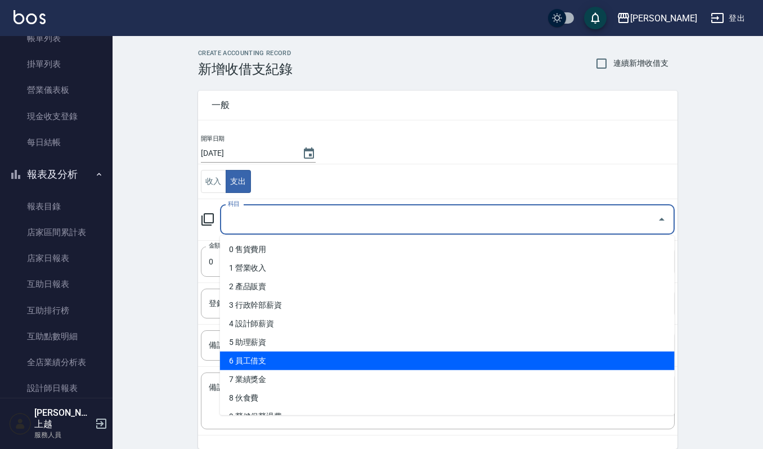
click at [264, 359] on li "6 員工借支" at bounding box center [447, 361] width 455 height 19
type input "6 員工借支"
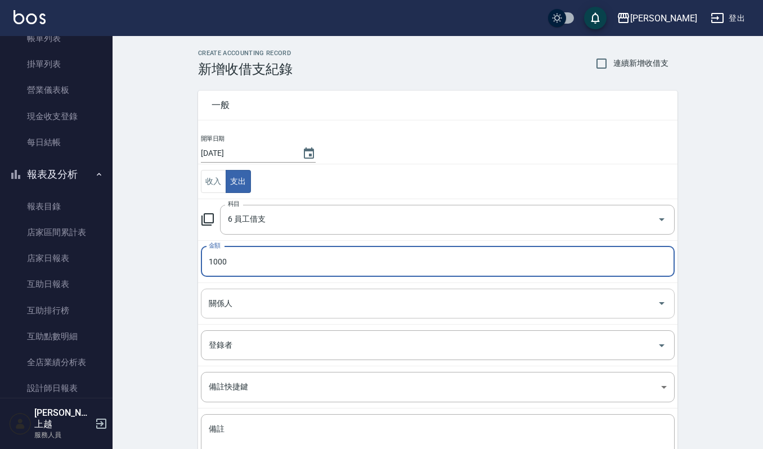
type input "1000"
click at [268, 297] on input "關係人" at bounding box center [429, 304] width 447 height 20
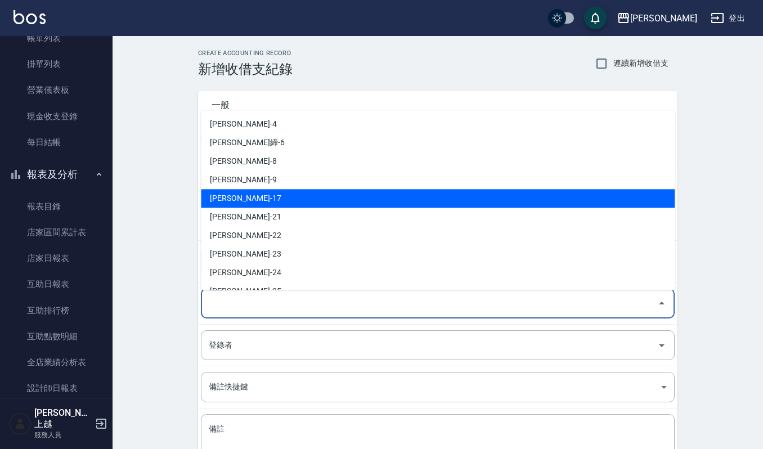
click at [295, 196] on li "黃宥蓁-17" at bounding box center [438, 198] width 474 height 19
type input "黃宥蓁-17"
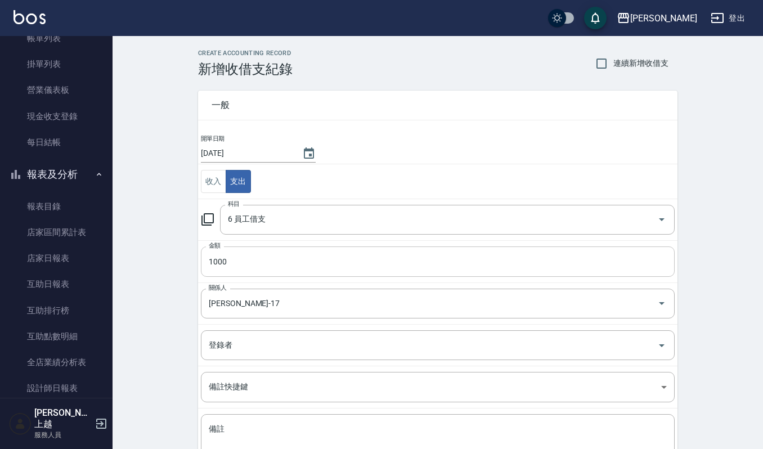
scroll to position [75, 0]
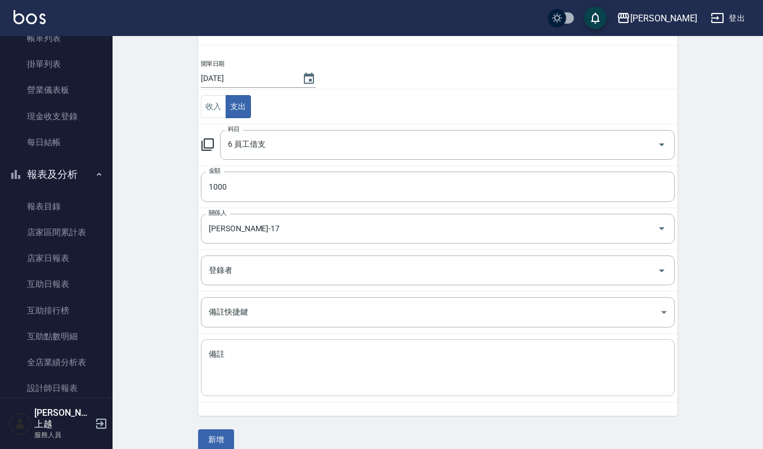
click at [274, 368] on textarea "備註" at bounding box center [438, 368] width 458 height 38
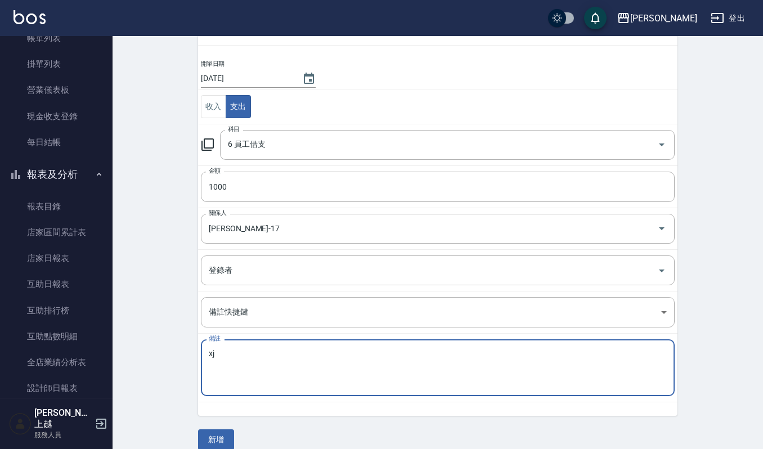
type textarea "x"
type textarea "z"
type textarea "路"
type textarea "r"
type textarea "Ru借支"
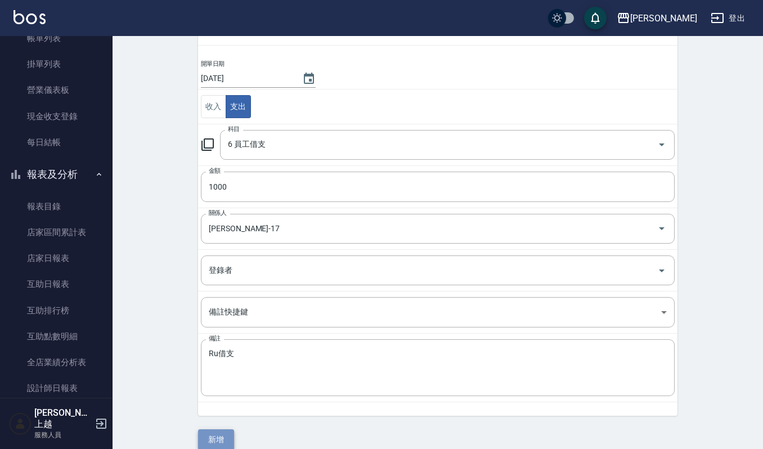
click at [230, 442] on button "新增" at bounding box center [216, 439] width 36 height 21
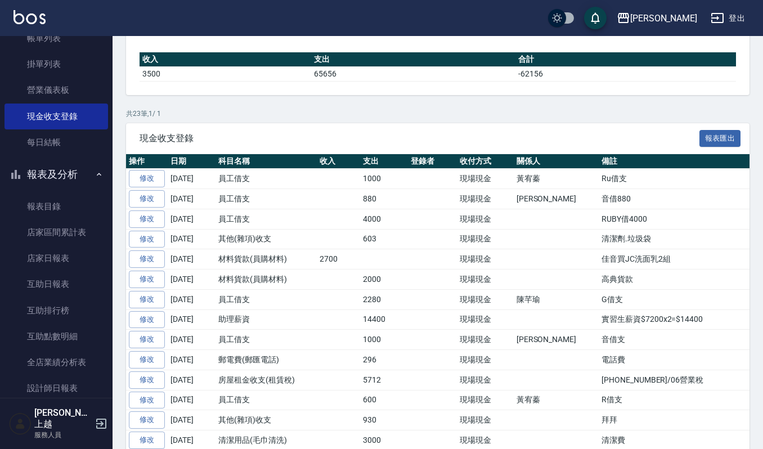
scroll to position [150, 0]
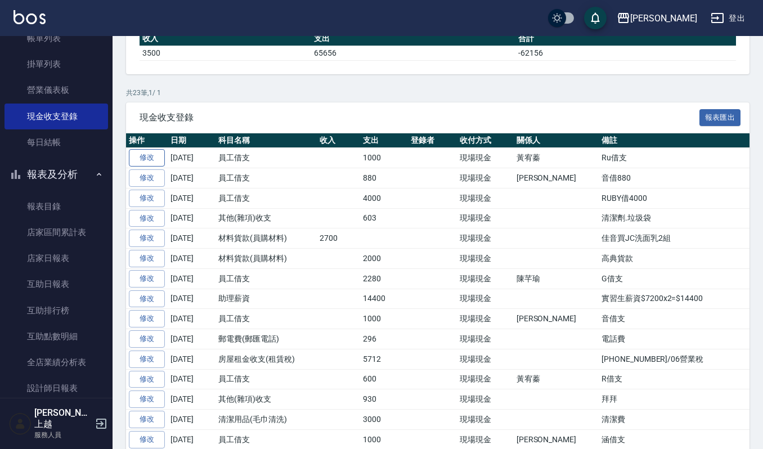
click at [150, 153] on link "修改" at bounding box center [147, 157] width 36 height 17
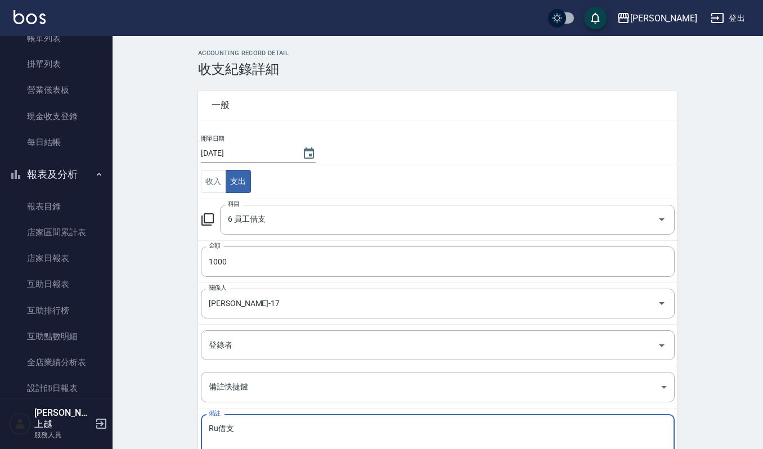
click at [221, 428] on textarea "Ru借支" at bounding box center [438, 443] width 458 height 38
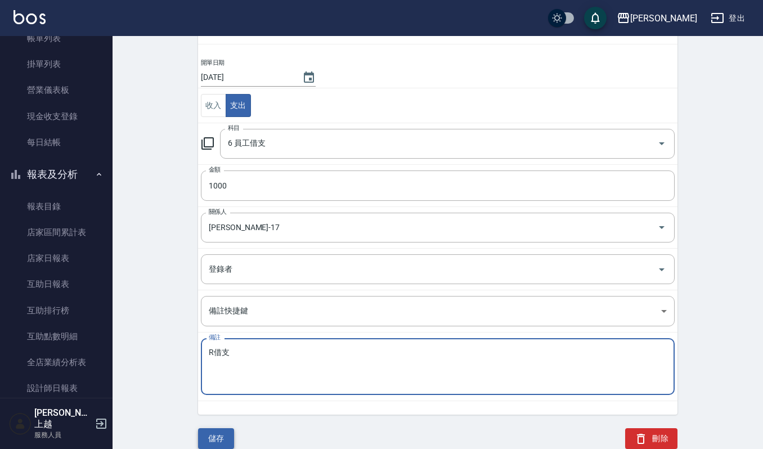
type textarea "R借支"
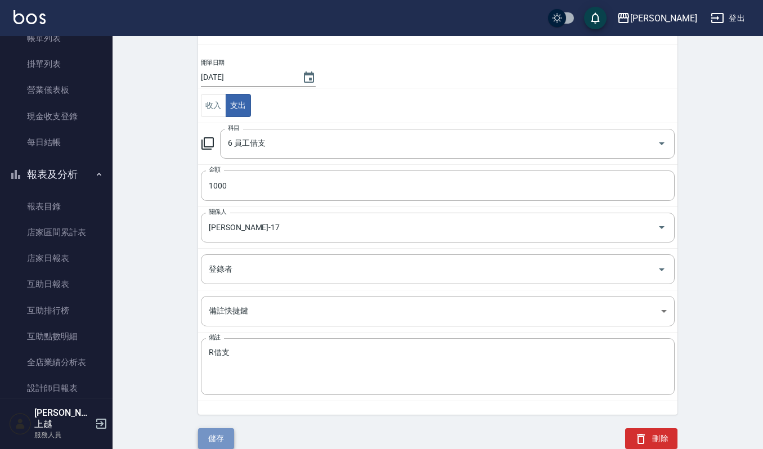
click at [218, 431] on button "儲存" at bounding box center [216, 438] width 36 height 21
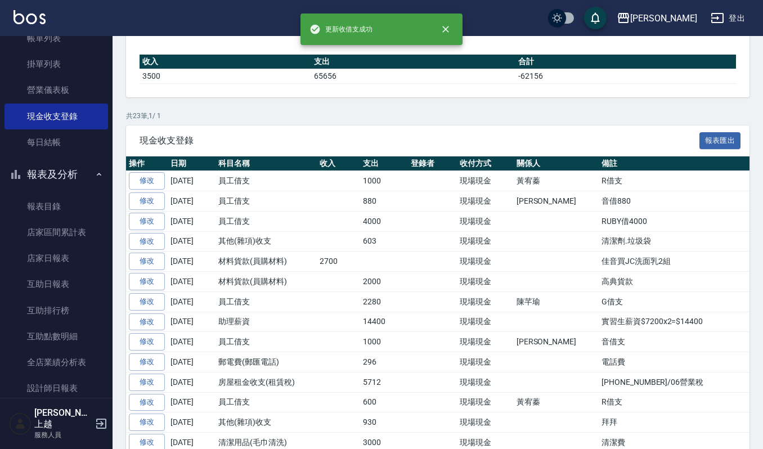
scroll to position [150, 0]
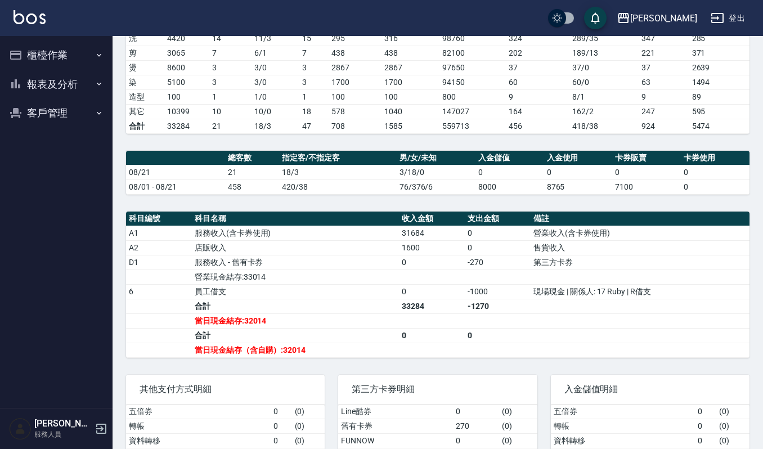
scroll to position [225, 0]
